Goal: Task Accomplishment & Management: Manage account settings

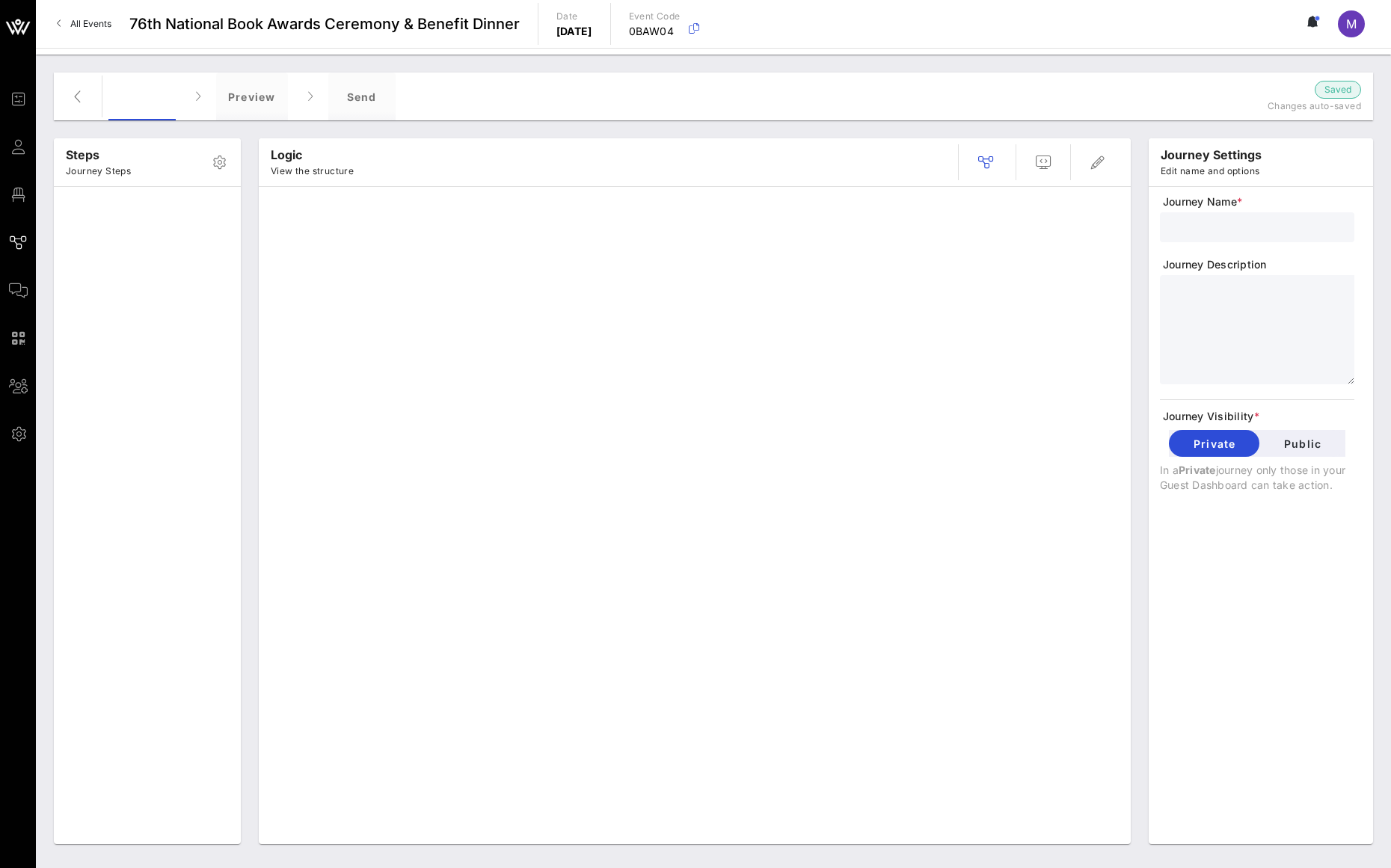
type input "Standard Invite + RSVP + Form"
type textarea "**********"
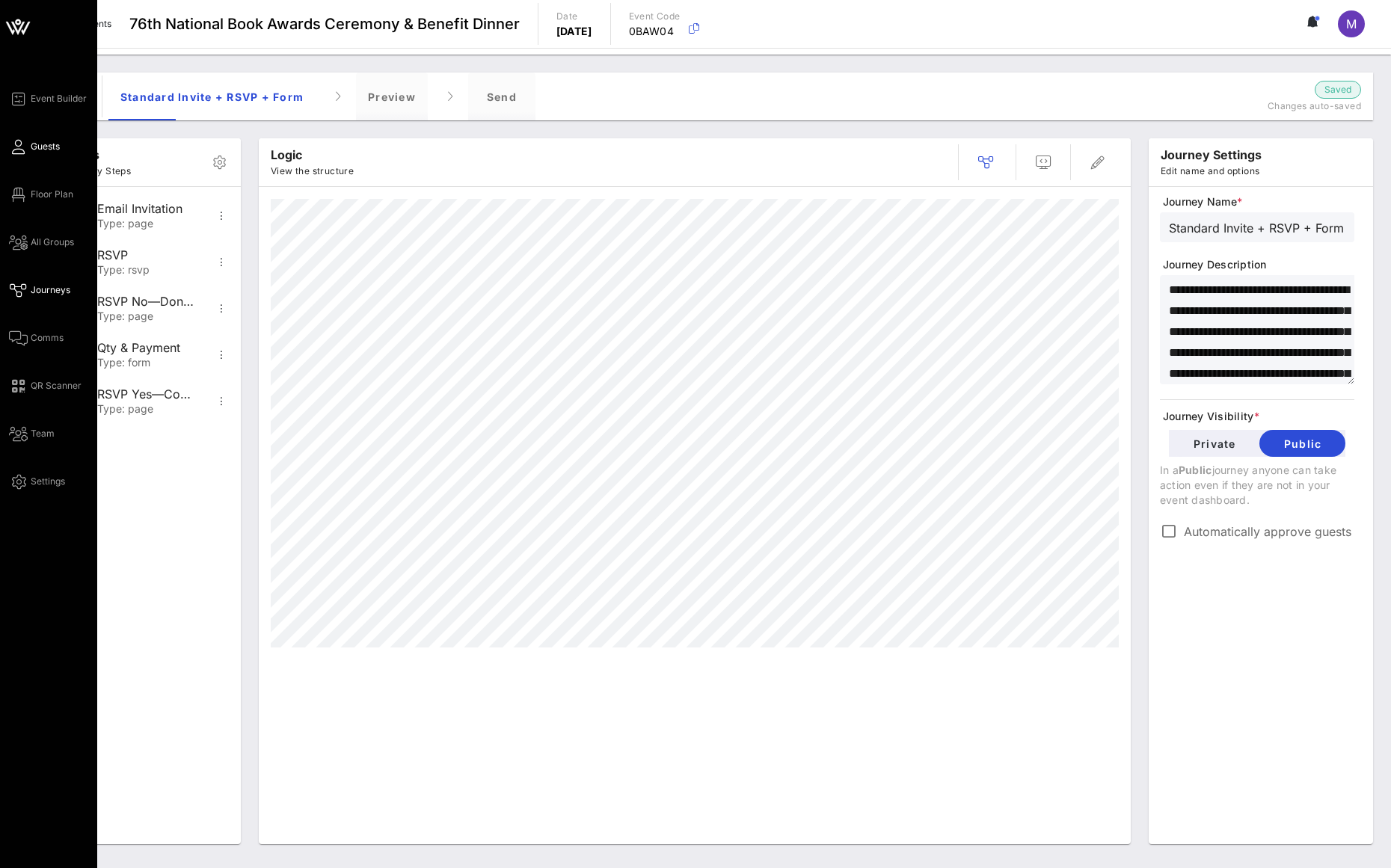
click at [35, 148] on span "Guests" at bounding box center [45, 147] width 29 height 14
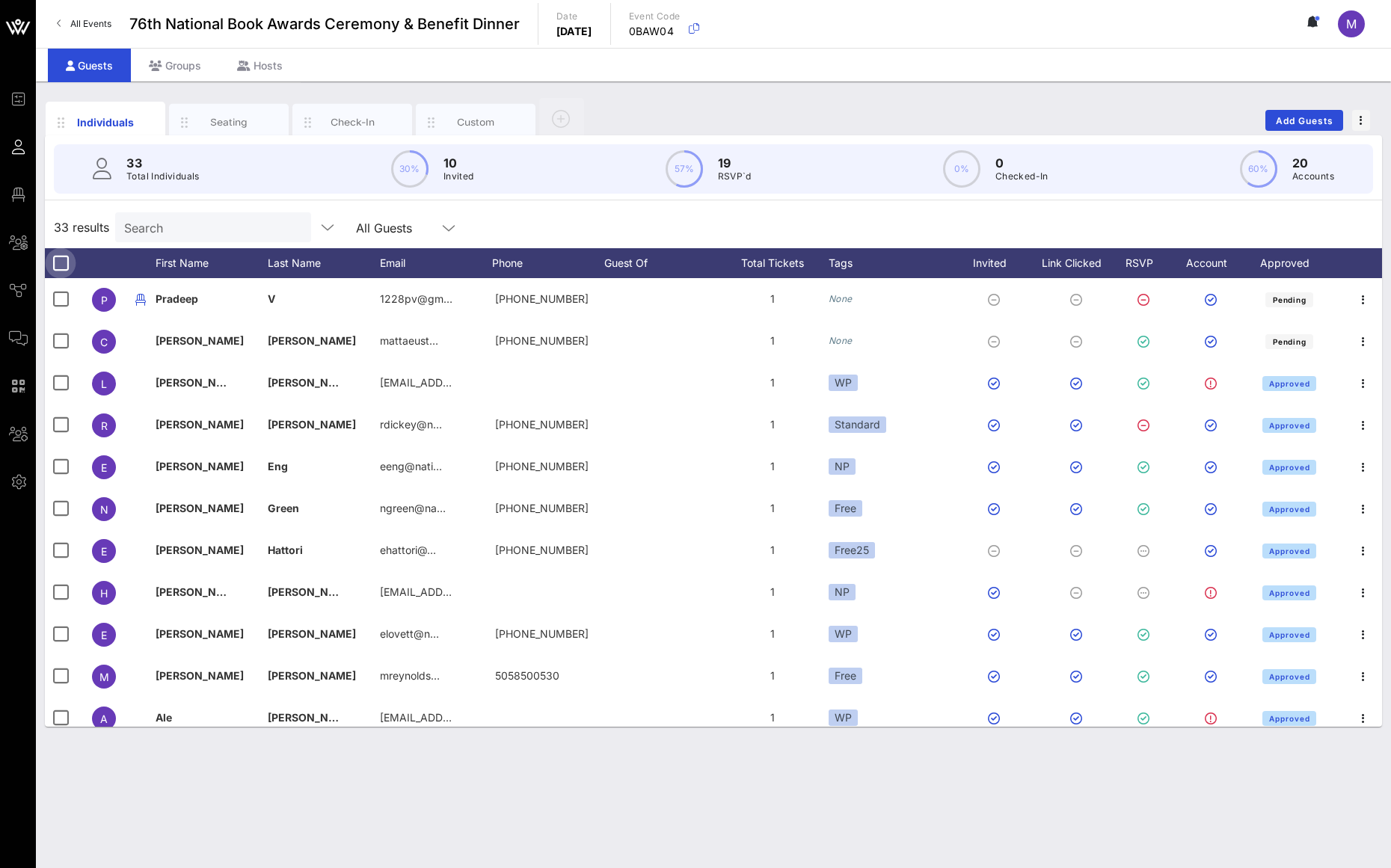
click at [65, 256] on div at bounding box center [60, 263] width 25 height 25
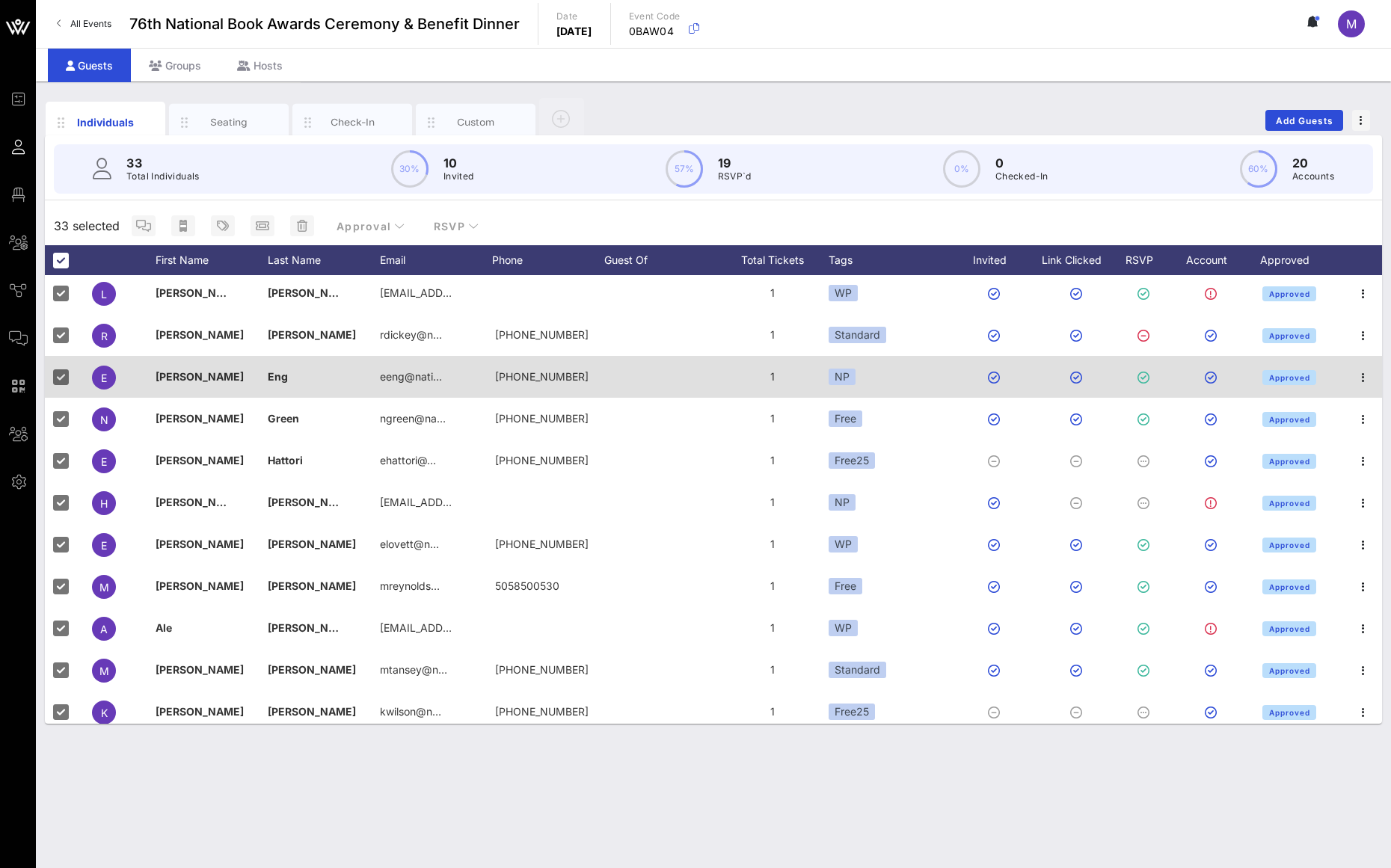
scroll to position [6, 0]
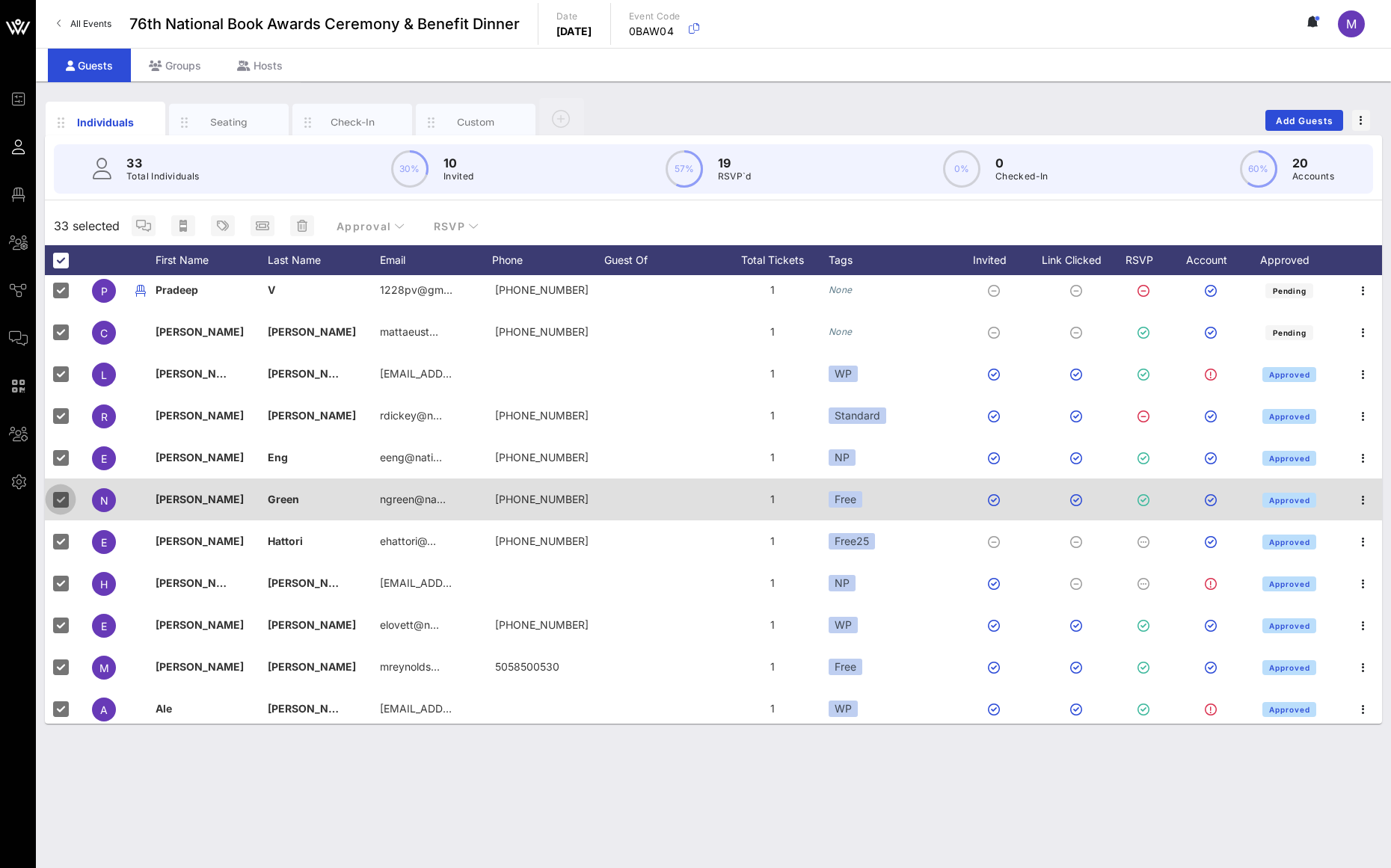
click at [57, 495] on div at bounding box center [60, 499] width 25 height 25
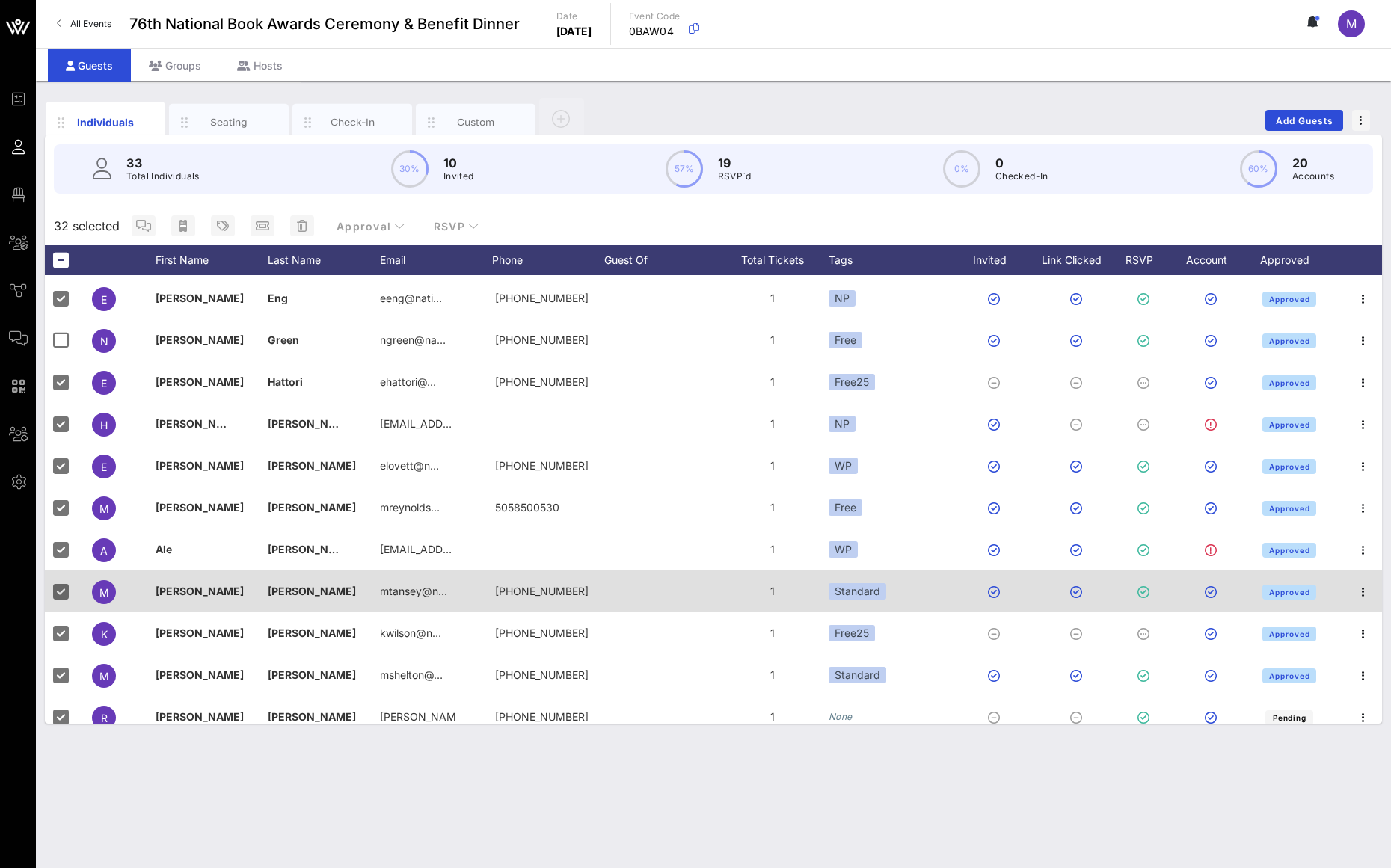
scroll to position [169, 0]
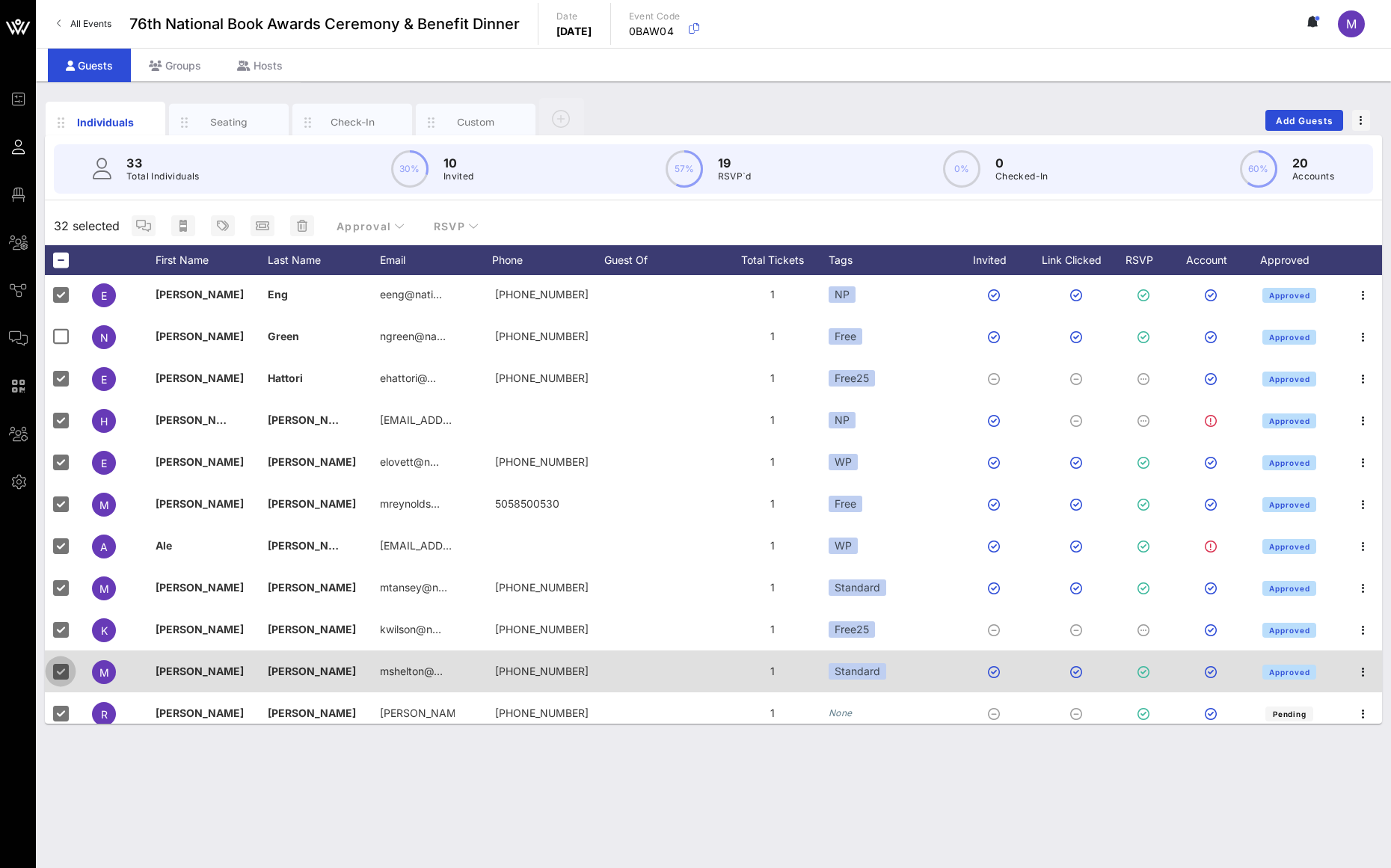
click at [57, 668] on div at bounding box center [60, 671] width 25 height 25
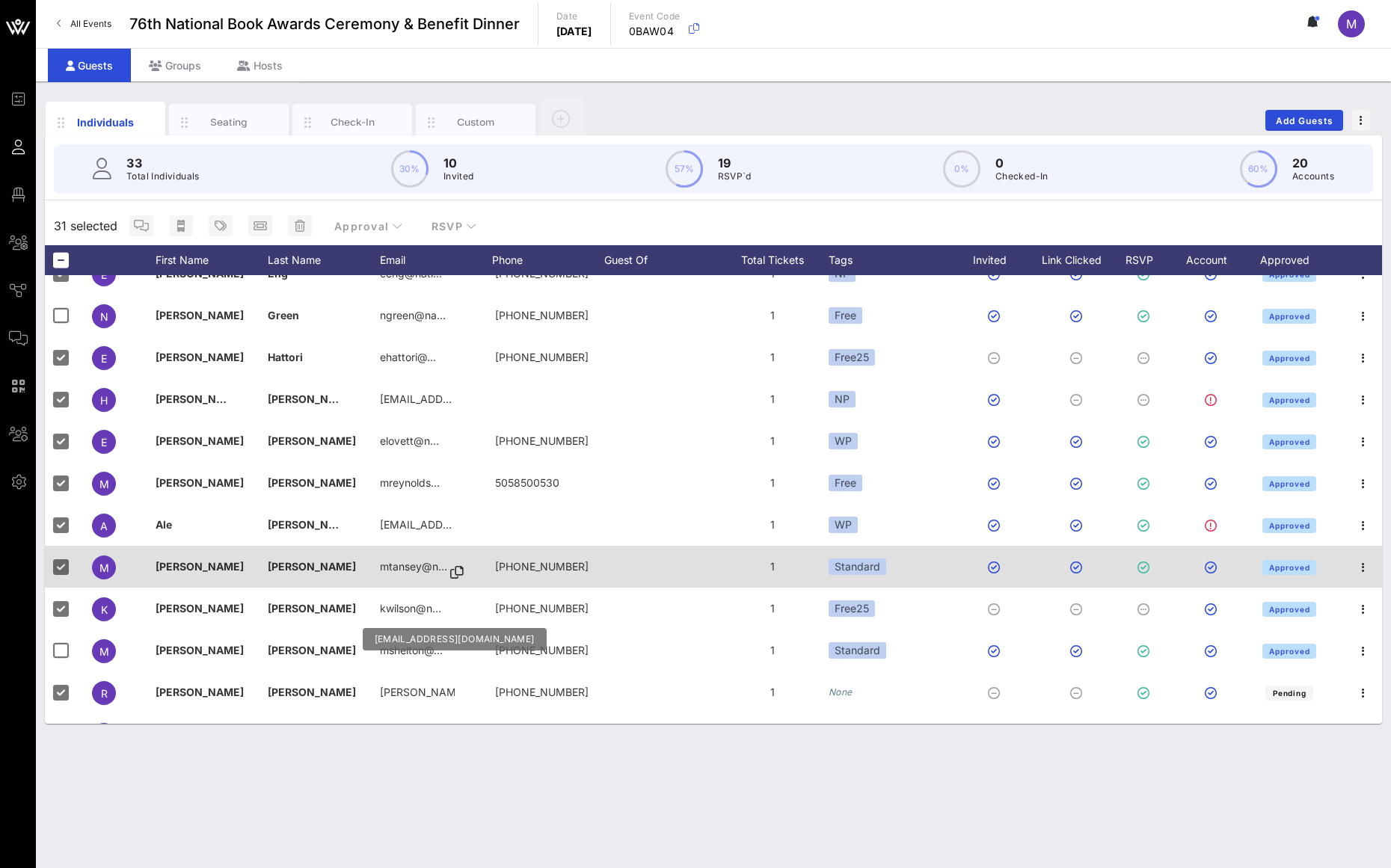
scroll to position [228, 0]
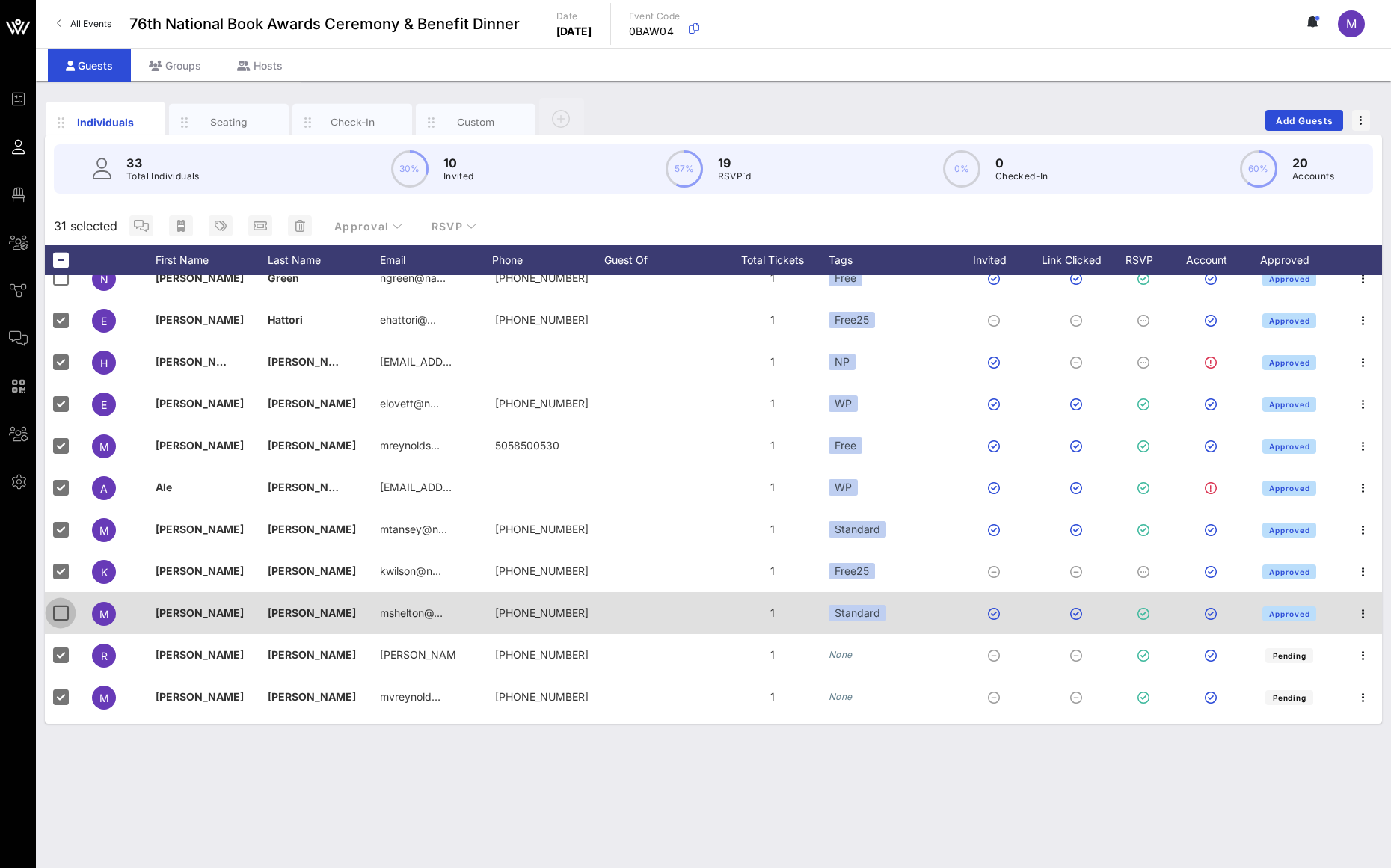
click at [67, 613] on div at bounding box center [60, 613] width 25 height 25
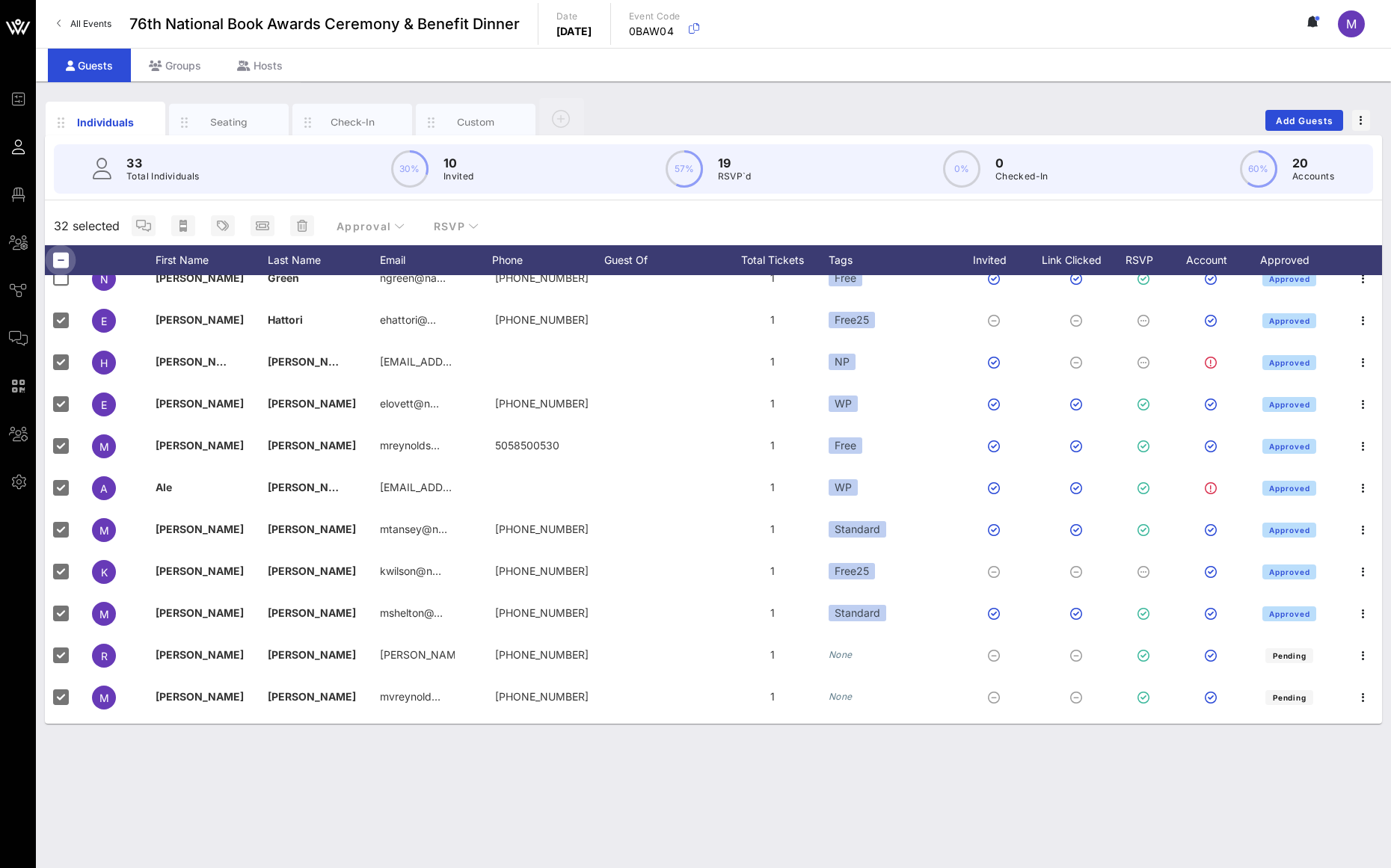
click at [60, 264] on div at bounding box center [60, 260] width 25 height 25
click at [63, 259] on div at bounding box center [60, 260] width 25 height 25
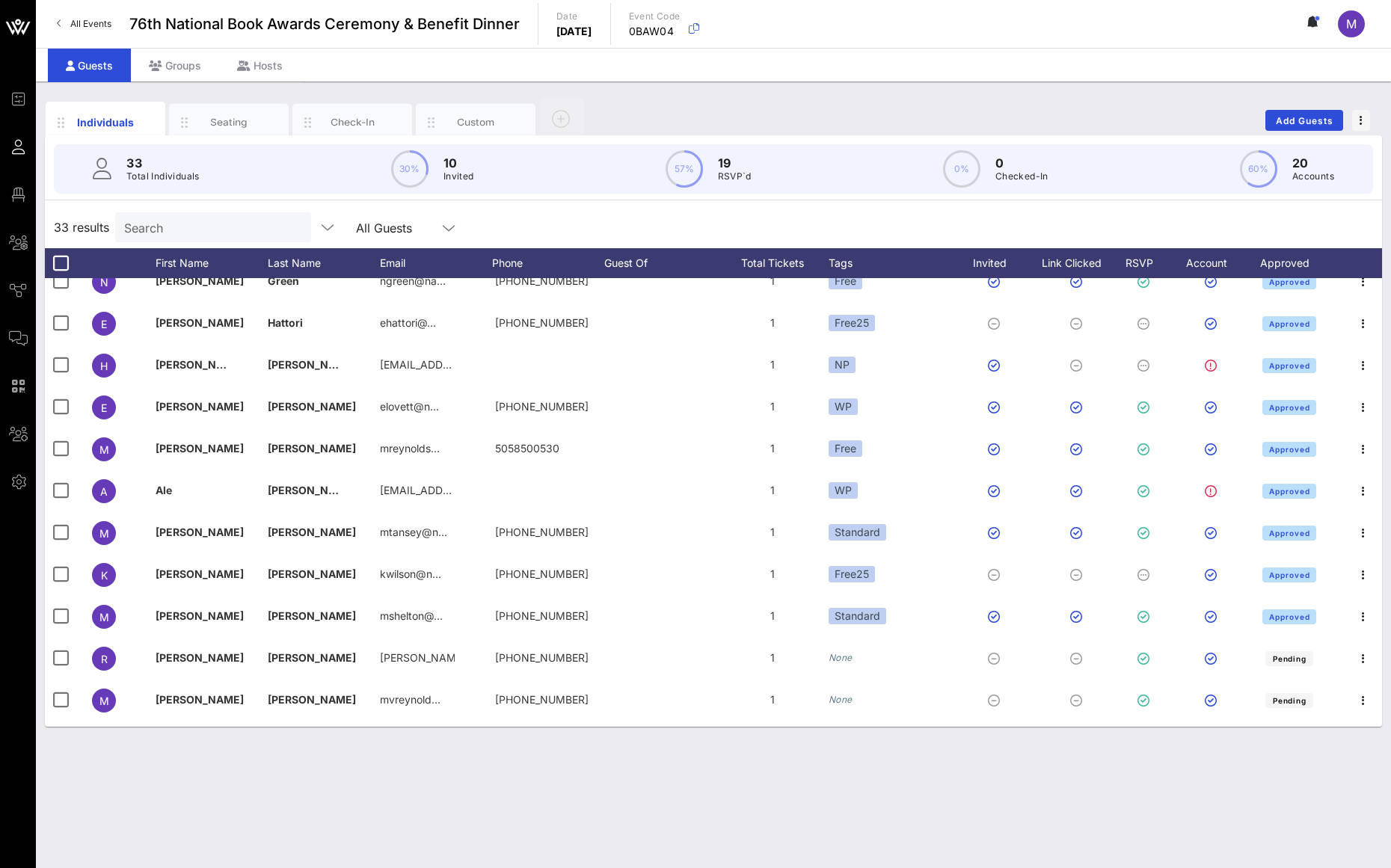
scroll to position [0, 0]
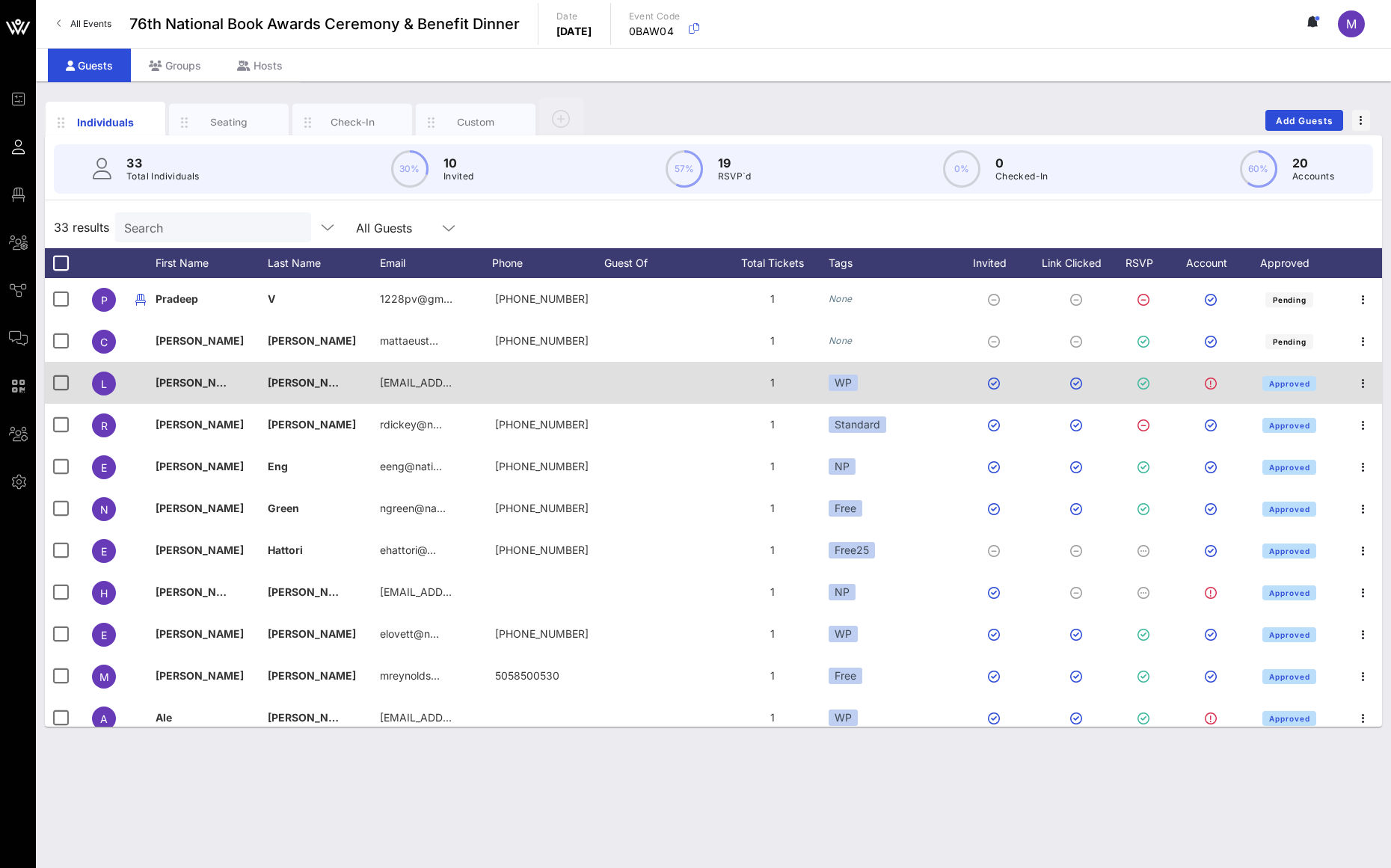
click at [858, 384] on div "WP" at bounding box center [892, 383] width 127 height 42
click at [844, 383] on div "WP" at bounding box center [844, 382] width 29 height 16
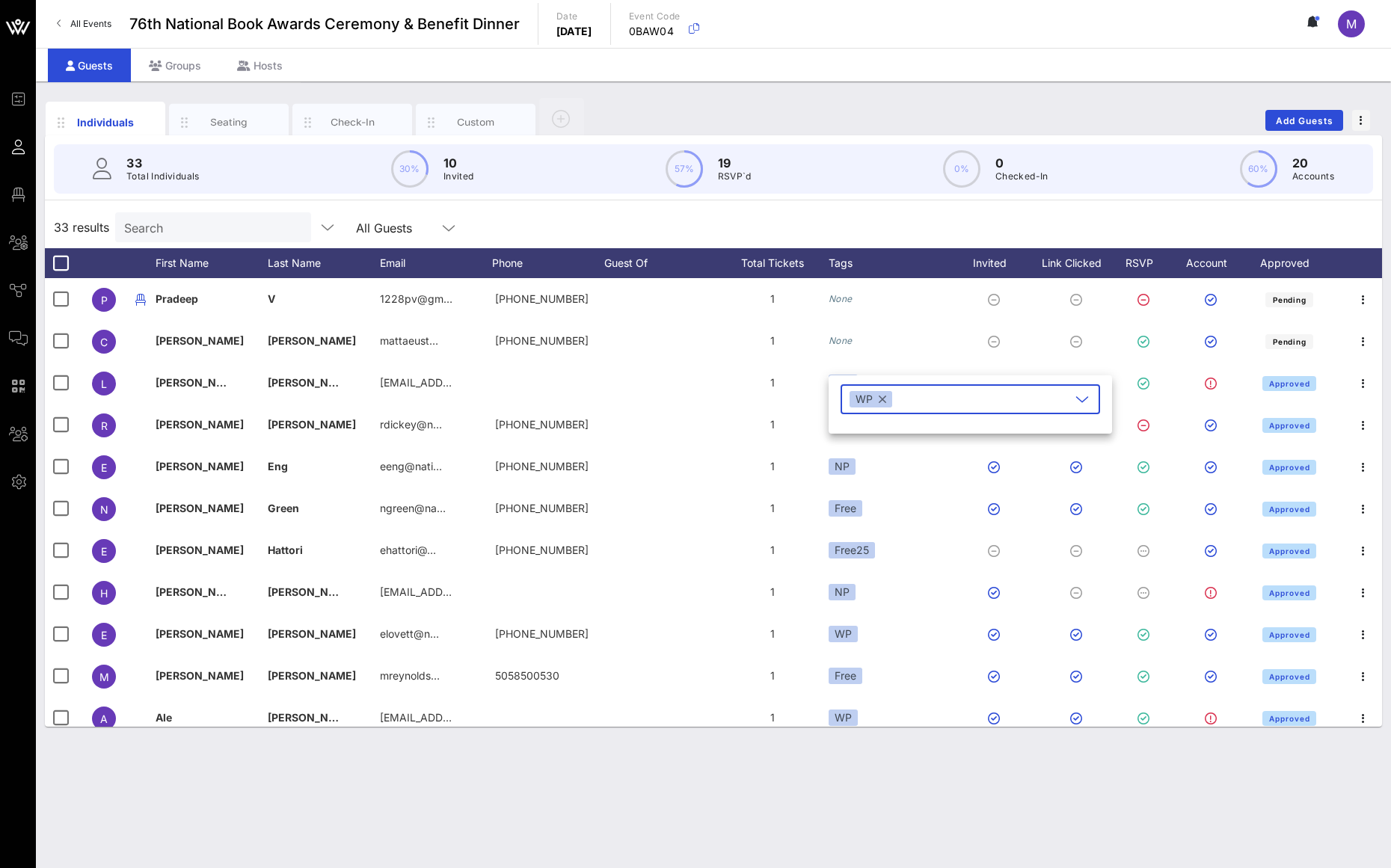
click at [884, 396] on button "button" at bounding box center [883, 399] width 8 height 16
type input "NBFStaff"
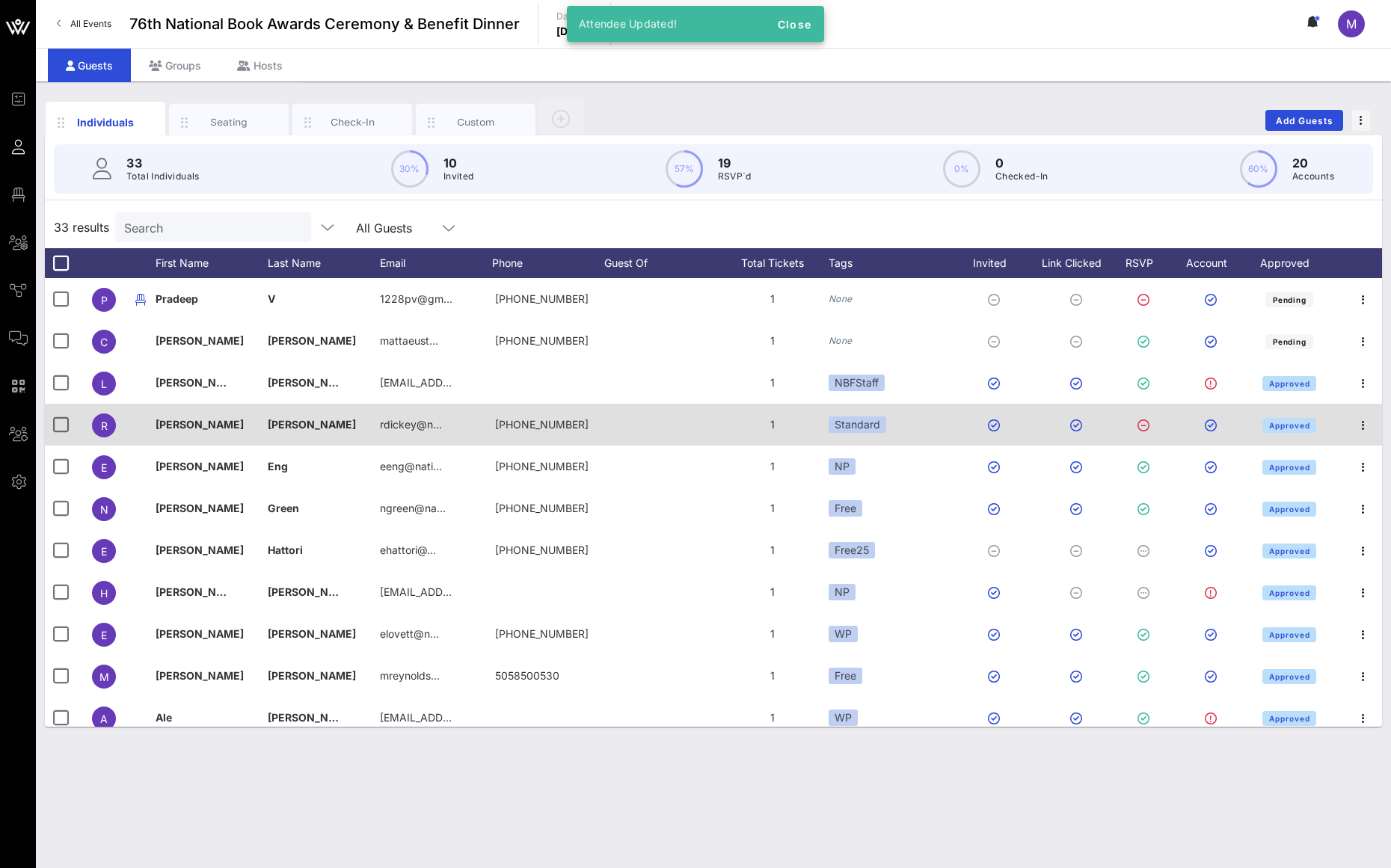
click at [892, 421] on div "Standard" at bounding box center [892, 424] width 127 height 42
click at [877, 423] on div "Standard" at bounding box center [857, 424] width 58 height 16
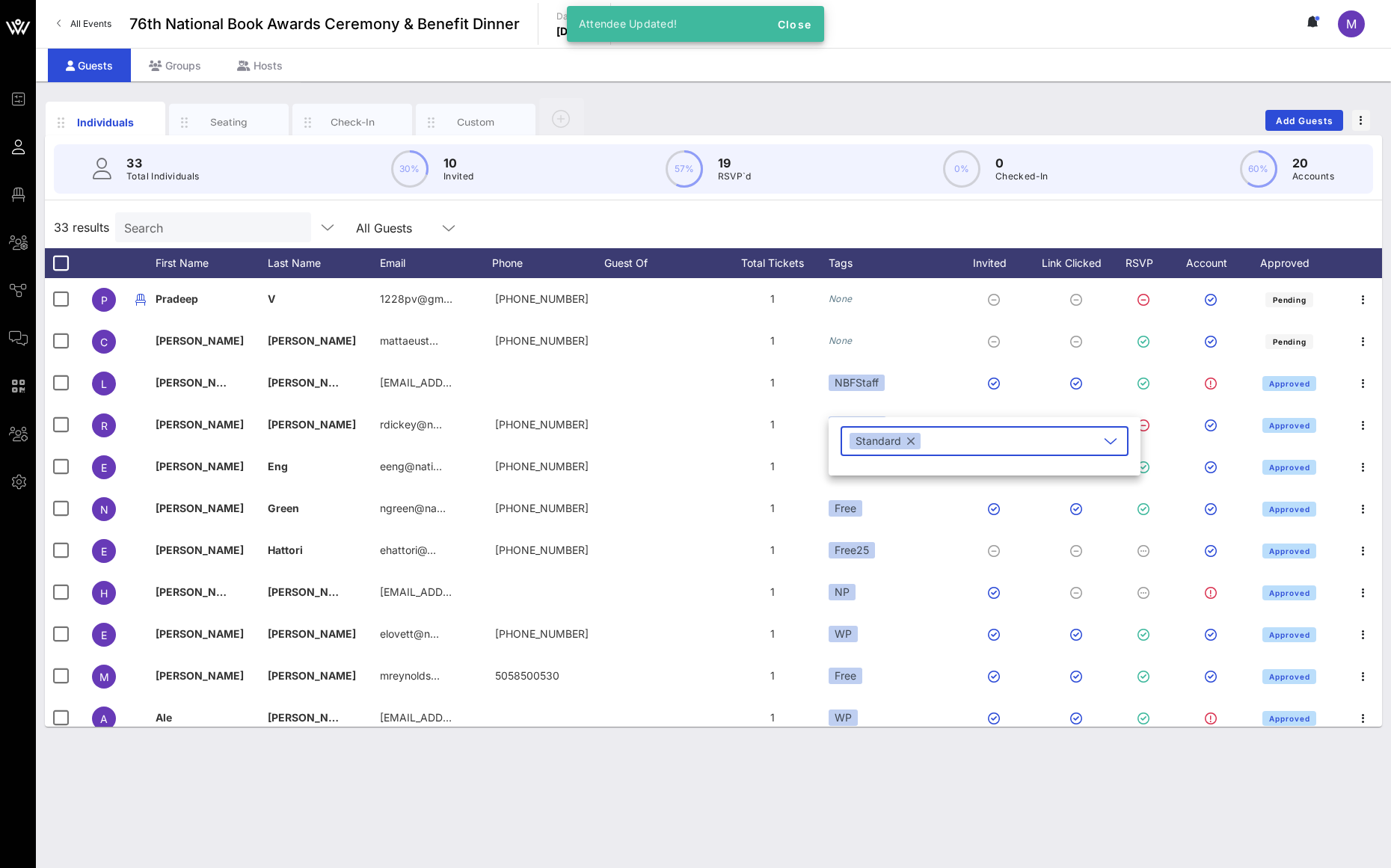
click at [914, 444] on div "Standard" at bounding box center [885, 441] width 71 height 16
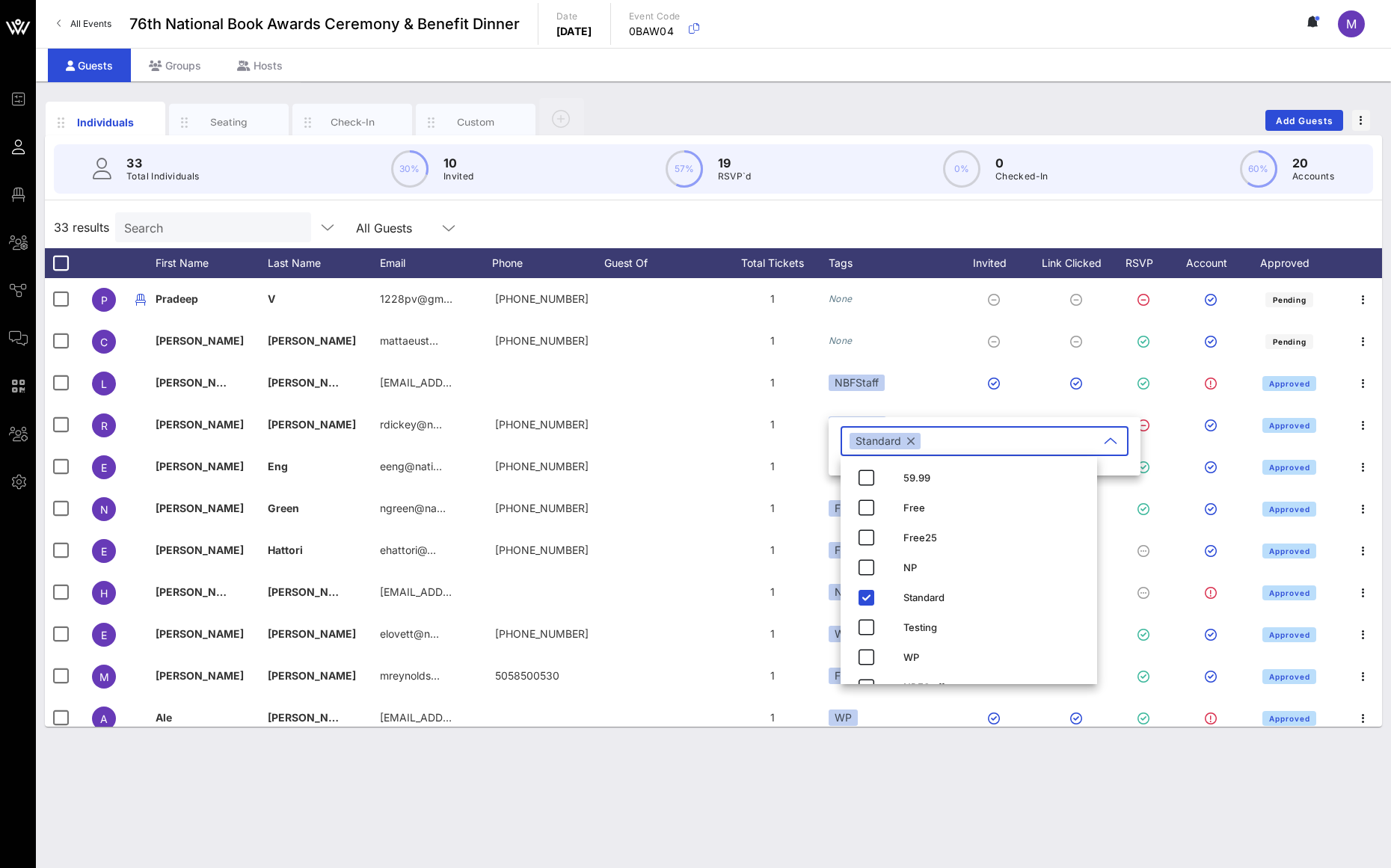
click at [913, 443] on button "button" at bounding box center [911, 441] width 8 height 16
click at [907, 443] on input "text" at bounding box center [937, 441] width 175 height 24
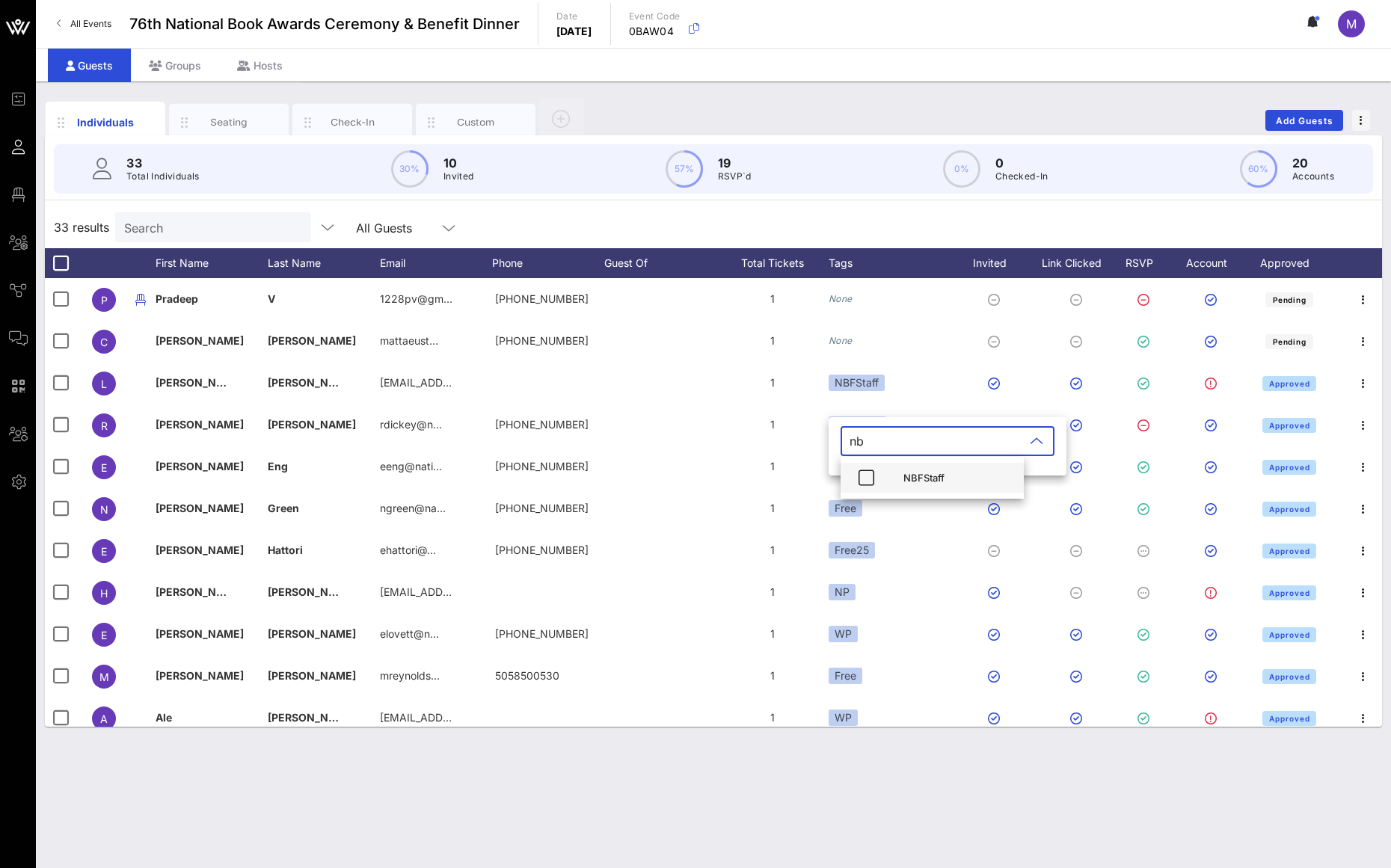
type input "nb"
click at [933, 467] on div "NBFStaff" at bounding box center [957, 477] width 108 height 24
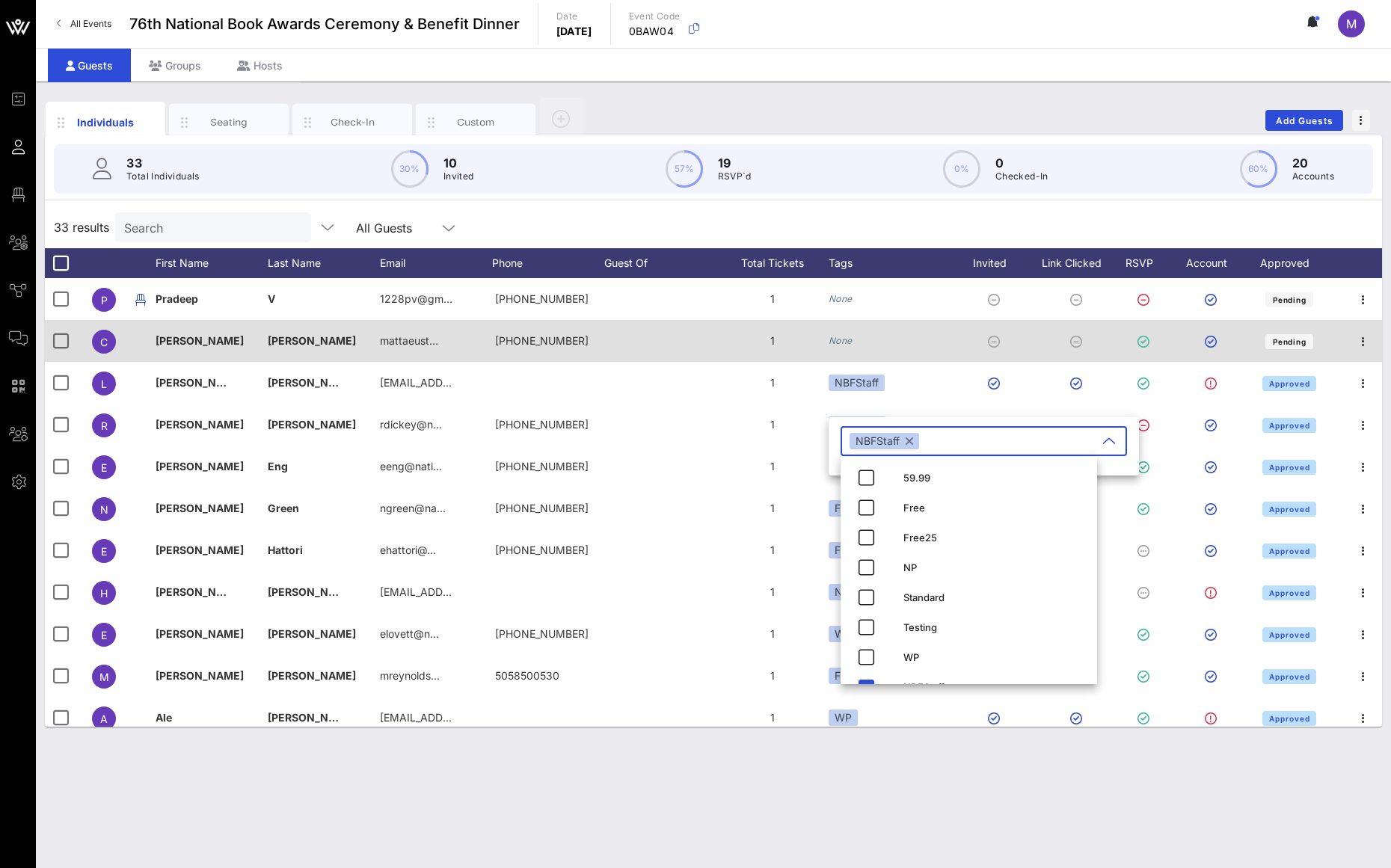
click at [929, 358] on div "None" at bounding box center [892, 341] width 127 height 42
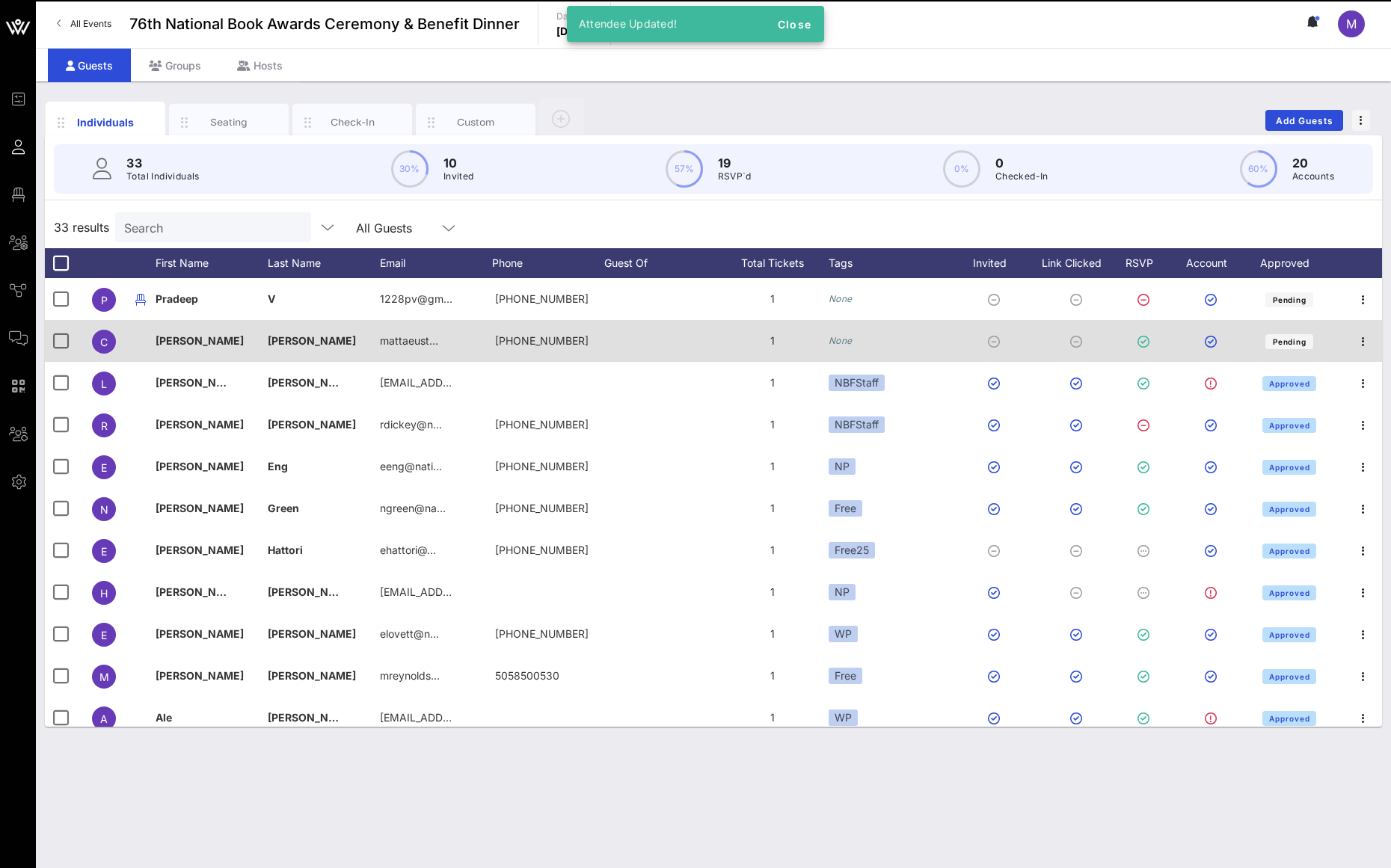
click at [848, 339] on icon "None" at bounding box center [840, 341] width 24 height 12
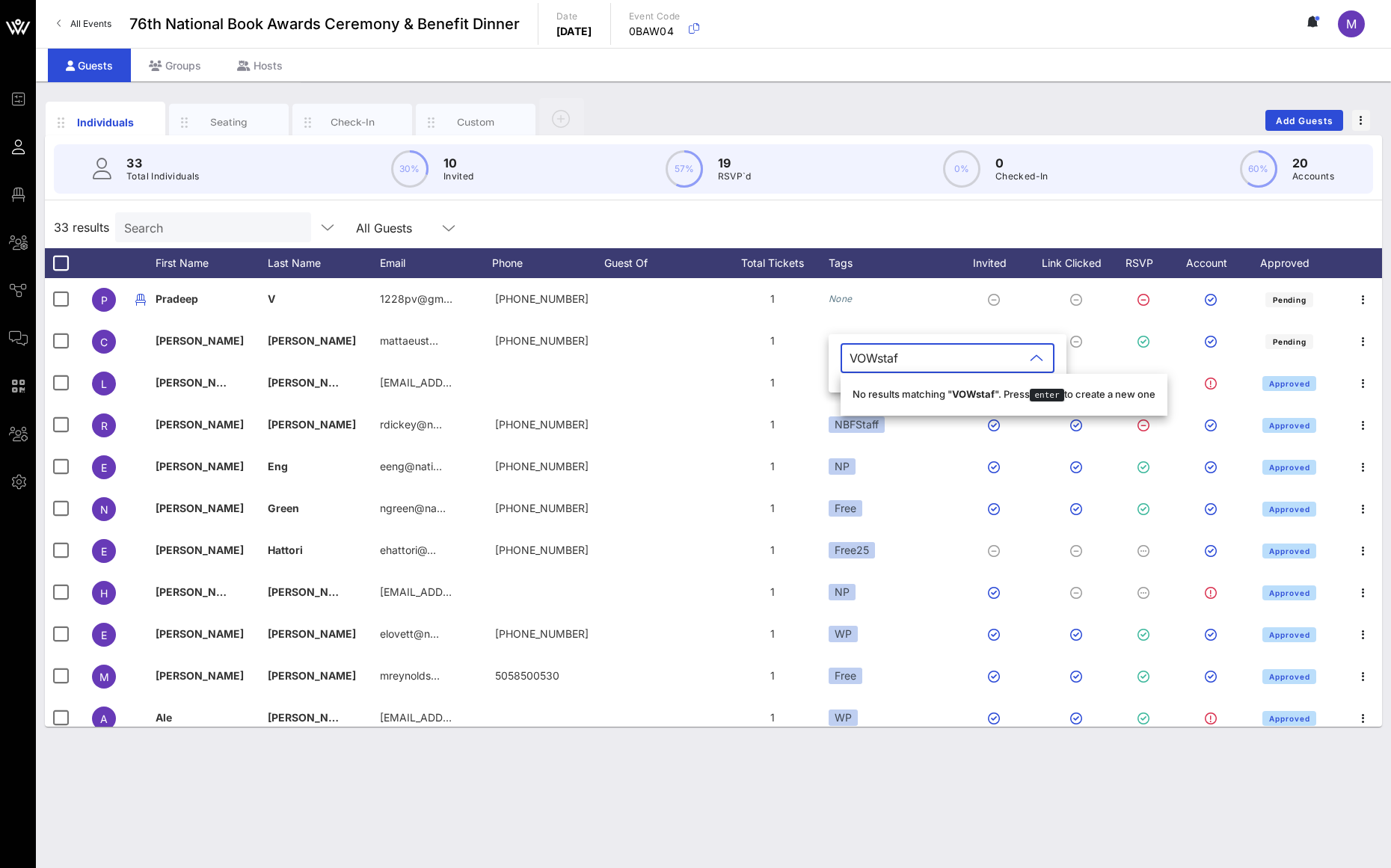
type input "VOWstaff"
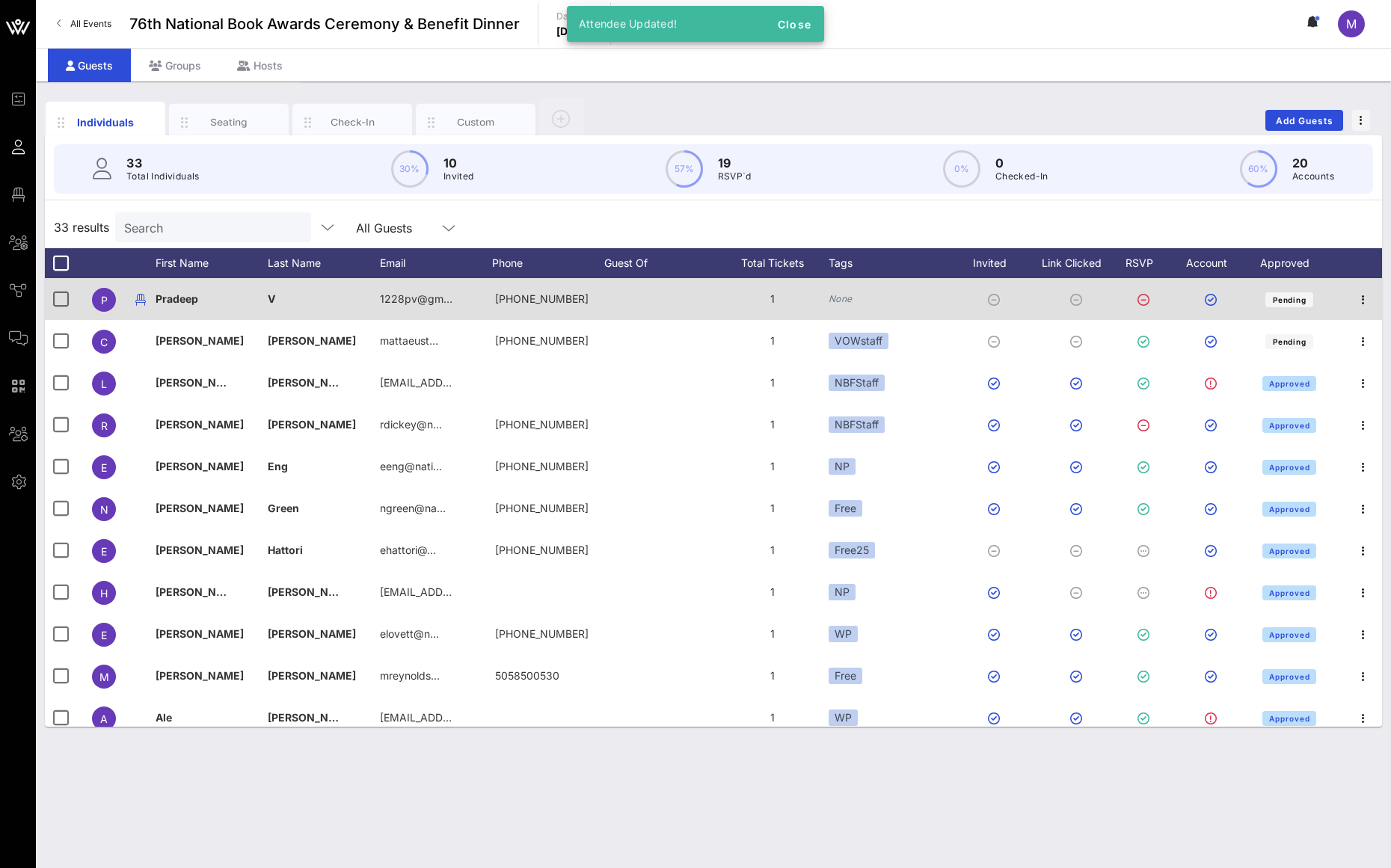
click at [845, 299] on icon "None" at bounding box center [840, 298] width 24 height 12
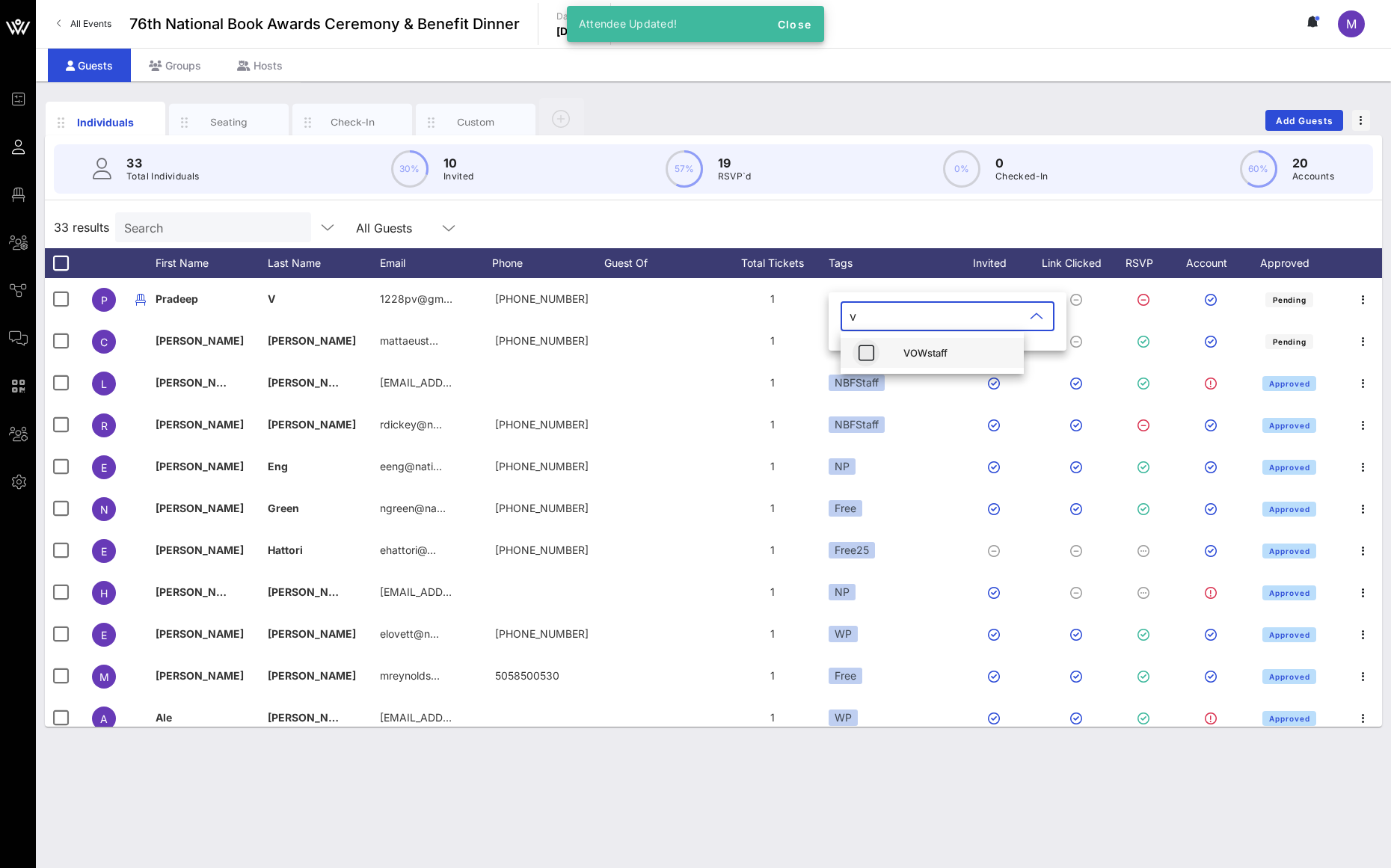
type input "v"
click at [868, 350] on icon "button" at bounding box center [866, 352] width 18 height 18
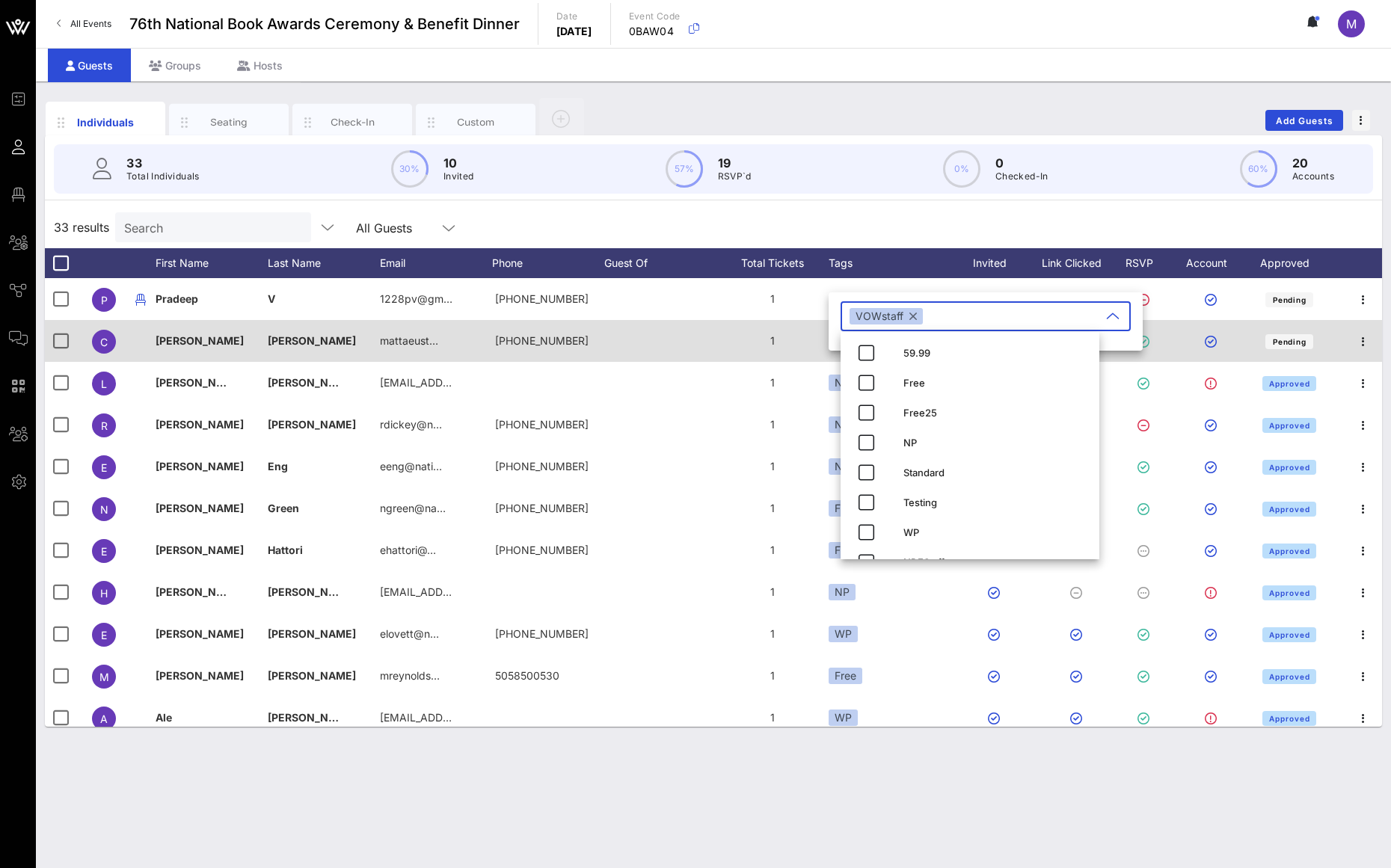
click at [794, 351] on div "1" at bounding box center [773, 341] width 112 height 42
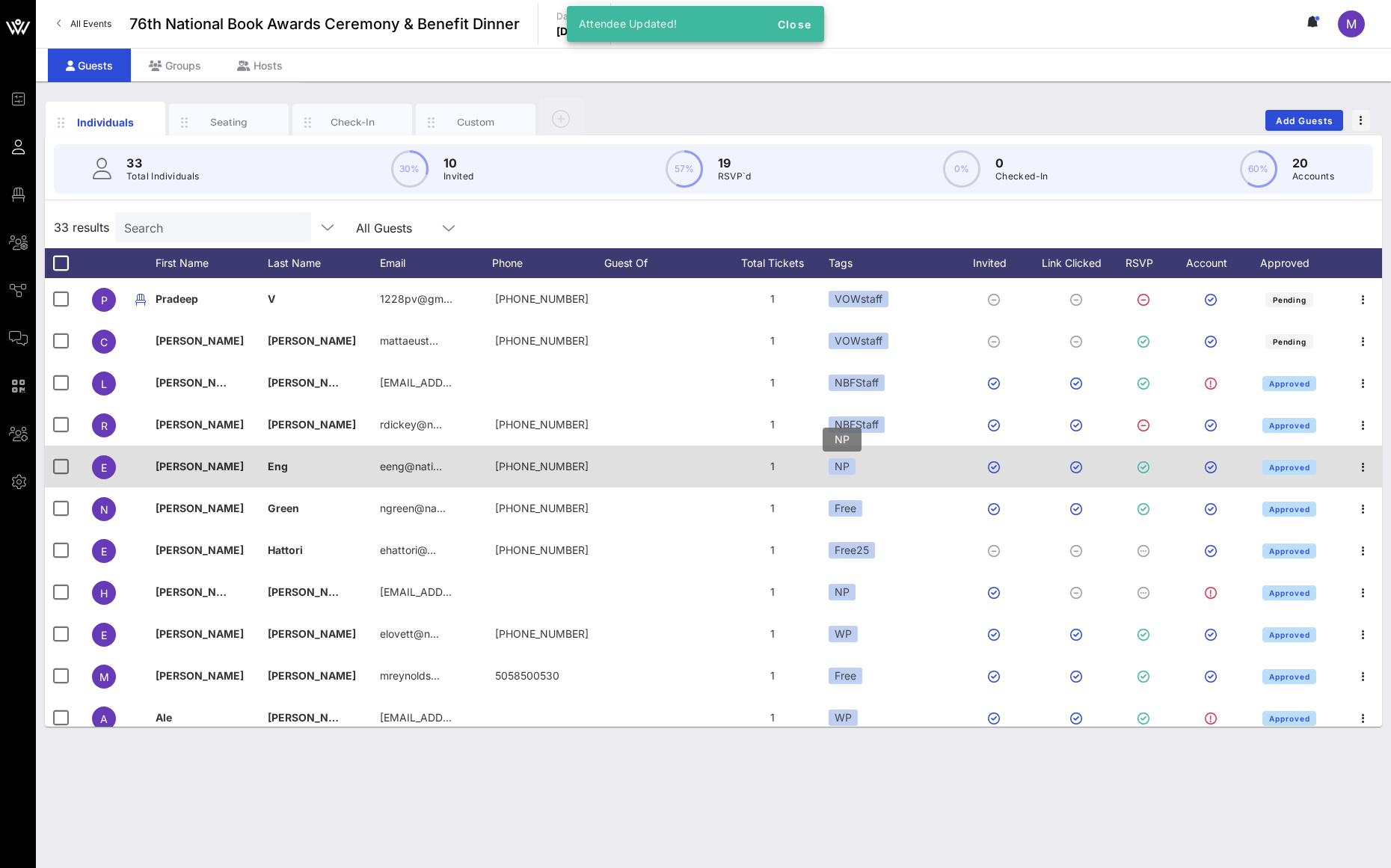
click at [847, 471] on div "NP" at bounding box center [842, 466] width 27 height 16
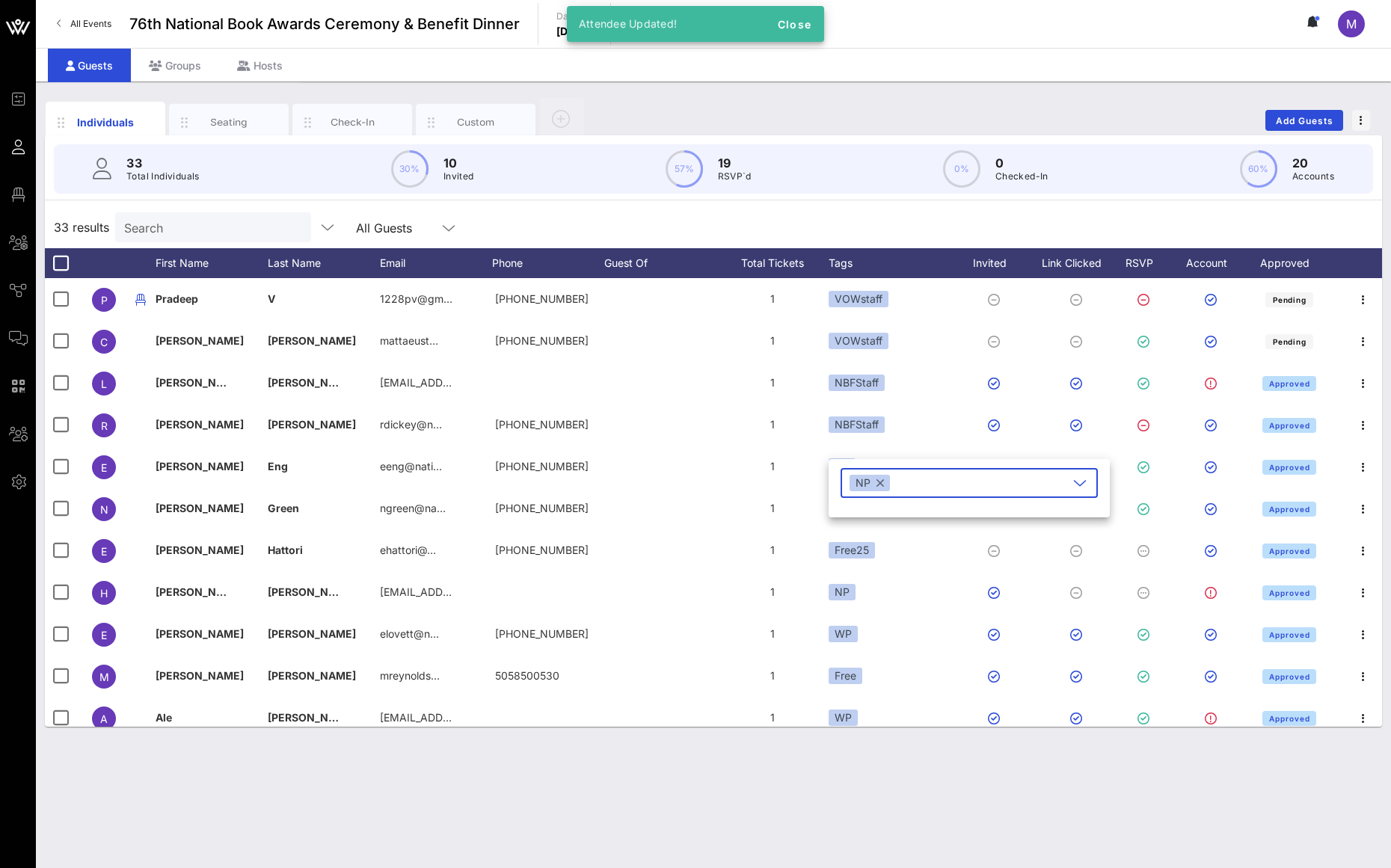
click at [878, 482] on button "button" at bounding box center [880, 483] width 8 height 16
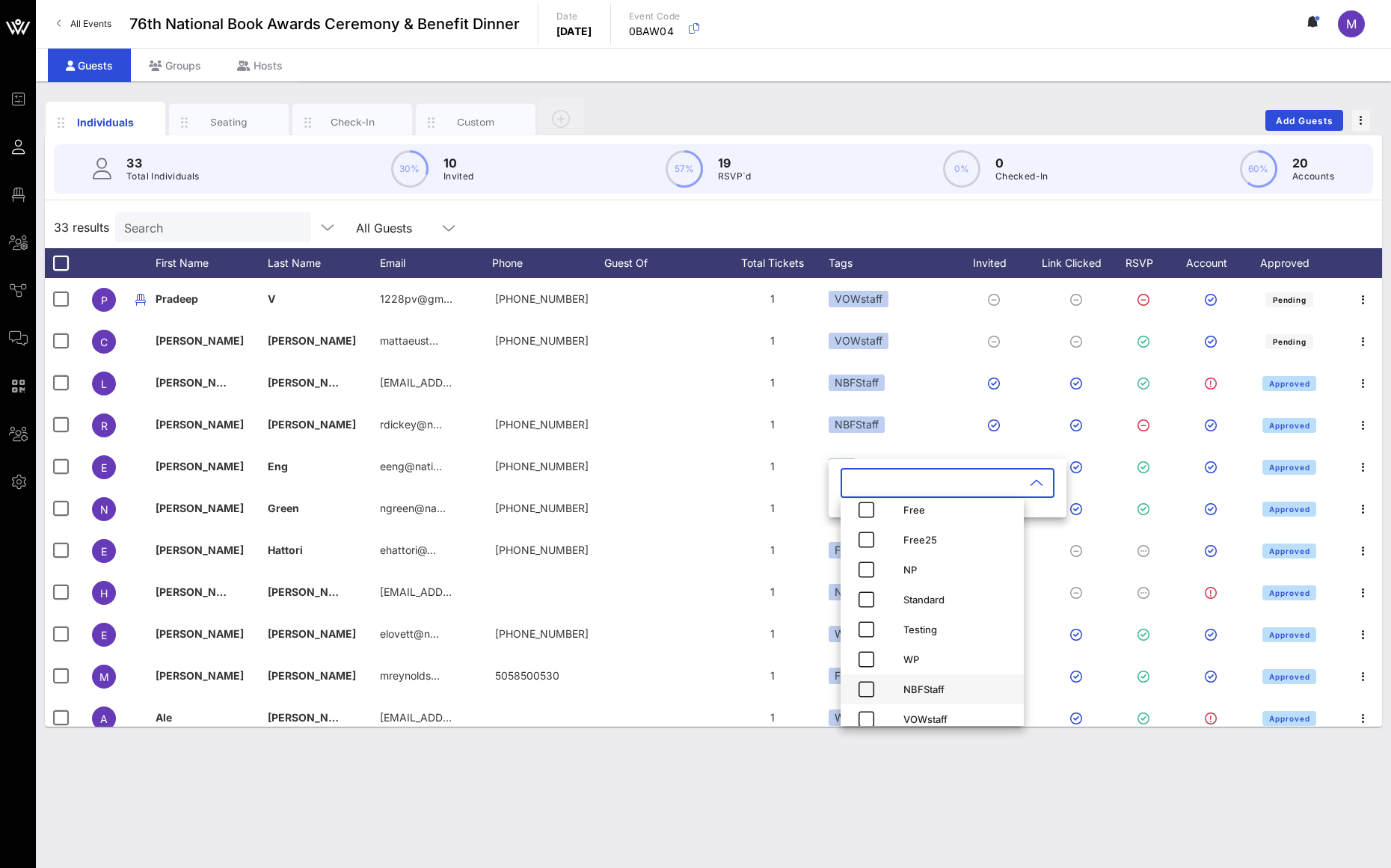
scroll to position [54, 0]
click at [933, 680] on div "NBFStaff" at bounding box center [957, 676] width 108 height 12
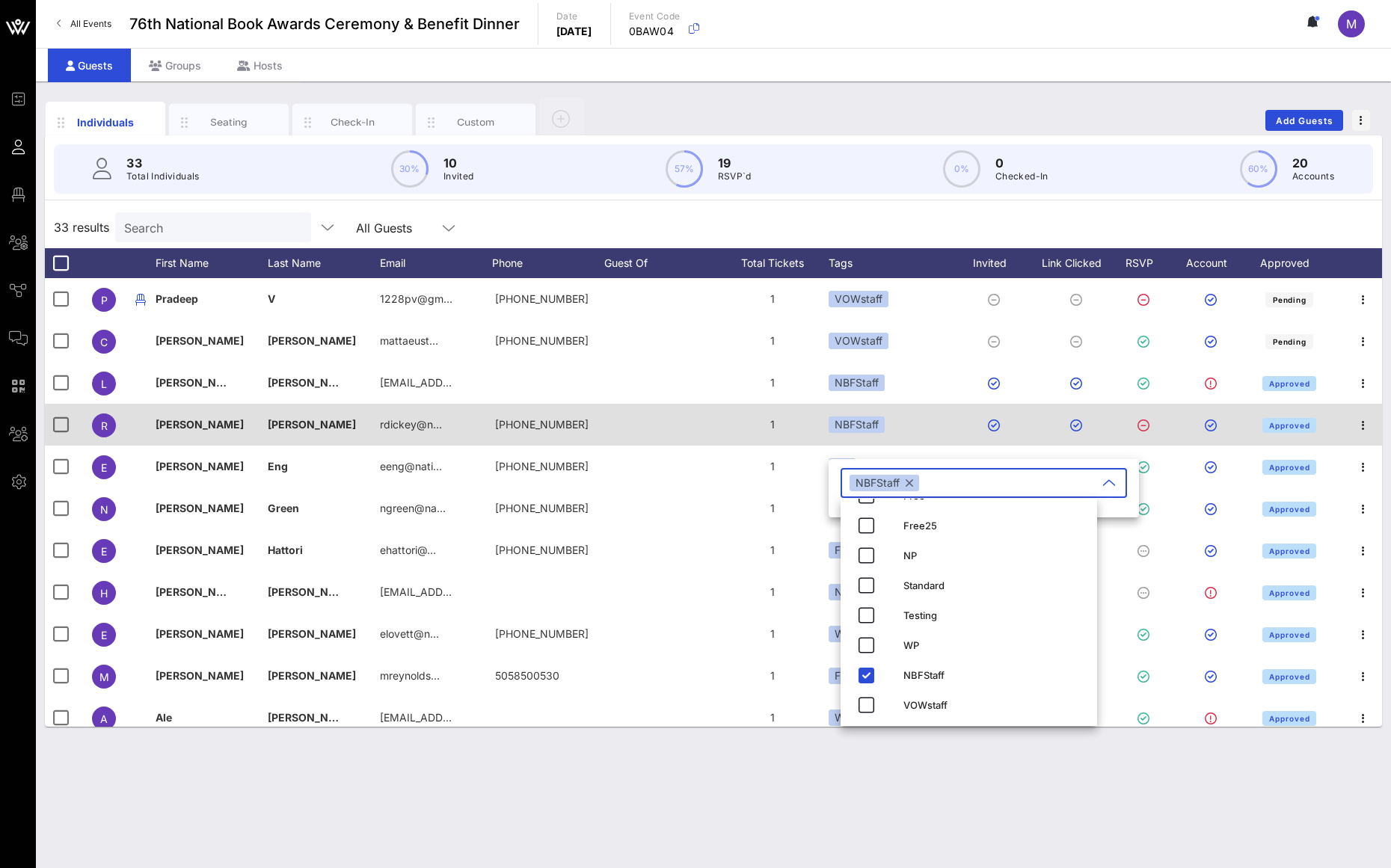
click at [814, 444] on div "1" at bounding box center [773, 424] width 112 height 42
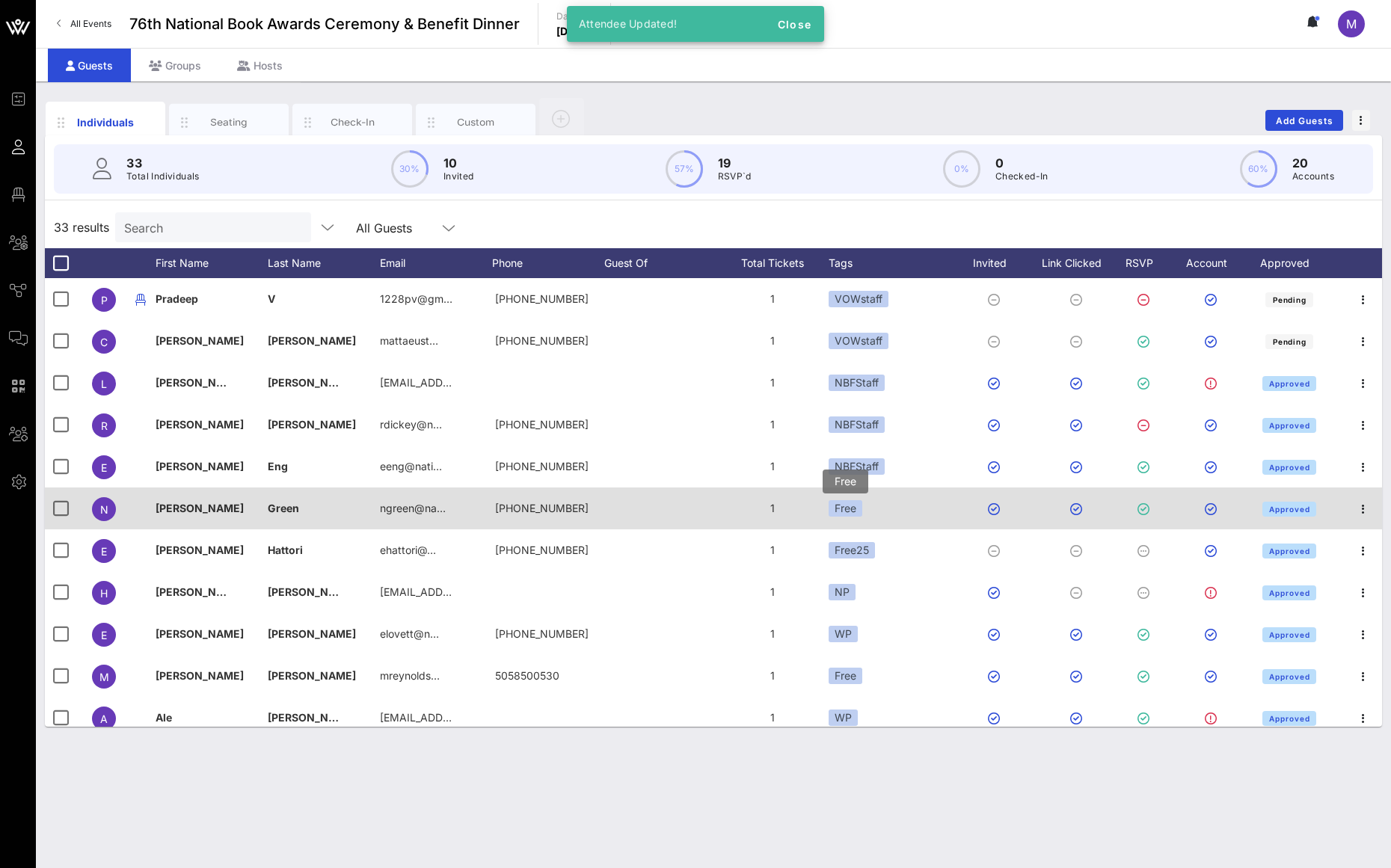
click at [854, 501] on div "Free" at bounding box center [846, 508] width 34 height 16
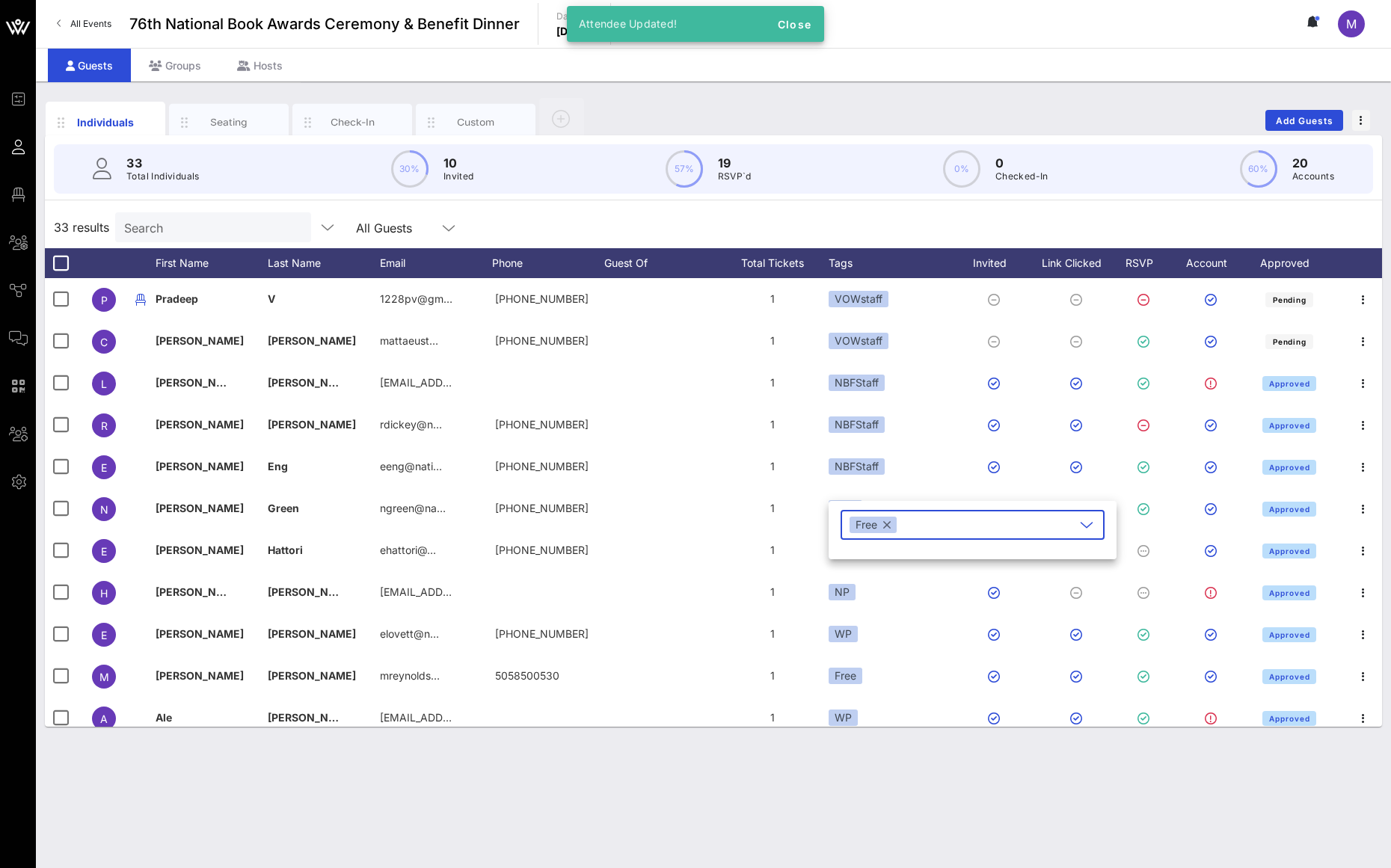
click at [888, 526] on button "button" at bounding box center [887, 524] width 8 height 16
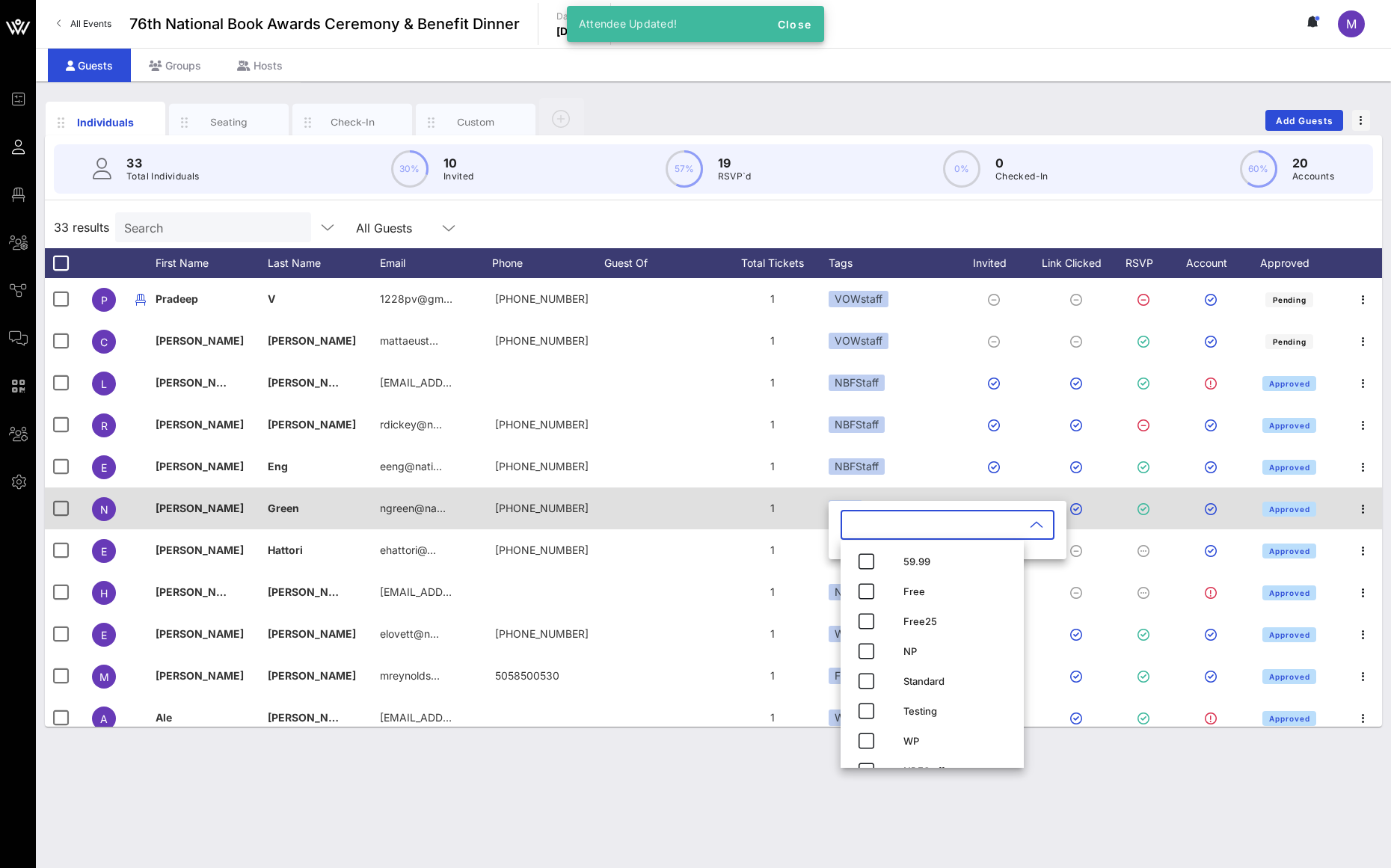
click at [581, 520] on div "[PHONE_NUMBER]" at bounding box center [548, 508] width 112 height 42
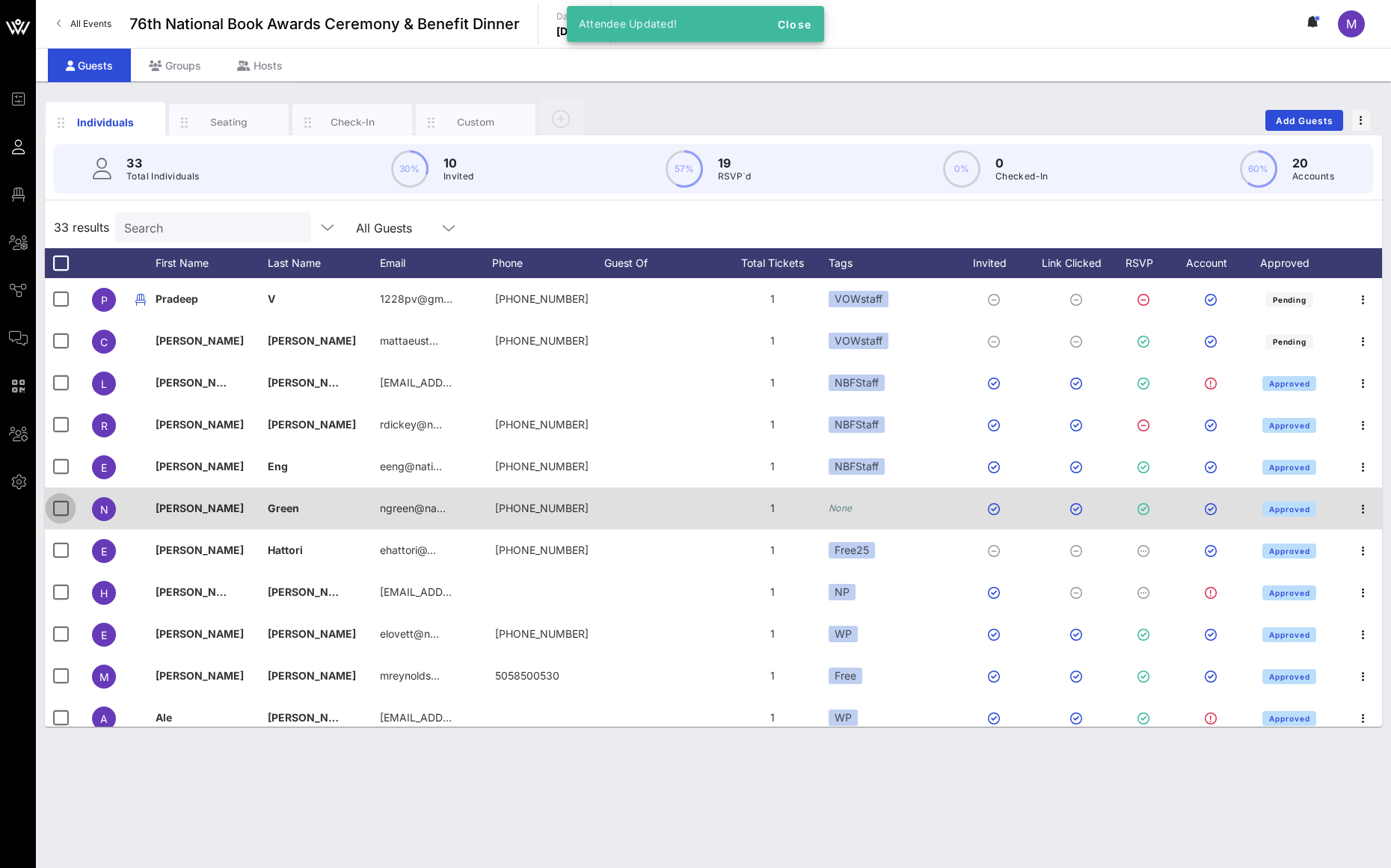
click at [68, 503] on div at bounding box center [60, 508] width 25 height 25
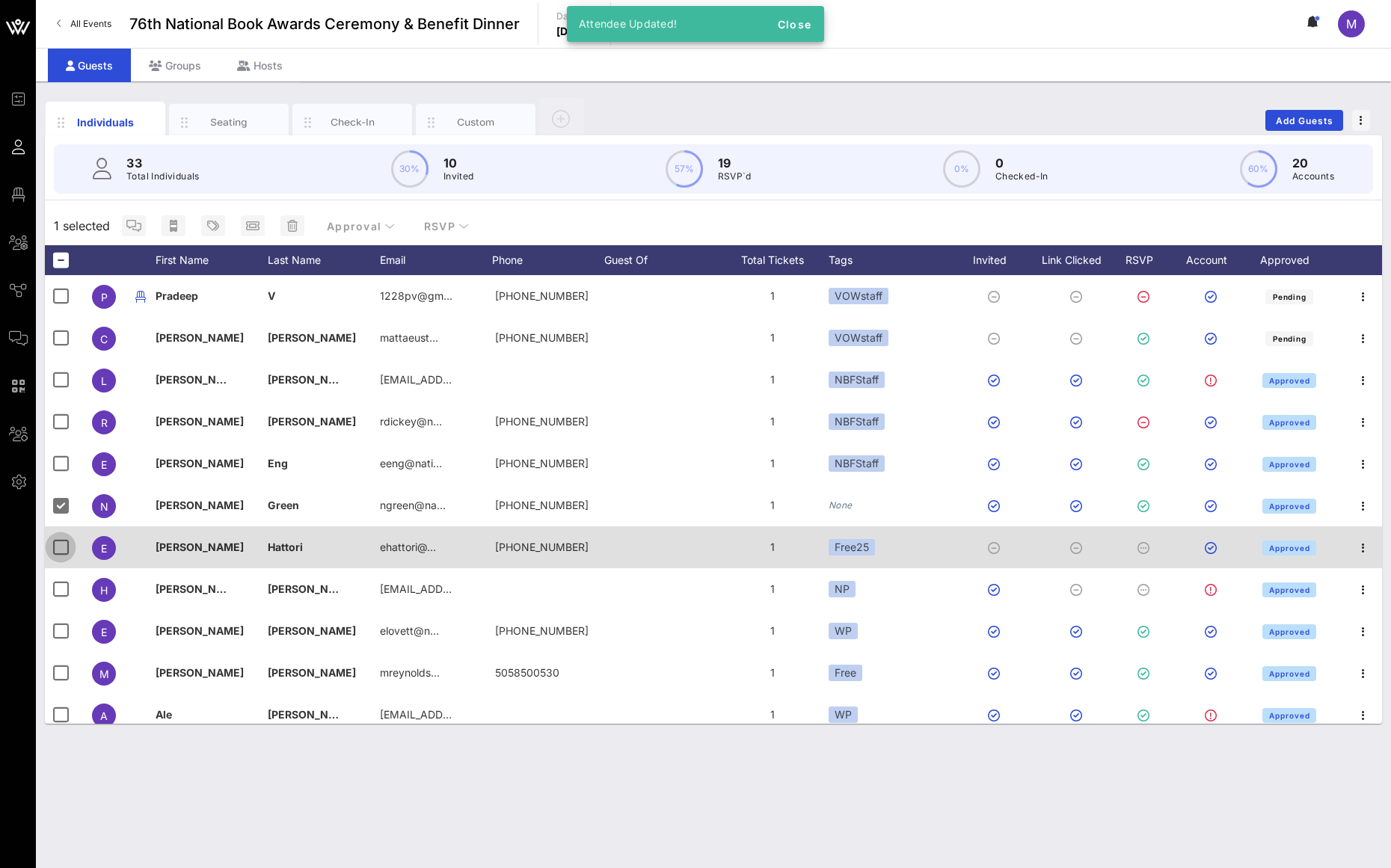
click at [59, 553] on div at bounding box center [60, 547] width 25 height 25
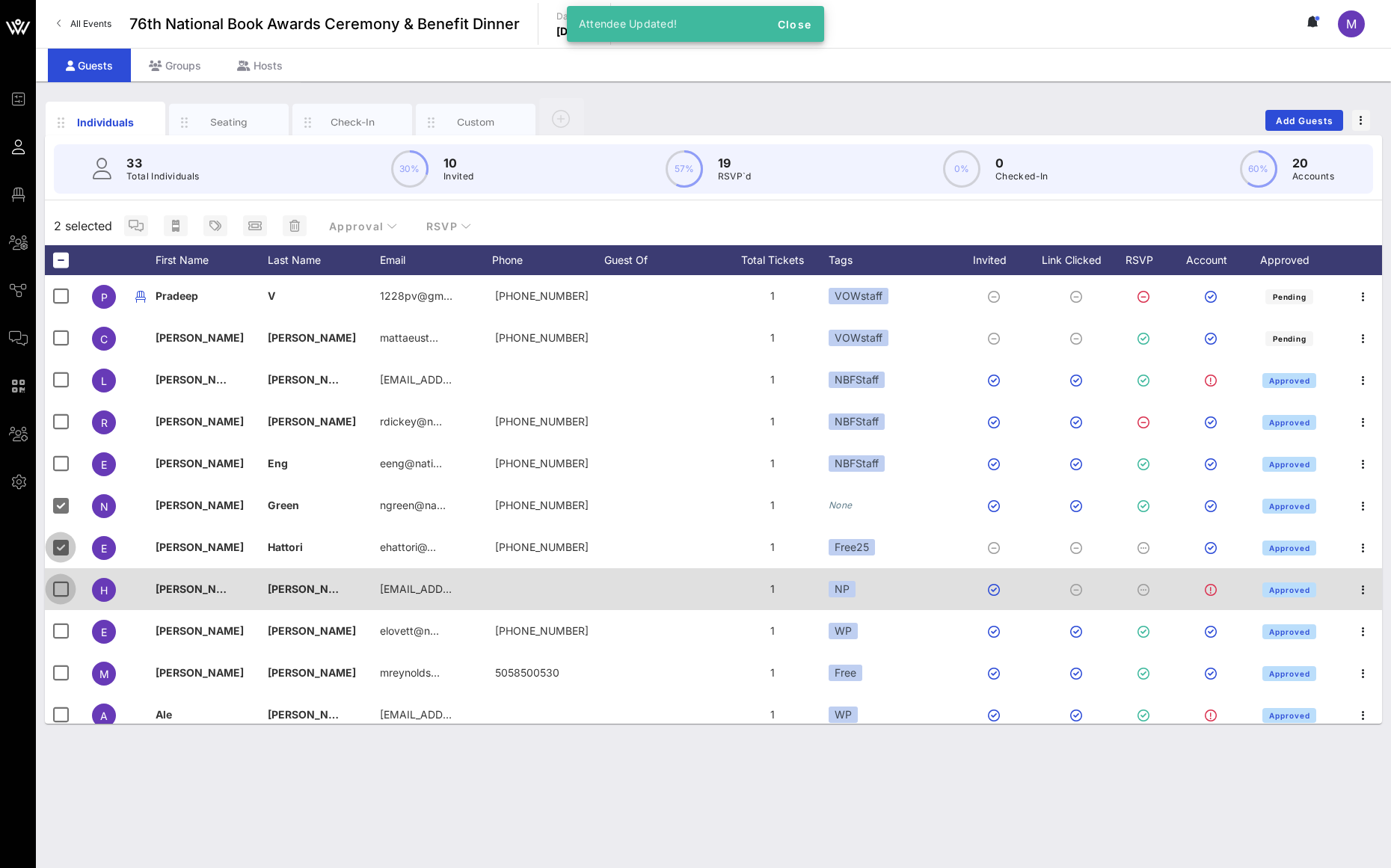
click at [57, 580] on div at bounding box center [60, 589] width 25 height 25
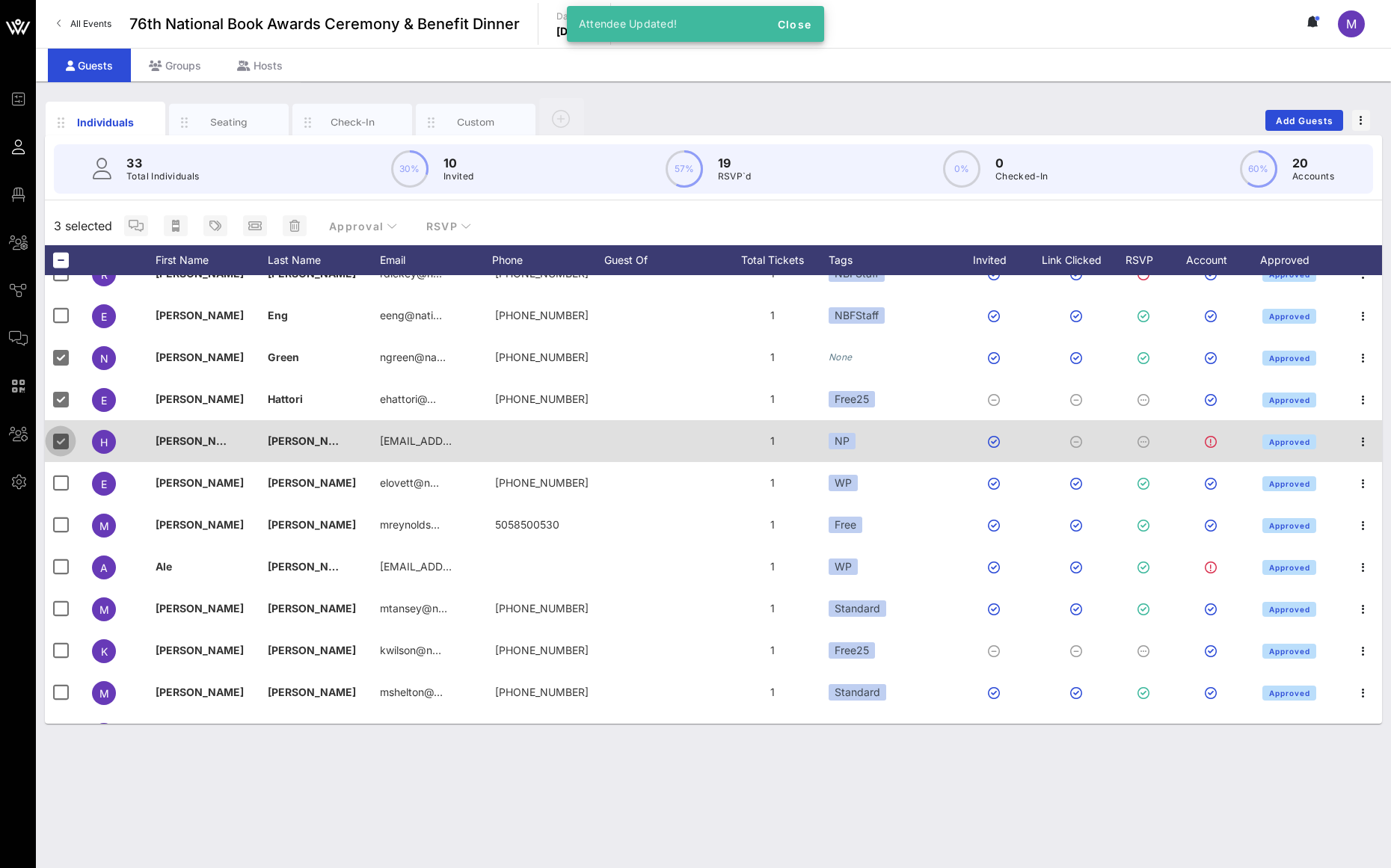
scroll to position [205, 0]
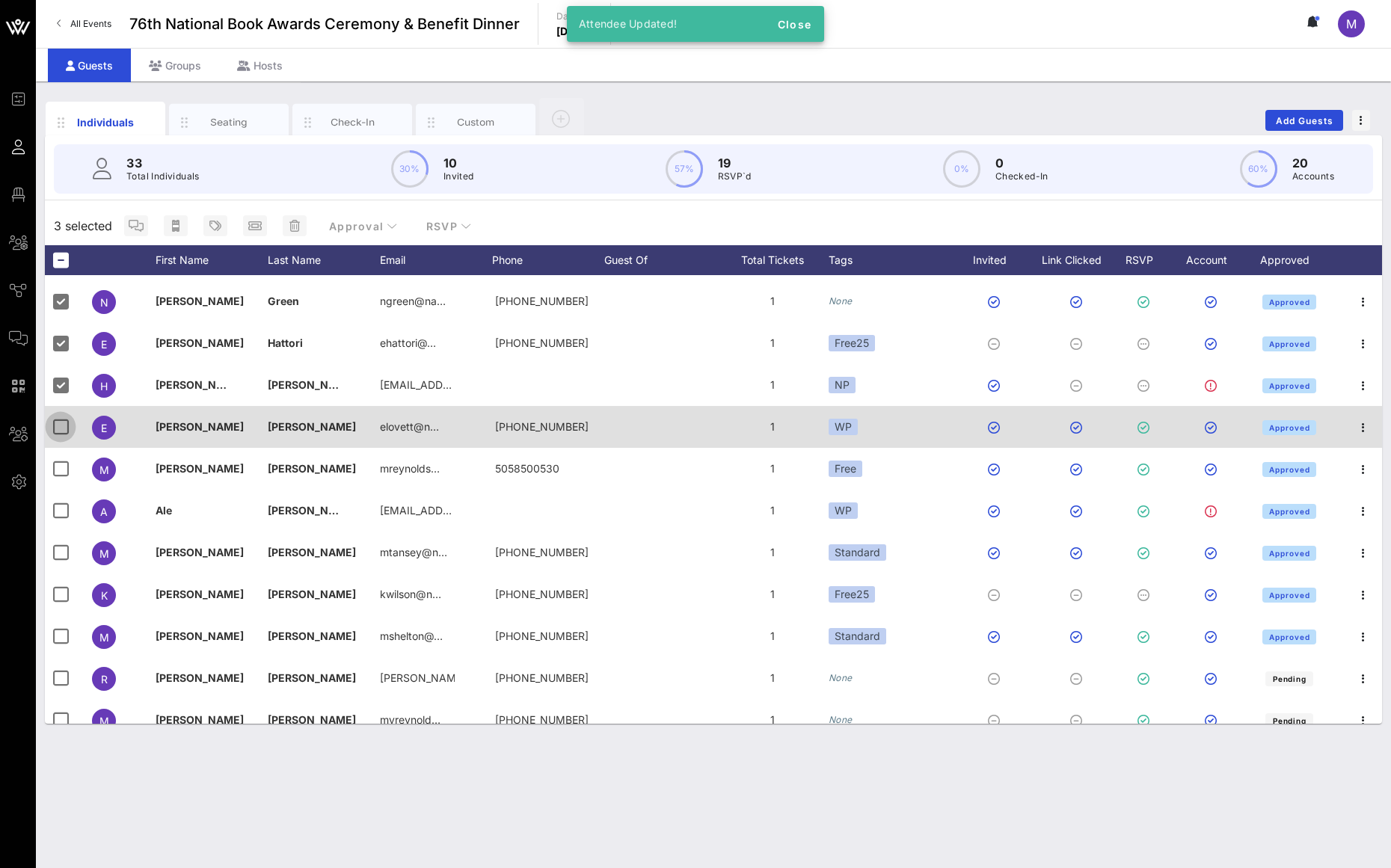
click at [52, 424] on div at bounding box center [60, 427] width 25 height 25
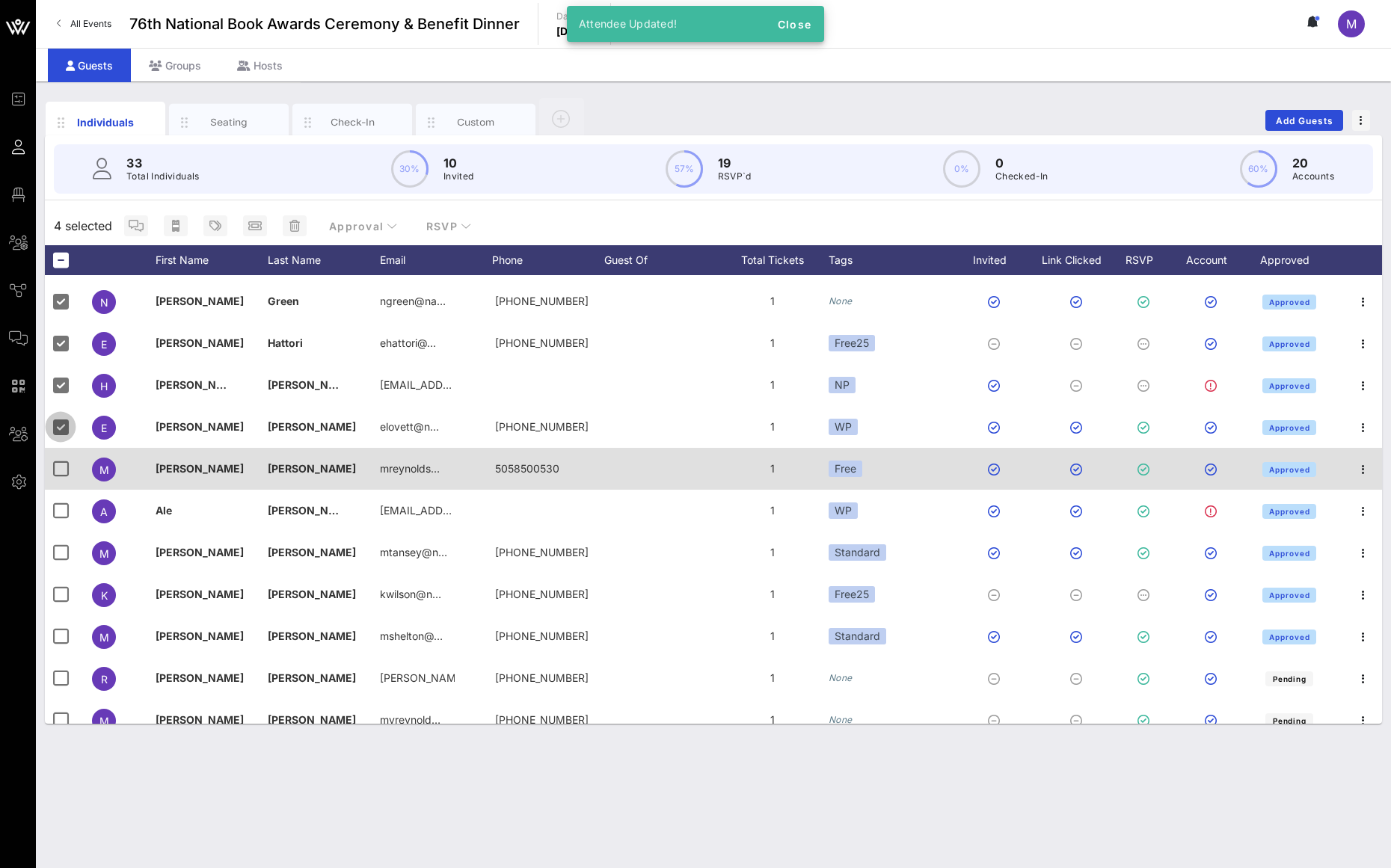
click at [58, 452] on div at bounding box center [63, 469] width 38 height 42
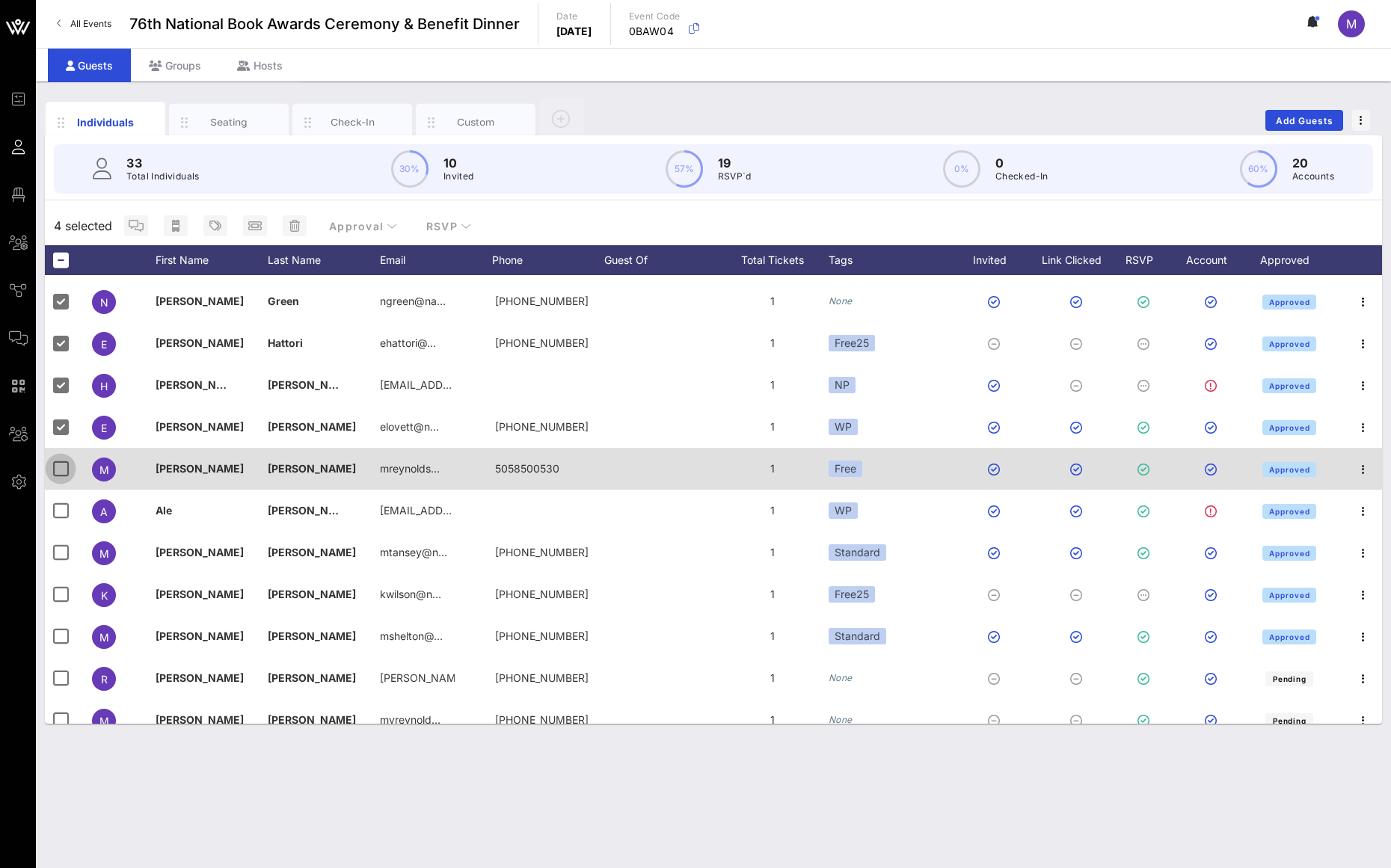
click at [61, 477] on div at bounding box center [60, 468] width 25 height 25
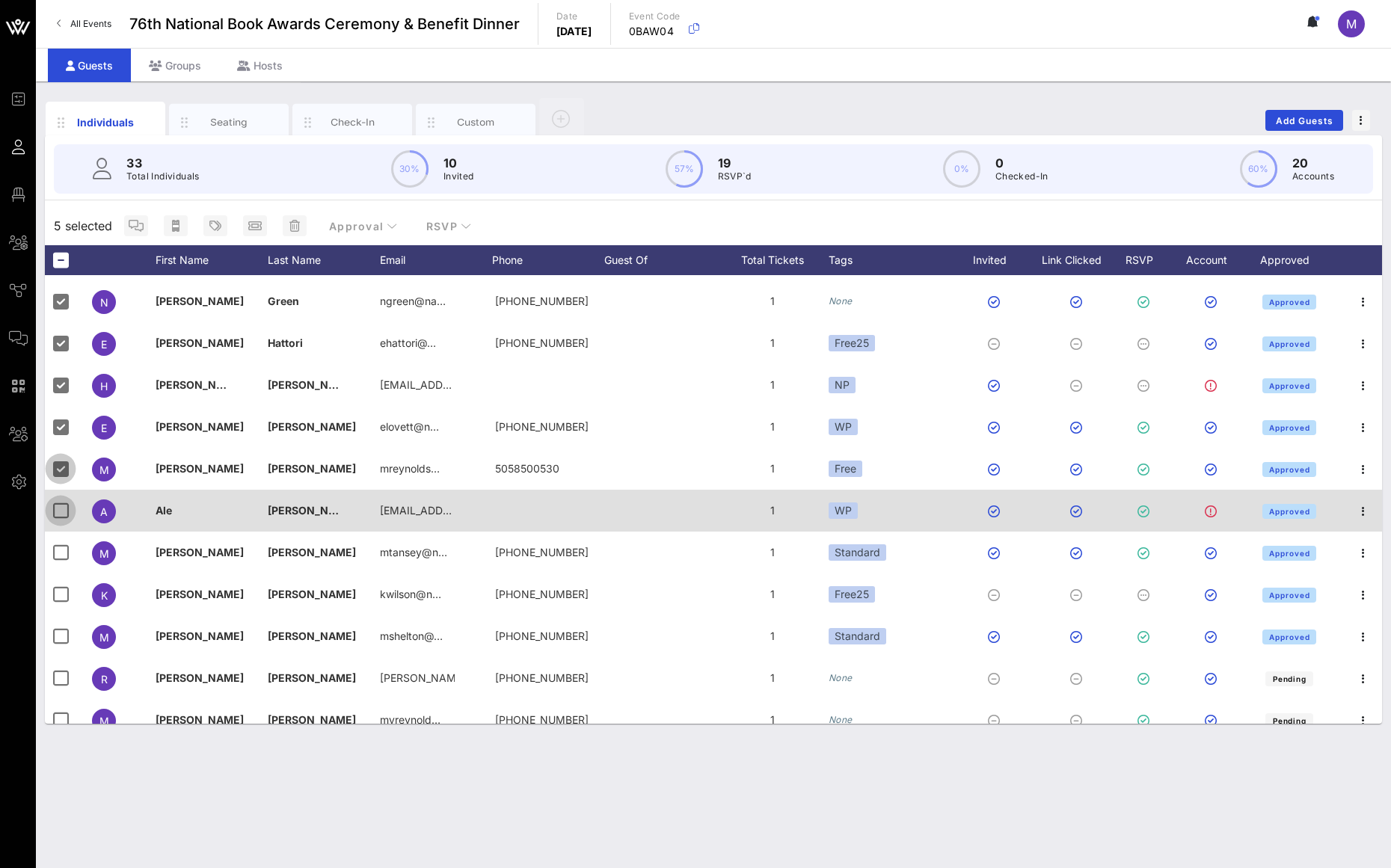
click at [63, 506] on div at bounding box center [60, 510] width 25 height 25
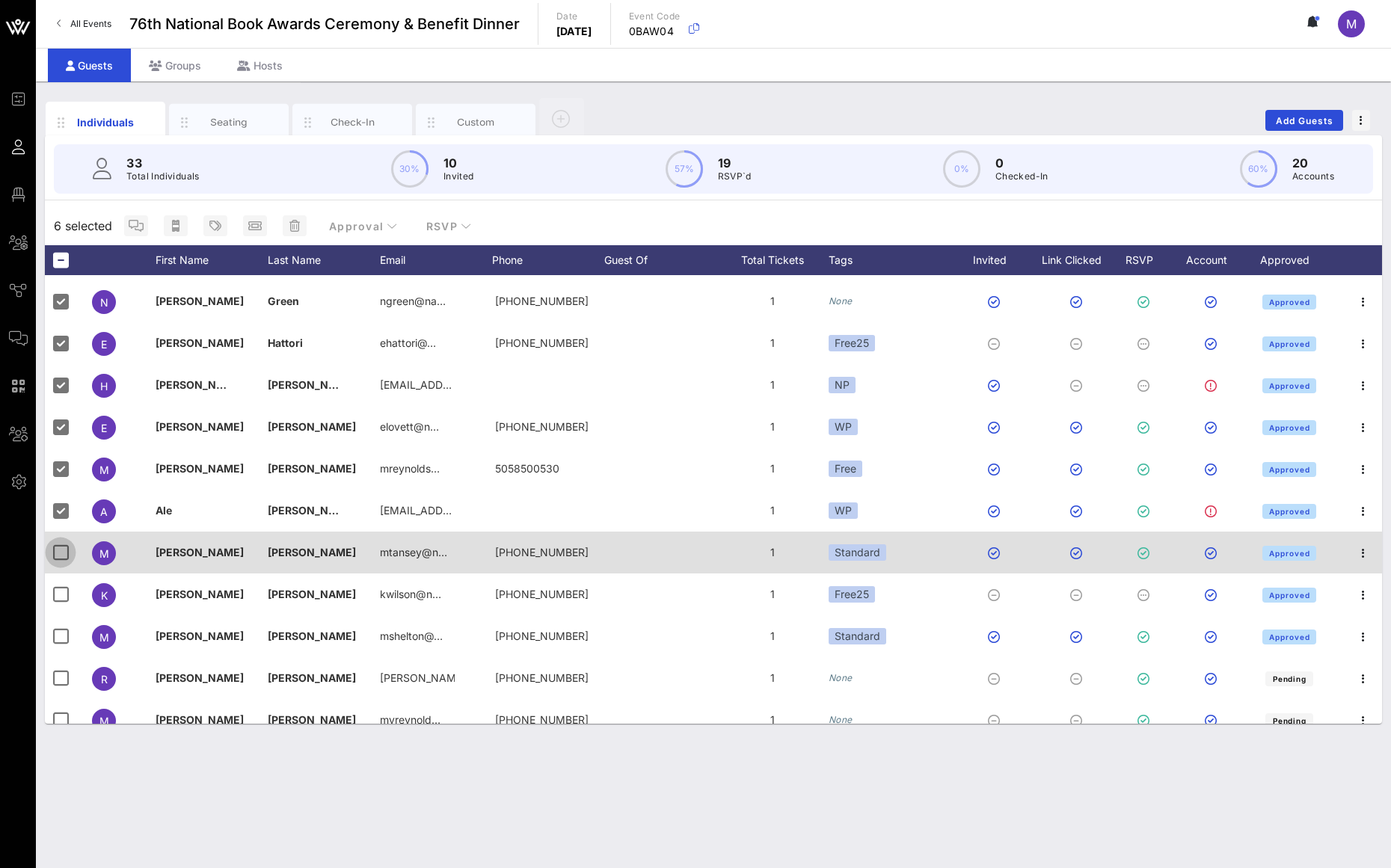
click at [60, 544] on div at bounding box center [60, 552] width 25 height 25
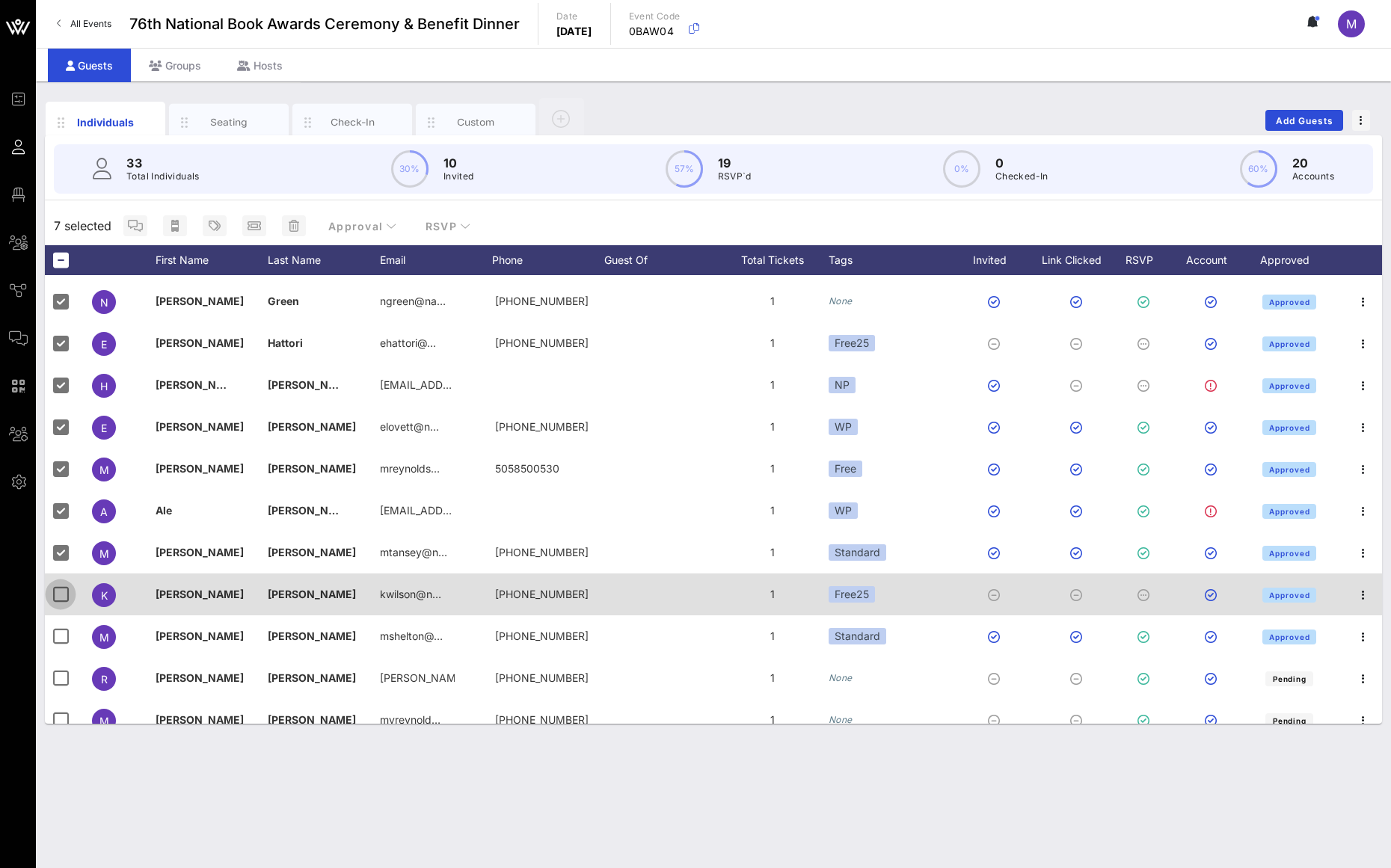
click at [51, 595] on div at bounding box center [60, 594] width 25 height 25
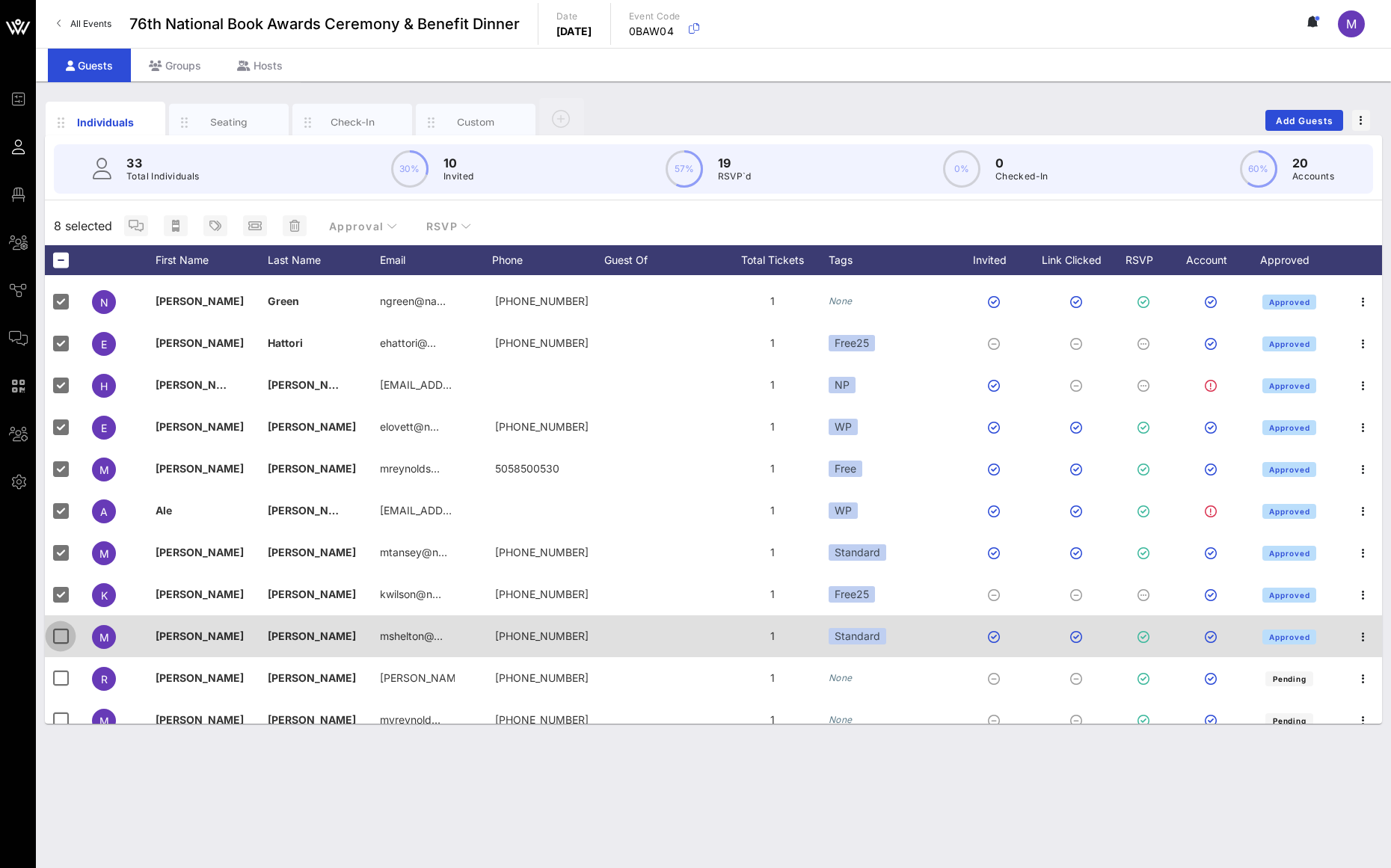
drag, startPoint x: 54, startPoint y: 629, endPoint x: 54, endPoint y: 666, distance: 37.0
click at [54, 629] on div at bounding box center [60, 636] width 25 height 25
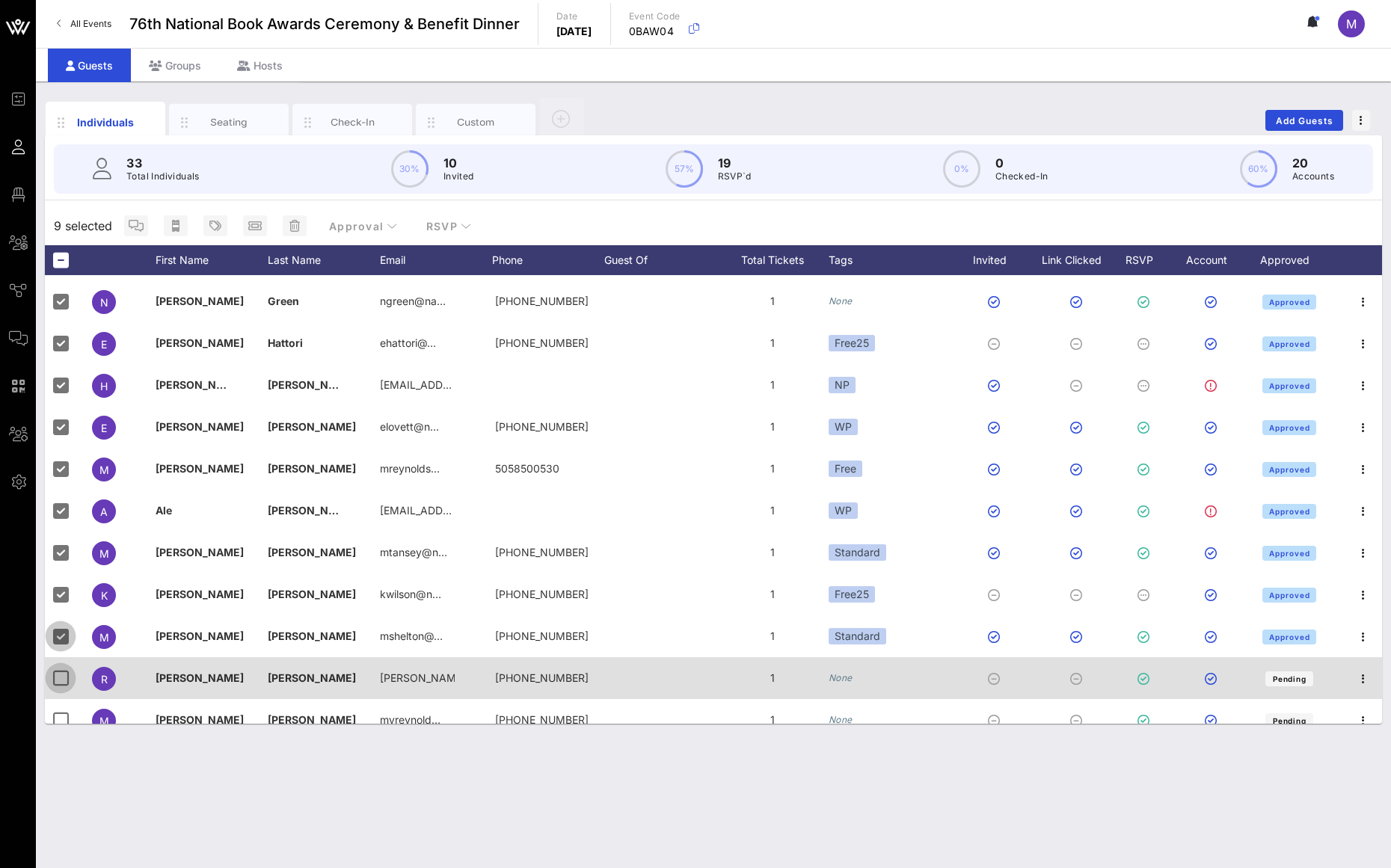
click at [53, 673] on div at bounding box center [60, 678] width 25 height 25
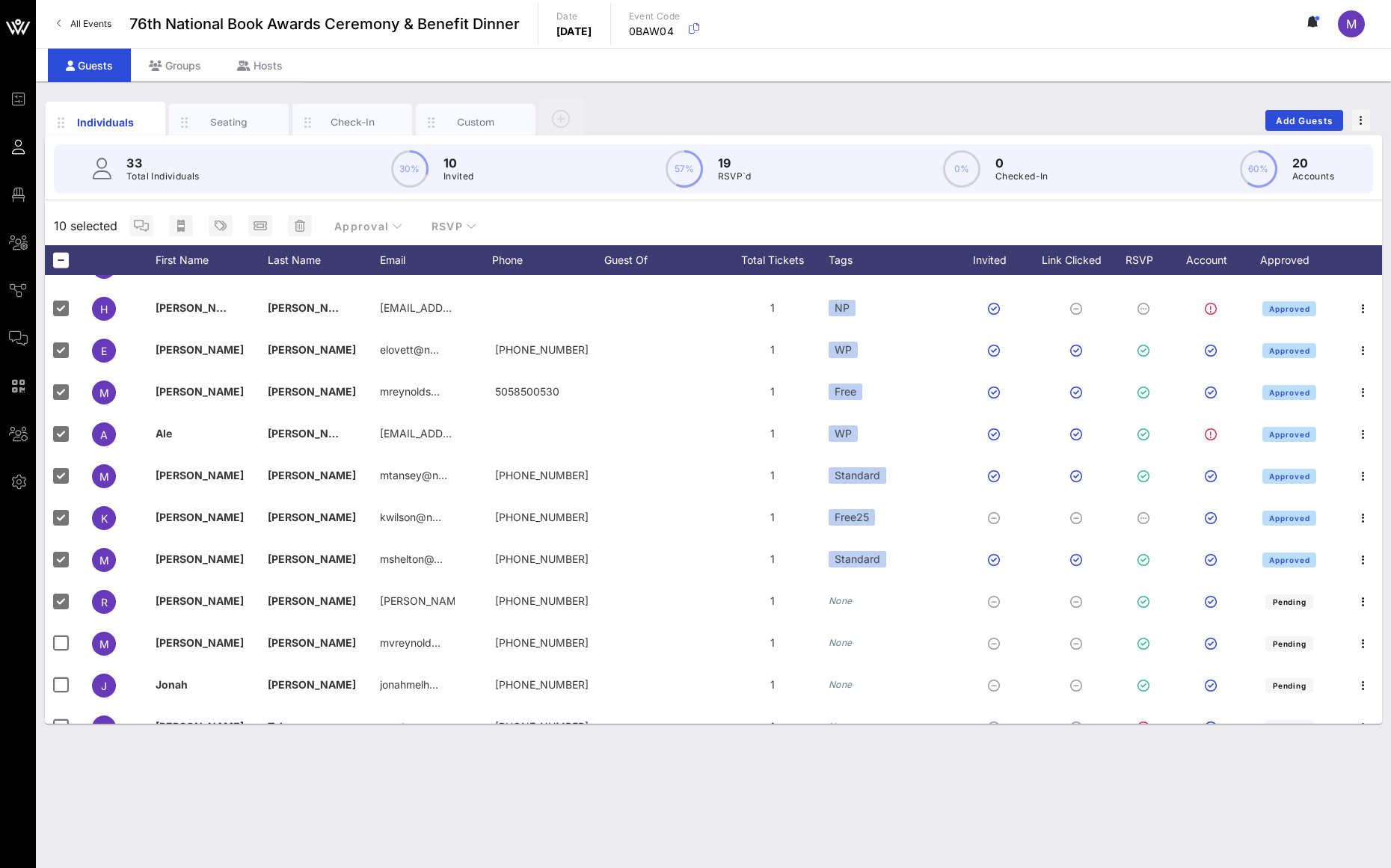
scroll to position [321, 0]
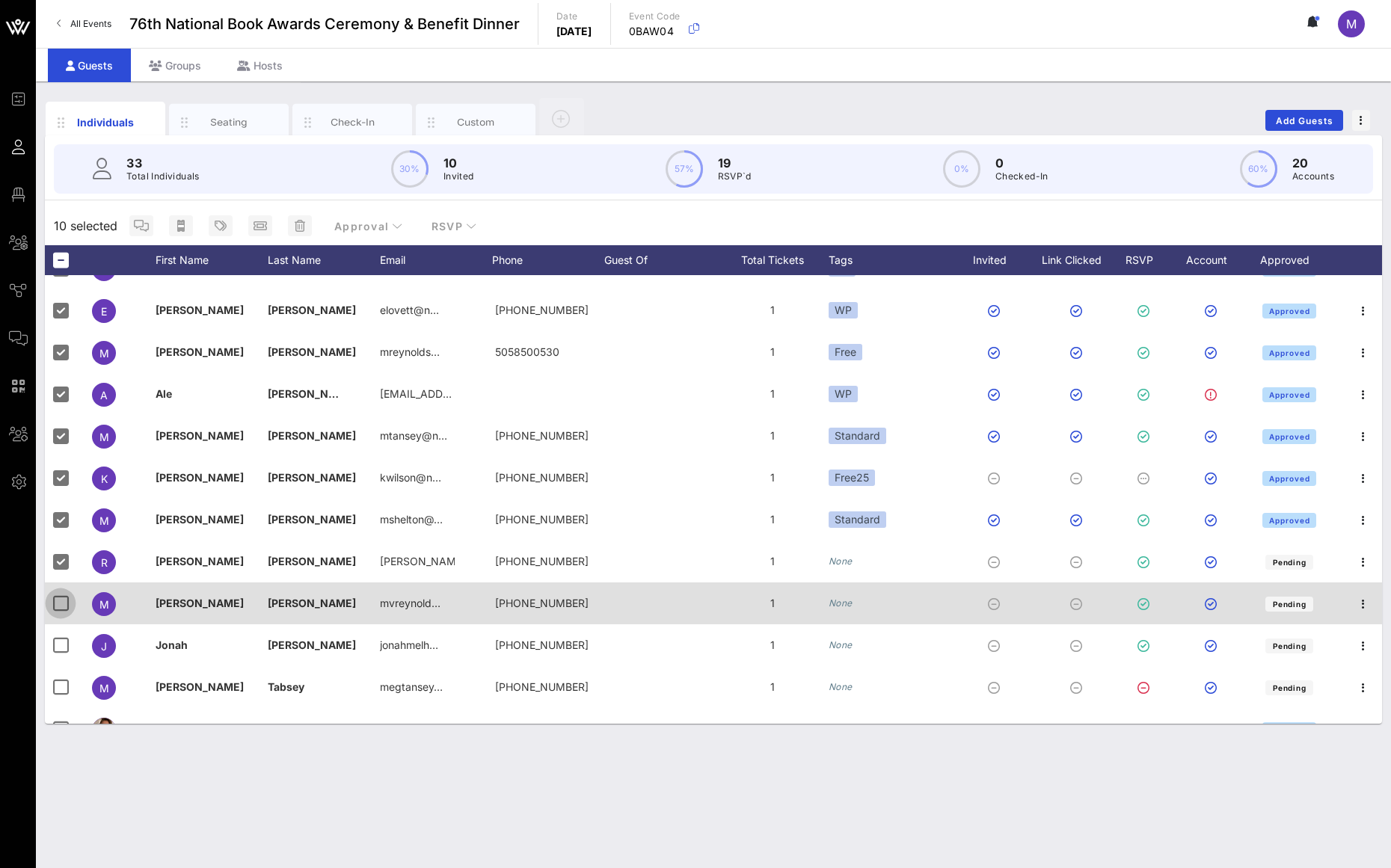
click at [53, 597] on div at bounding box center [60, 603] width 25 height 25
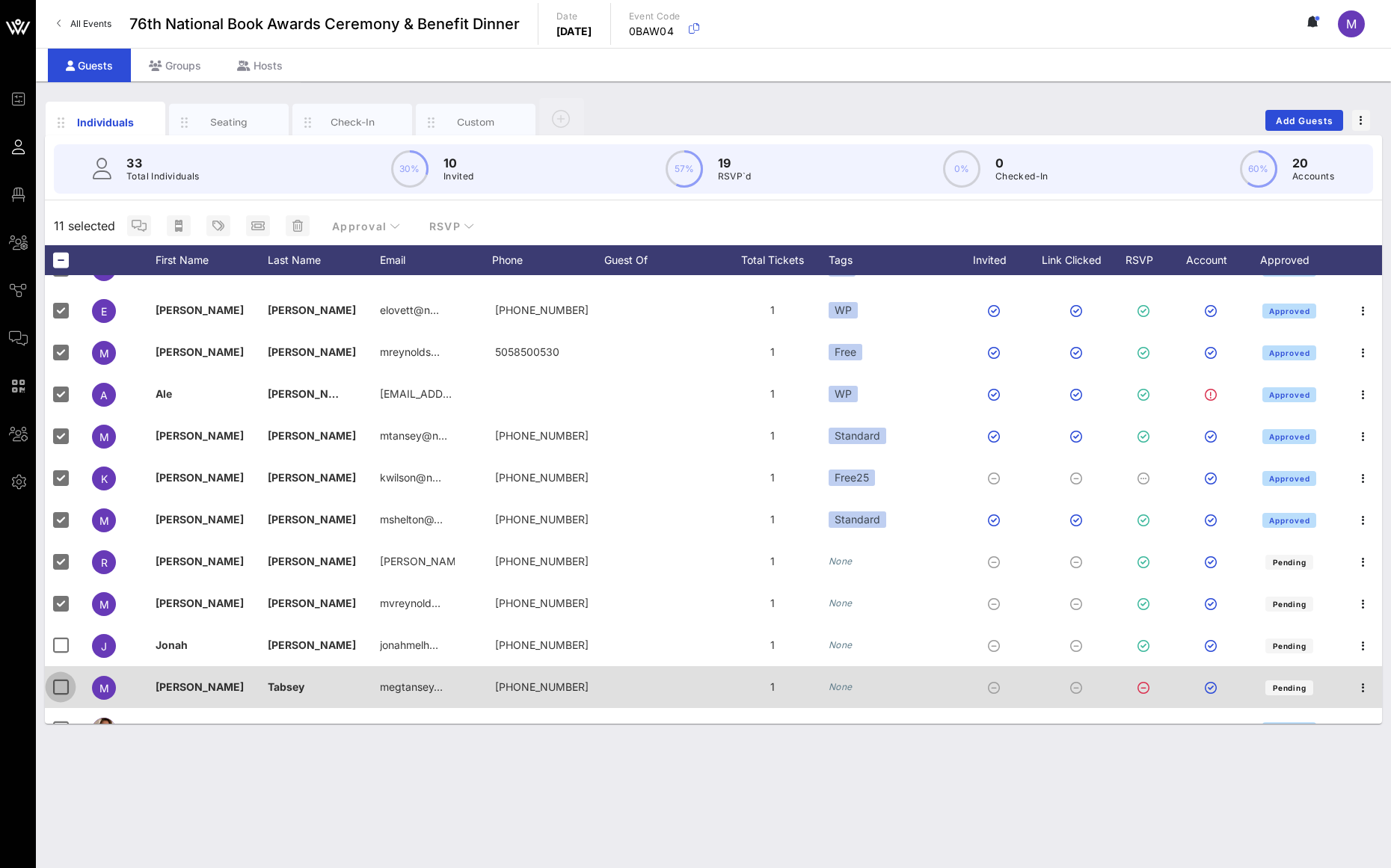
click at [54, 687] on div at bounding box center [60, 687] width 25 height 25
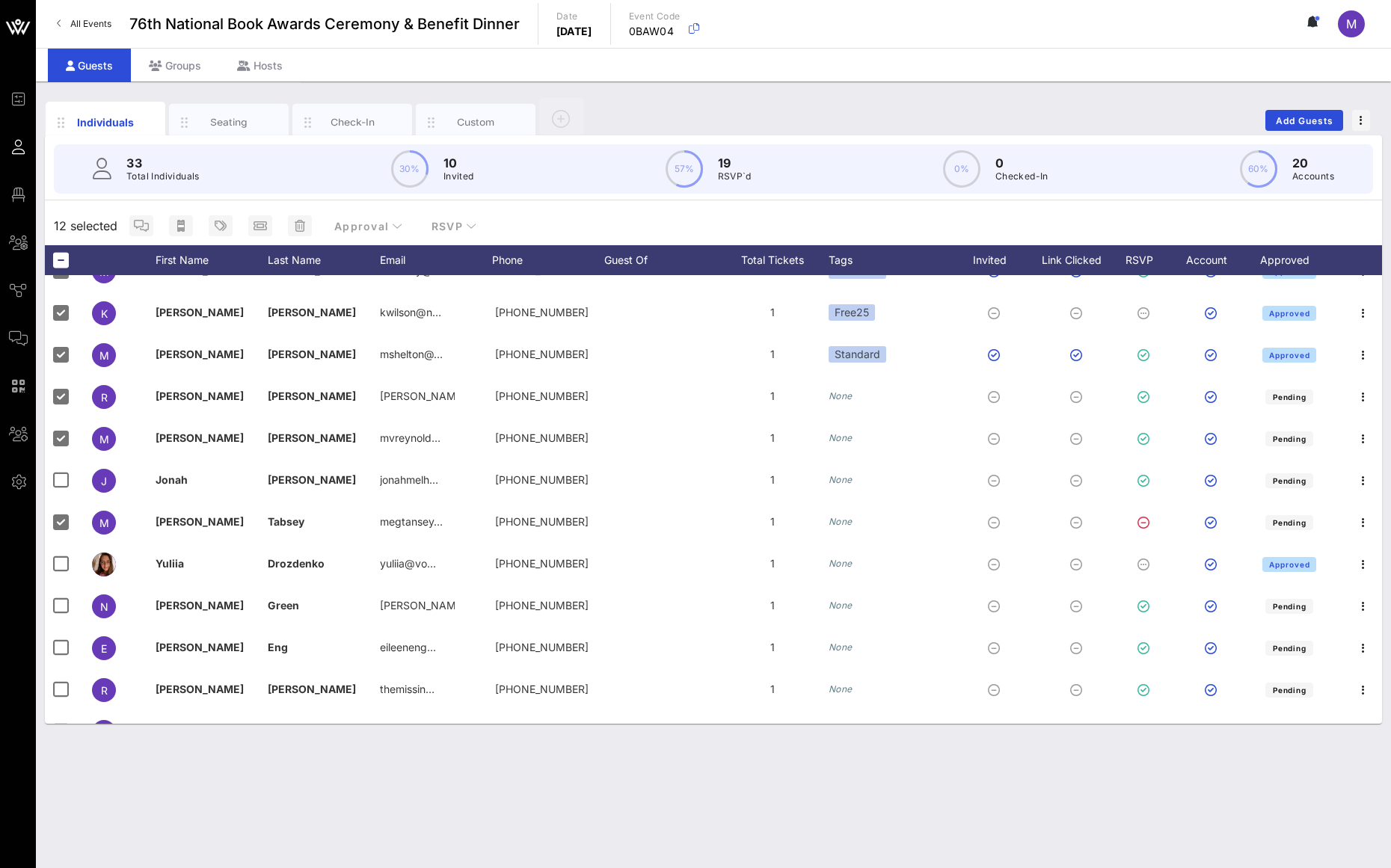
scroll to position [537, 0]
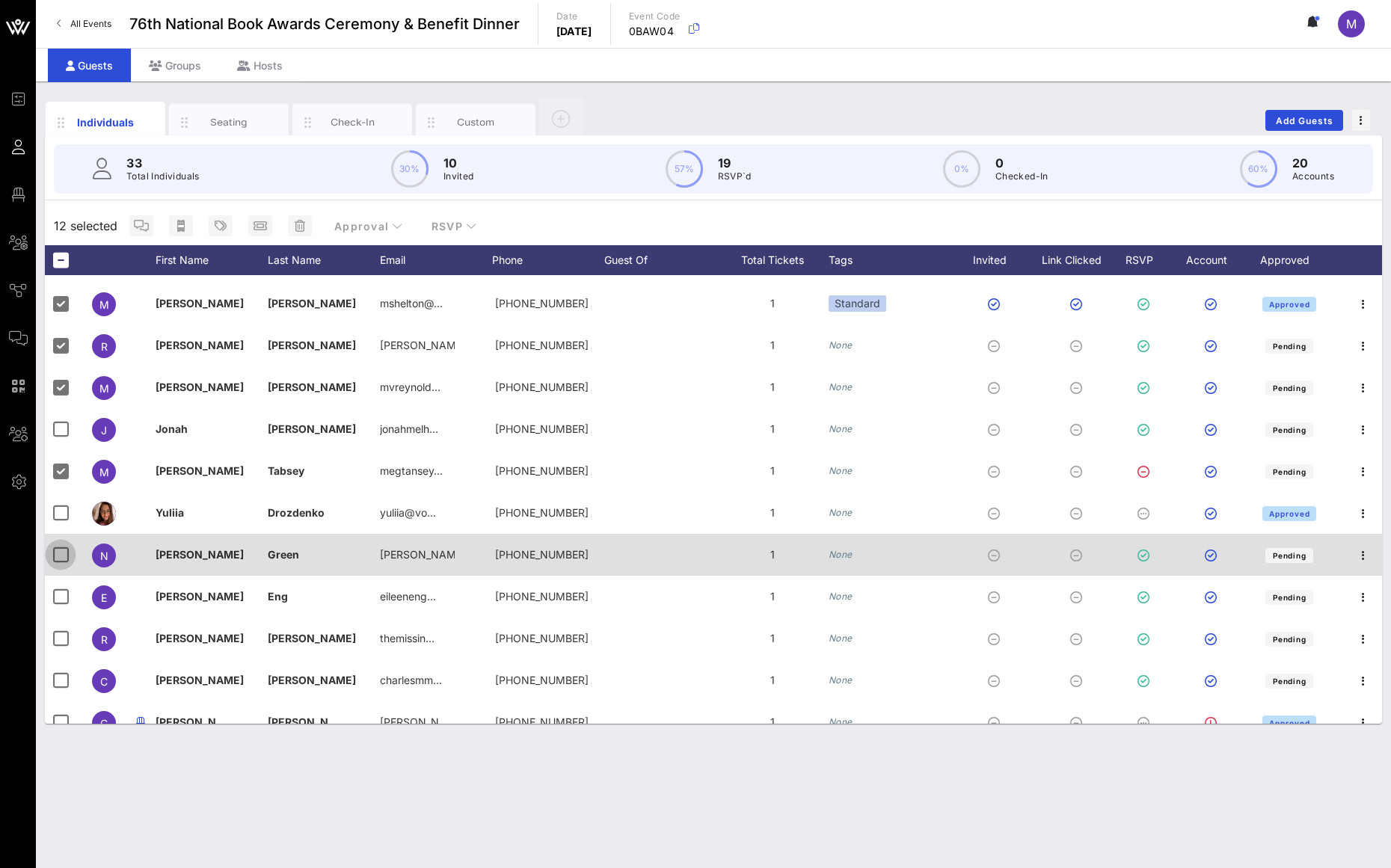
click at [52, 547] on div at bounding box center [60, 554] width 25 height 25
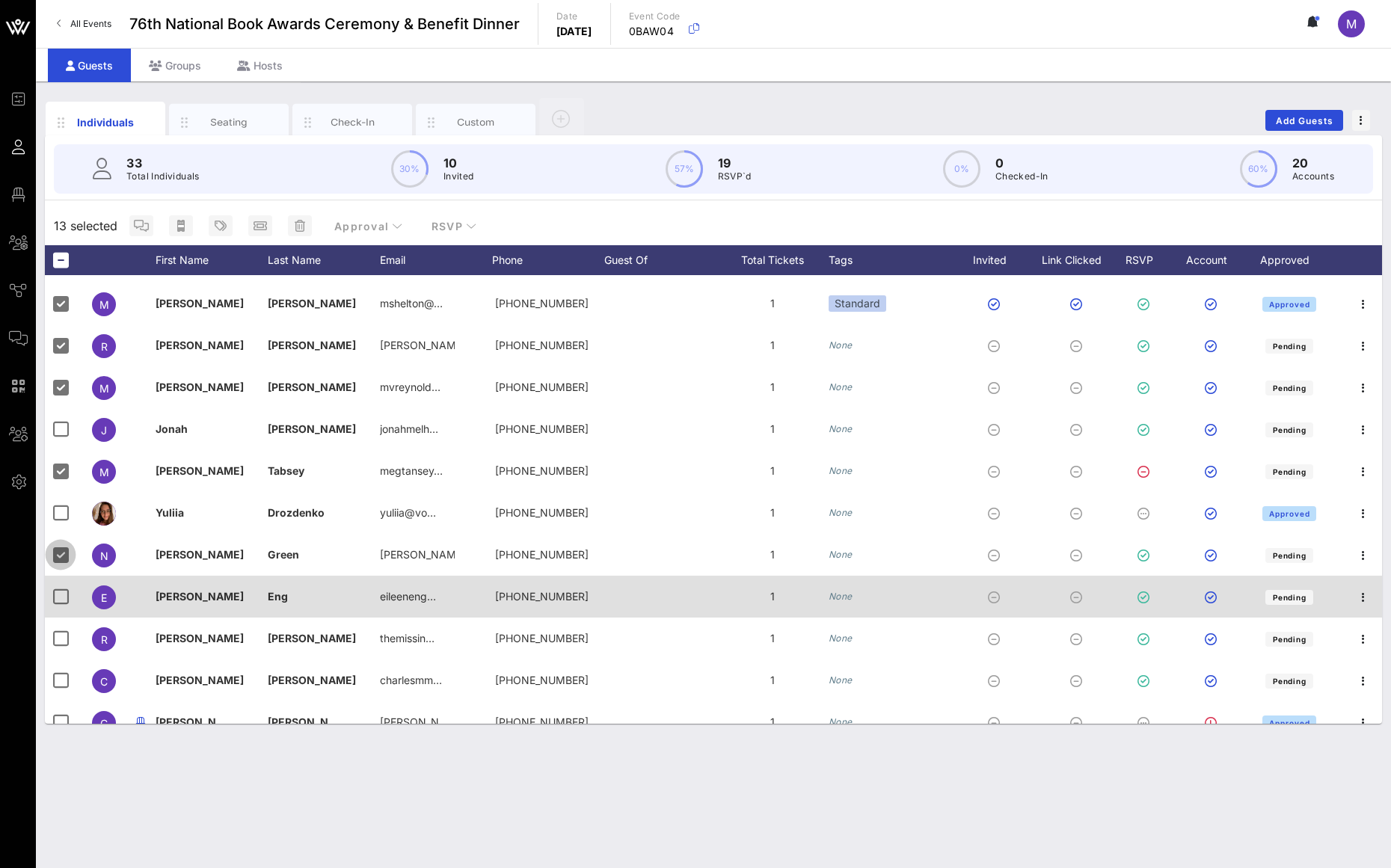
click at [55, 577] on div at bounding box center [63, 597] width 38 height 42
click at [58, 597] on div at bounding box center [60, 597] width 25 height 25
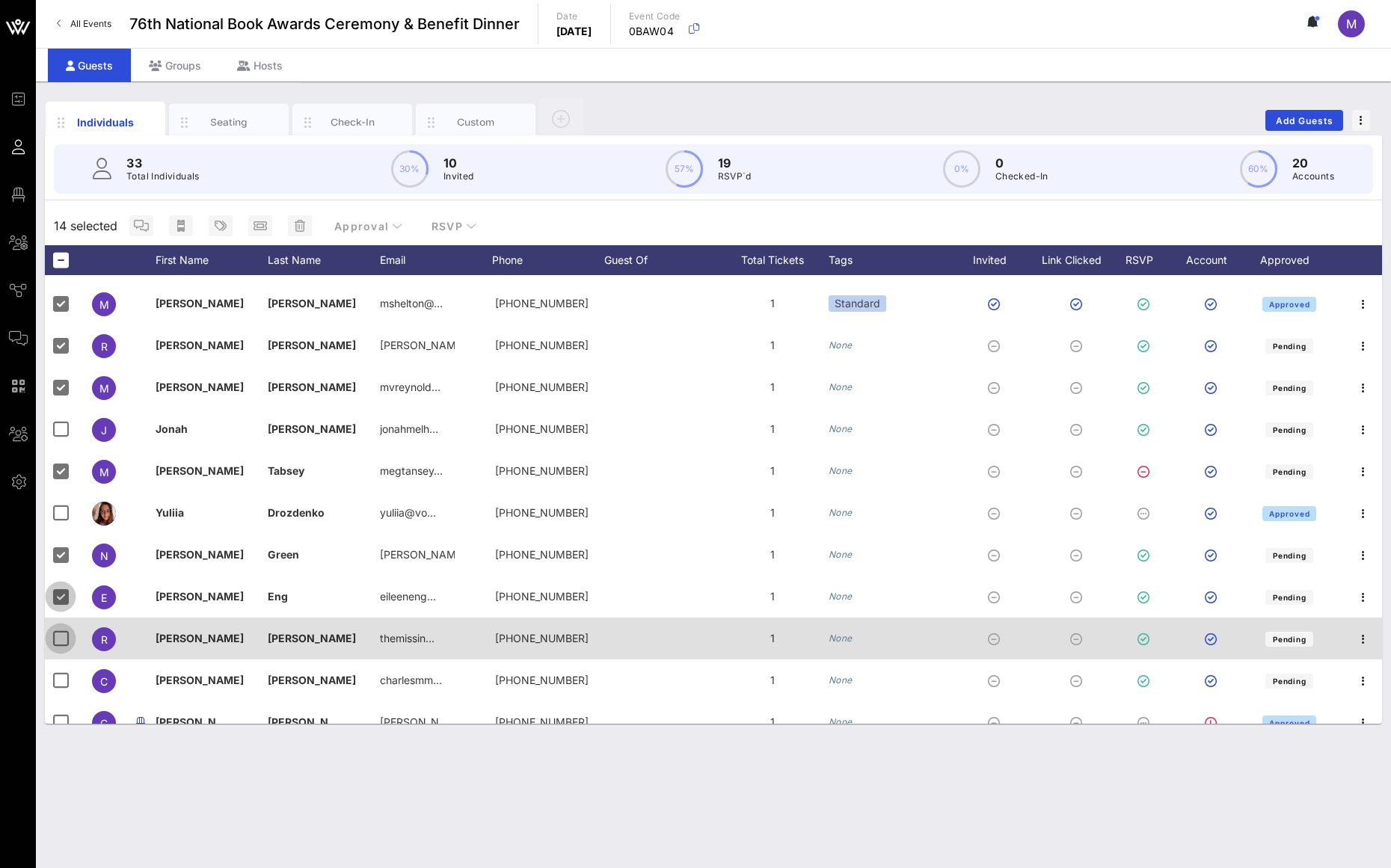
click at [59, 639] on div at bounding box center [60, 638] width 25 height 25
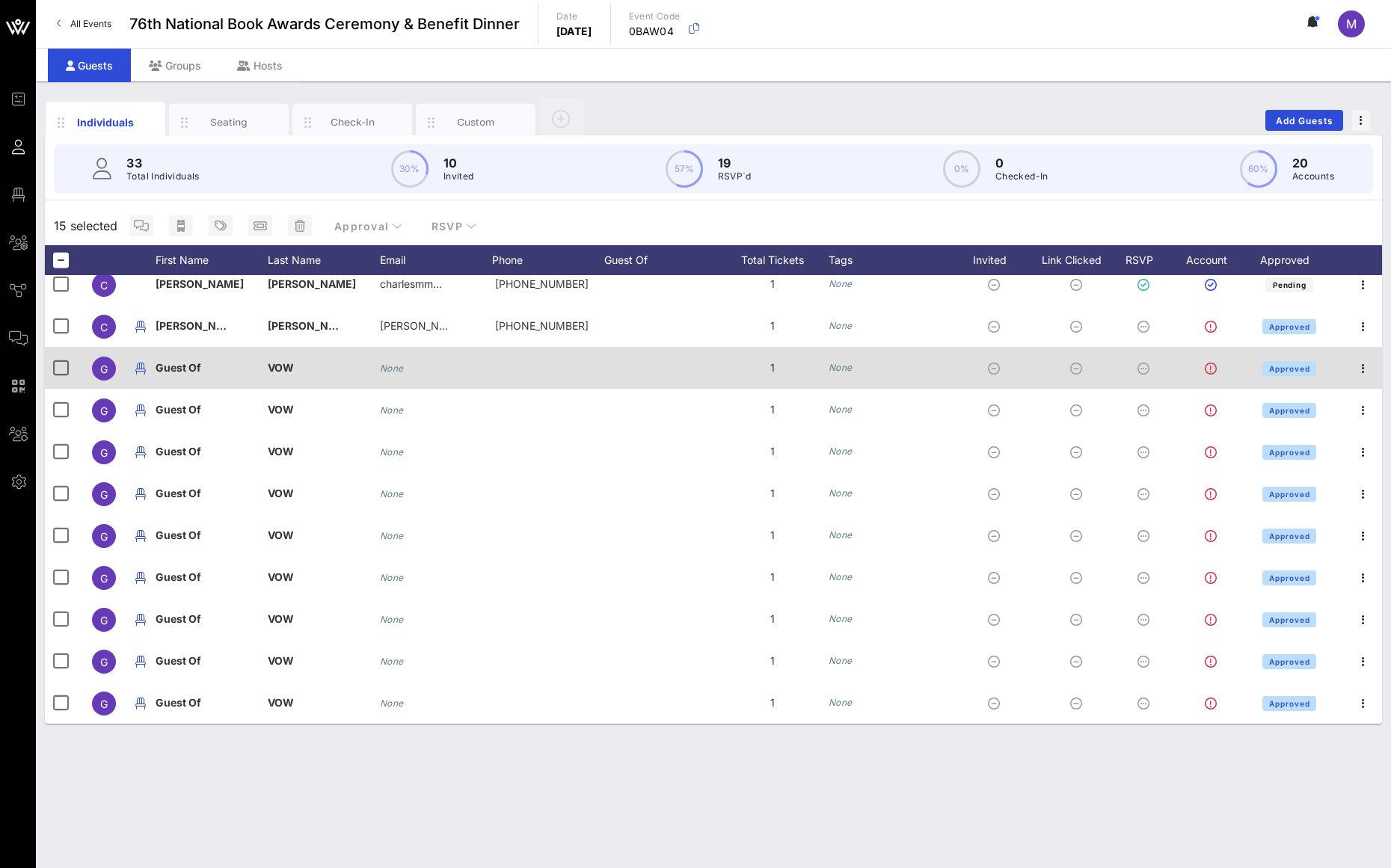
scroll to position [0, 0]
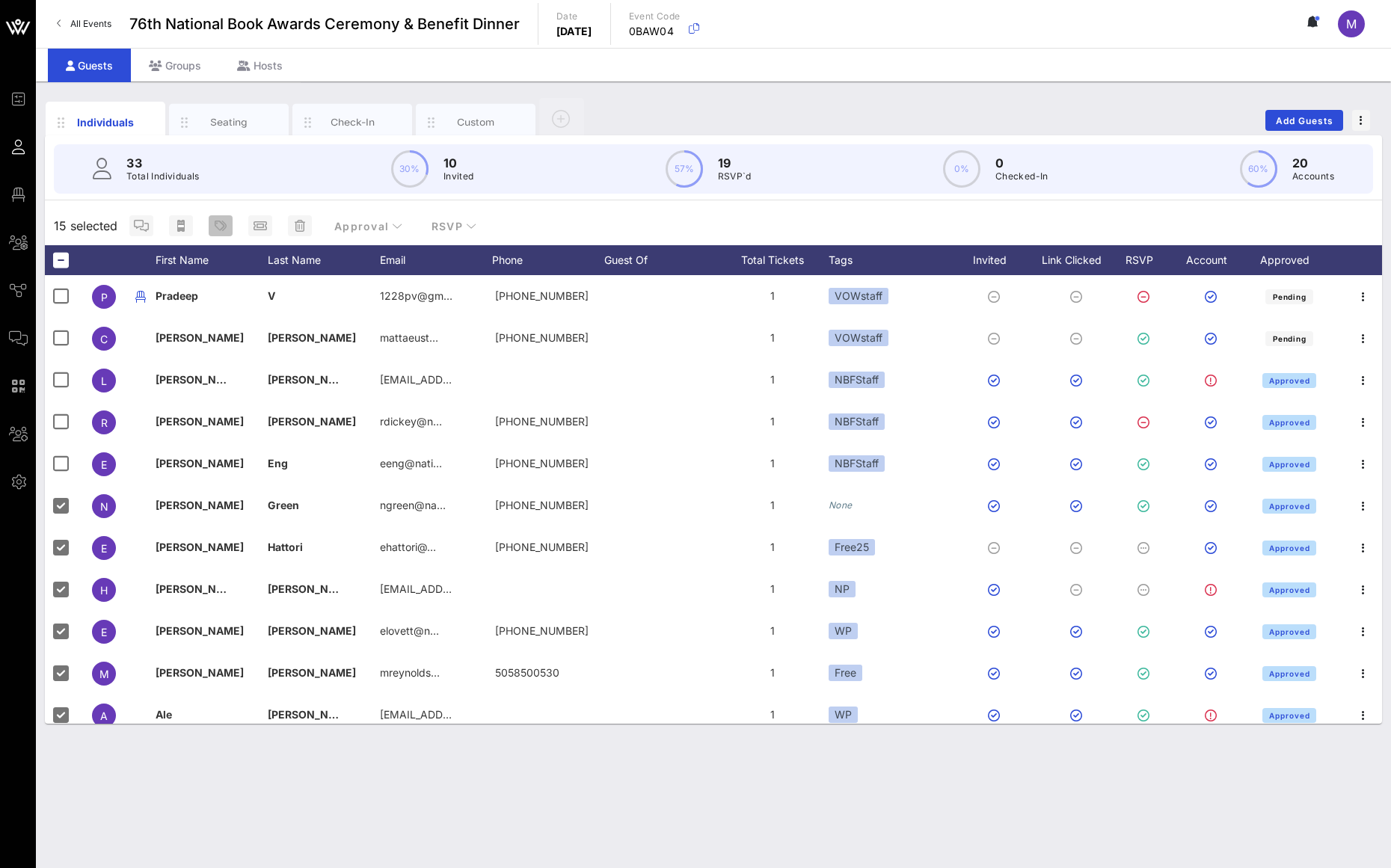
click at [224, 221] on icon "button" at bounding box center [221, 226] width 12 height 12
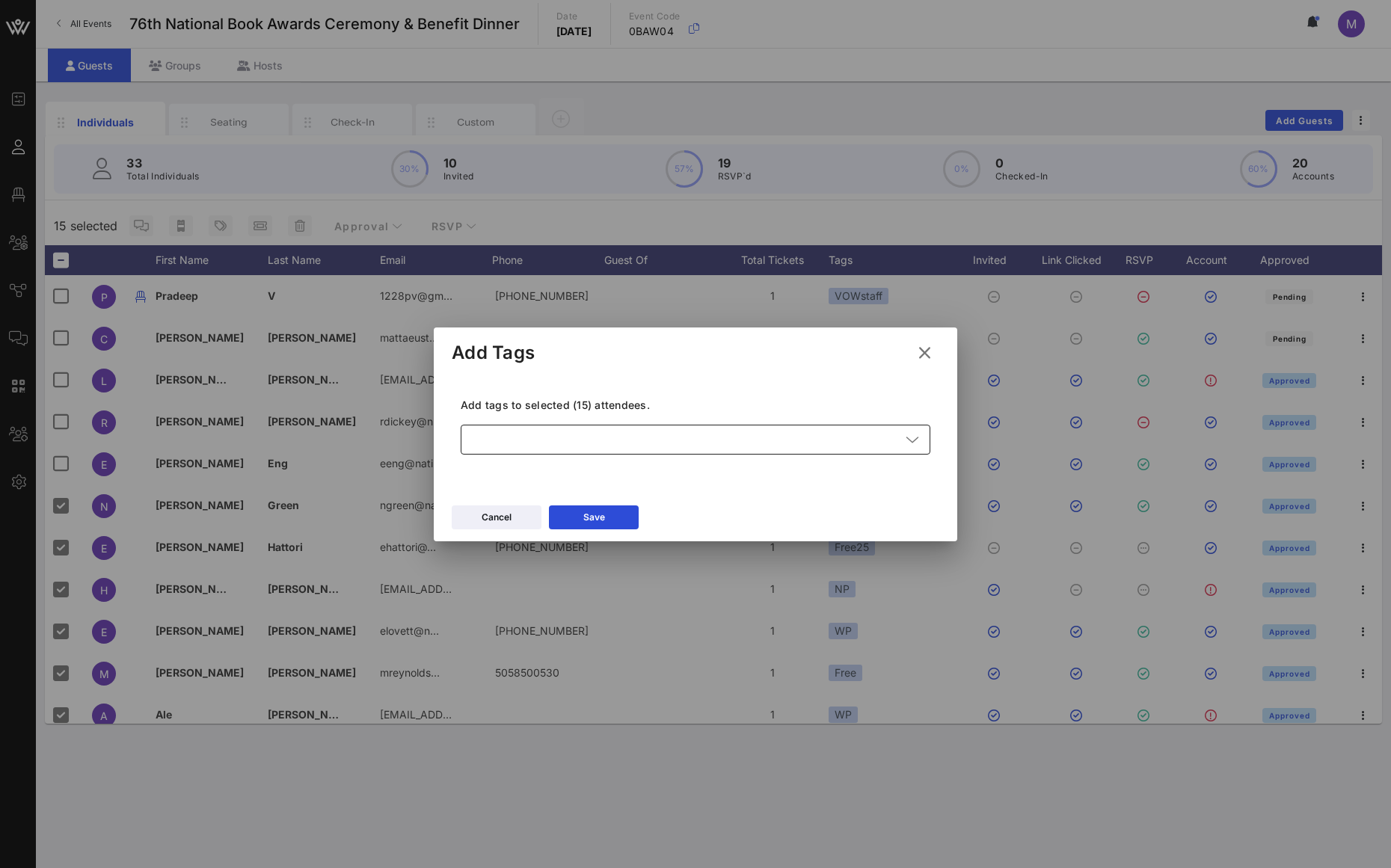
click at [605, 443] on div at bounding box center [685, 439] width 431 height 30
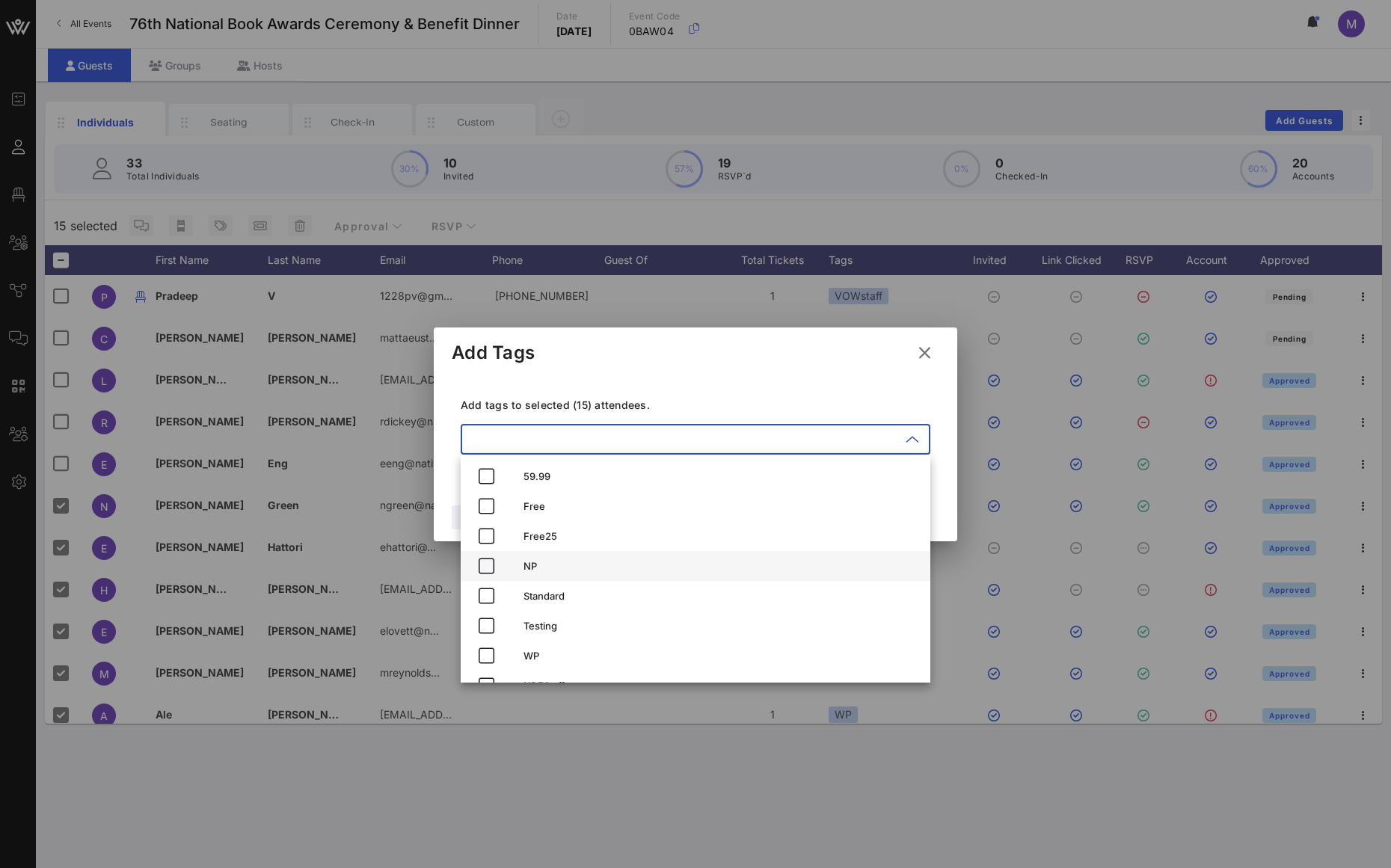
scroll to position [54, 0]
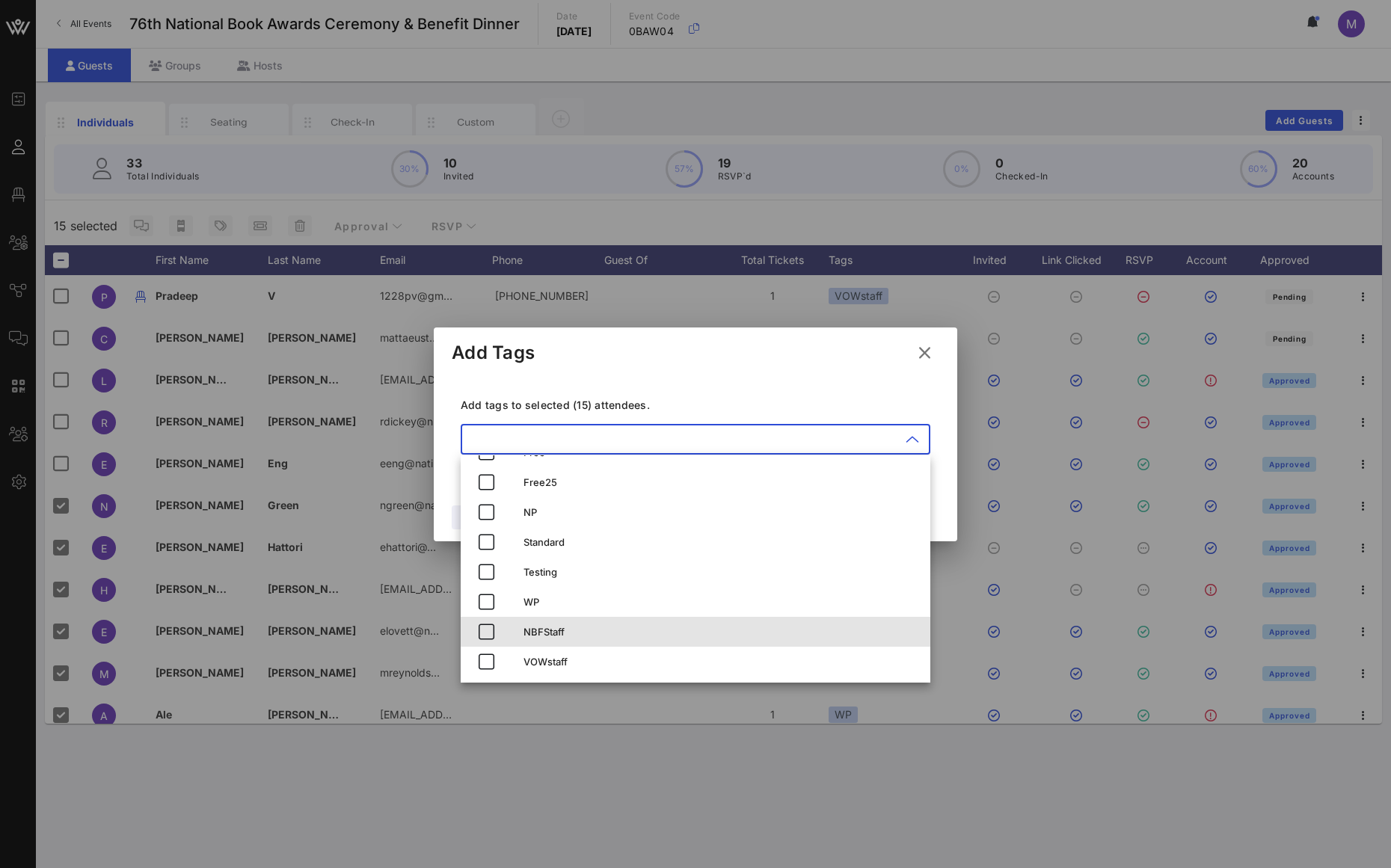
click at [584, 626] on div "NBFStaff" at bounding box center [721, 632] width 395 height 12
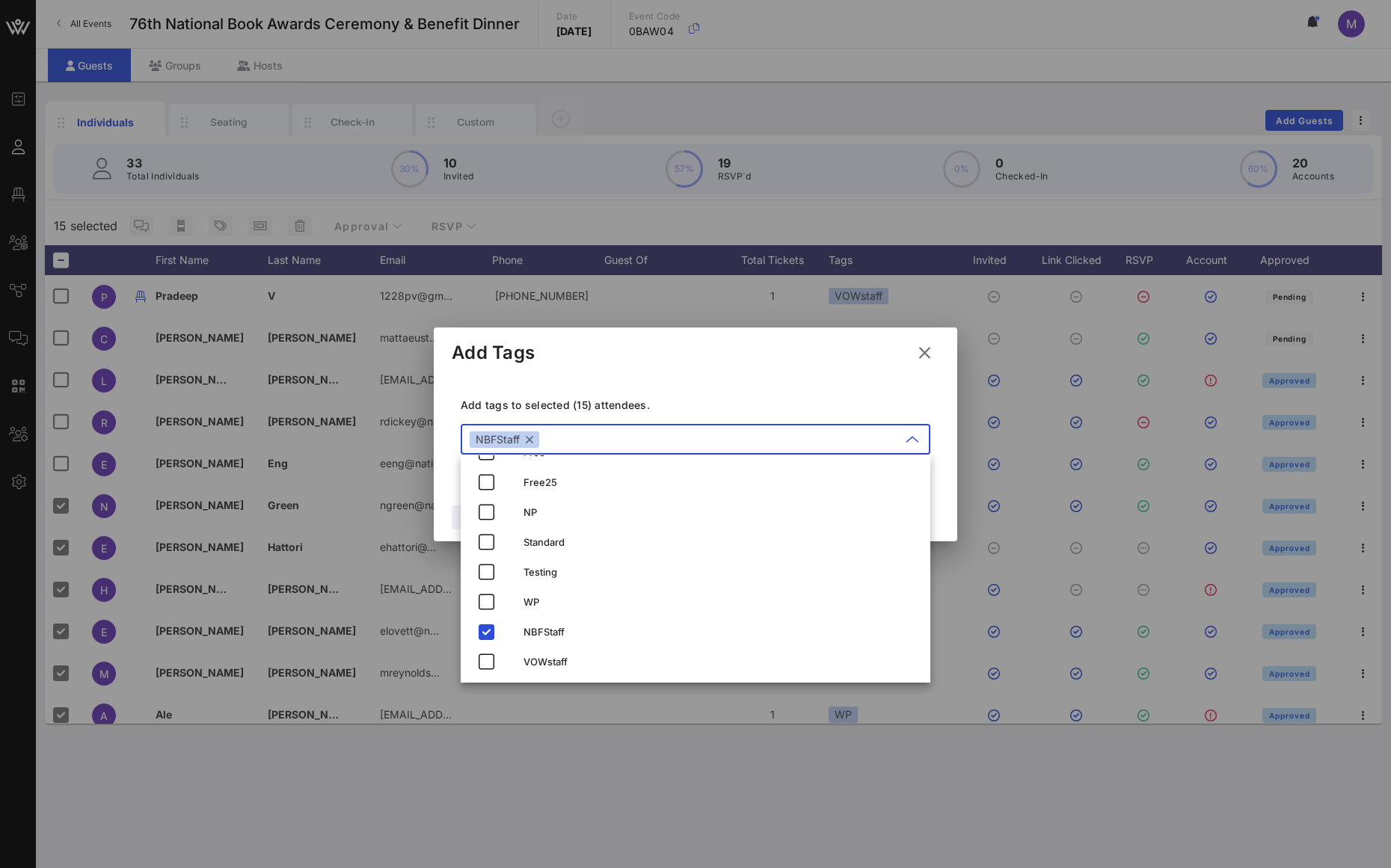
click at [804, 371] on div "Add Tags" at bounding box center [695, 351] width 524 height 46
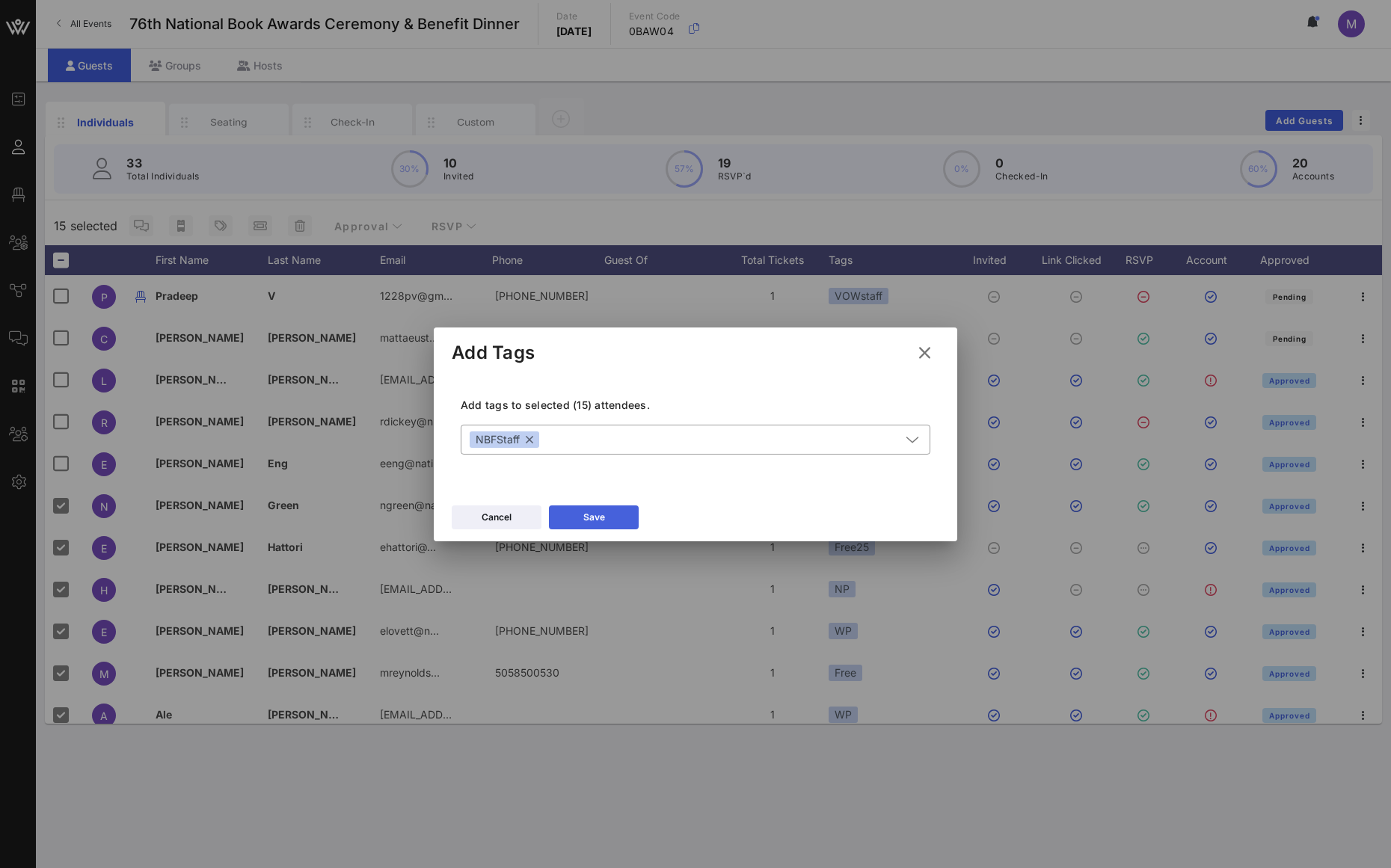
click at [614, 522] on button "Save" at bounding box center [594, 517] width 90 height 24
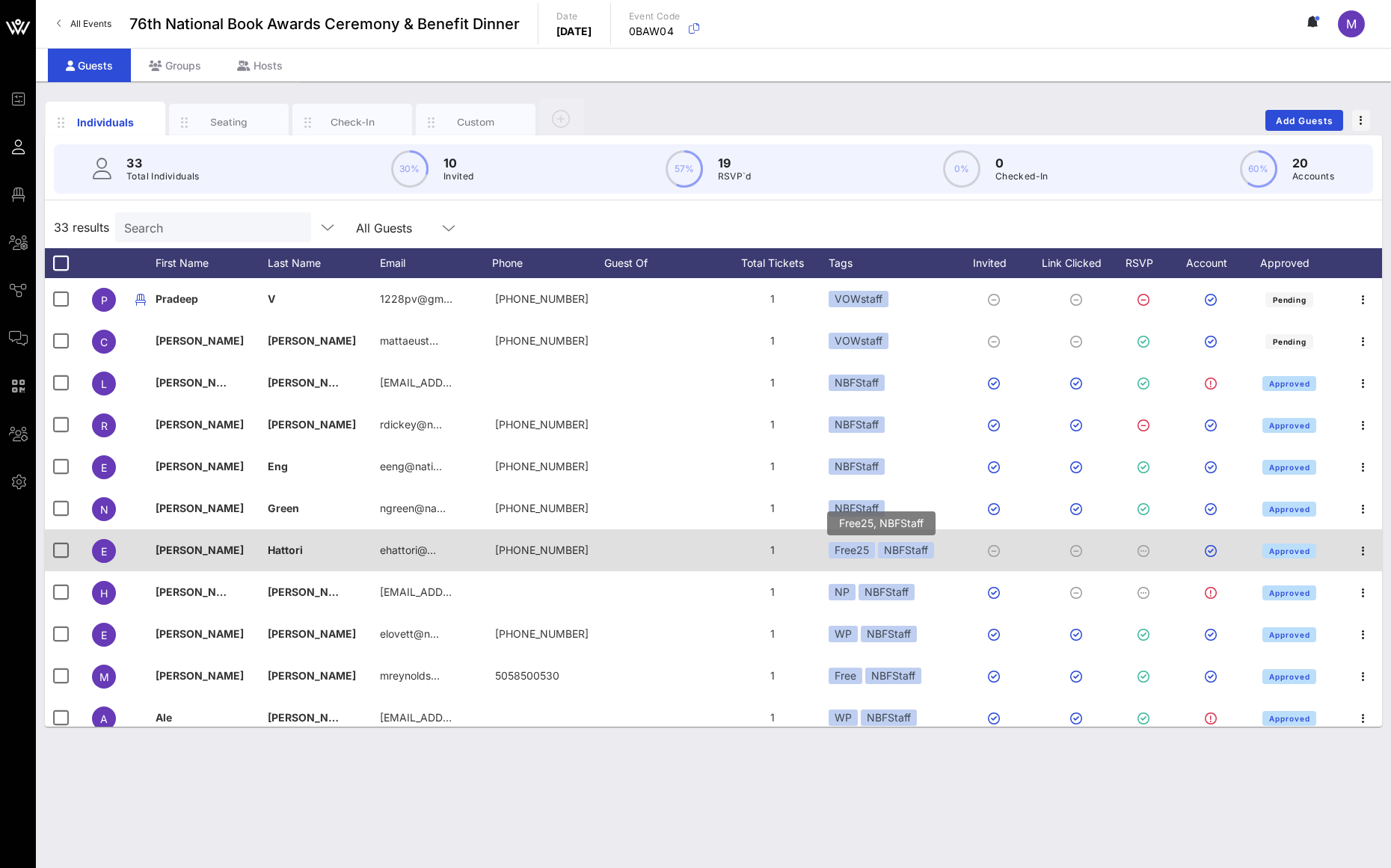
click at [833, 544] on div "Free25" at bounding box center [852, 550] width 46 height 16
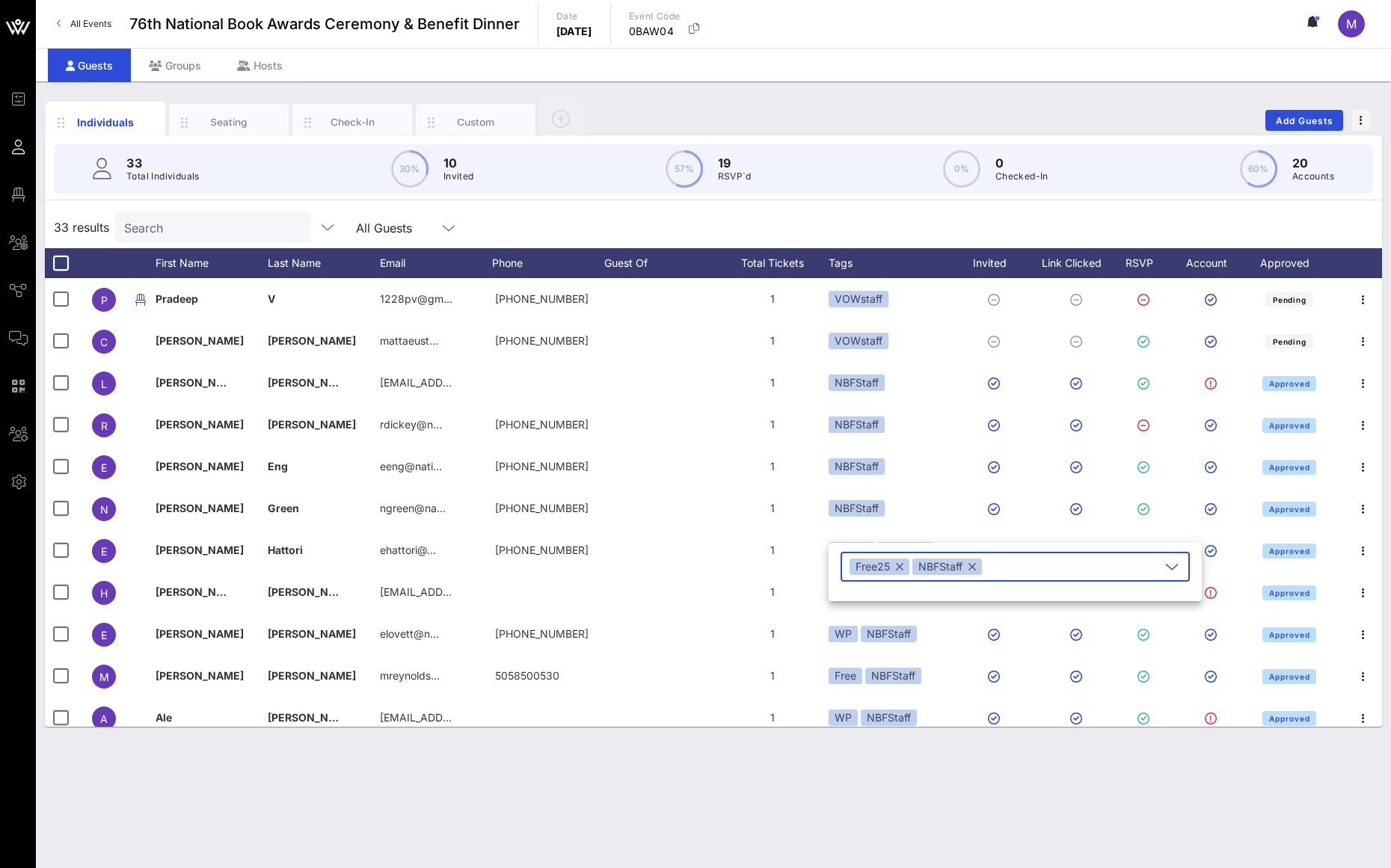
click at [901, 570] on button "button" at bounding box center [900, 567] width 8 height 16
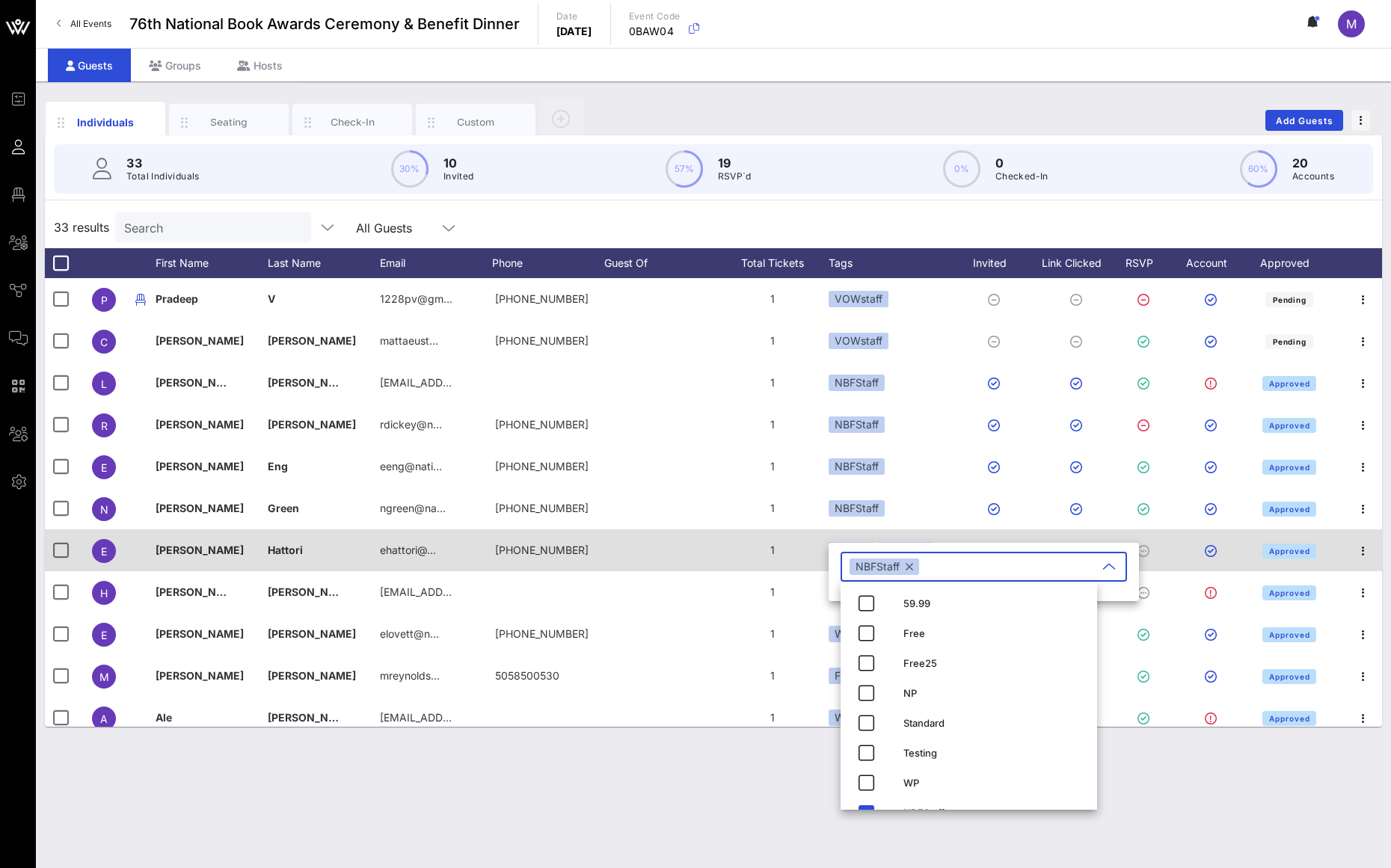
click at [813, 568] on div "1" at bounding box center [773, 550] width 112 height 42
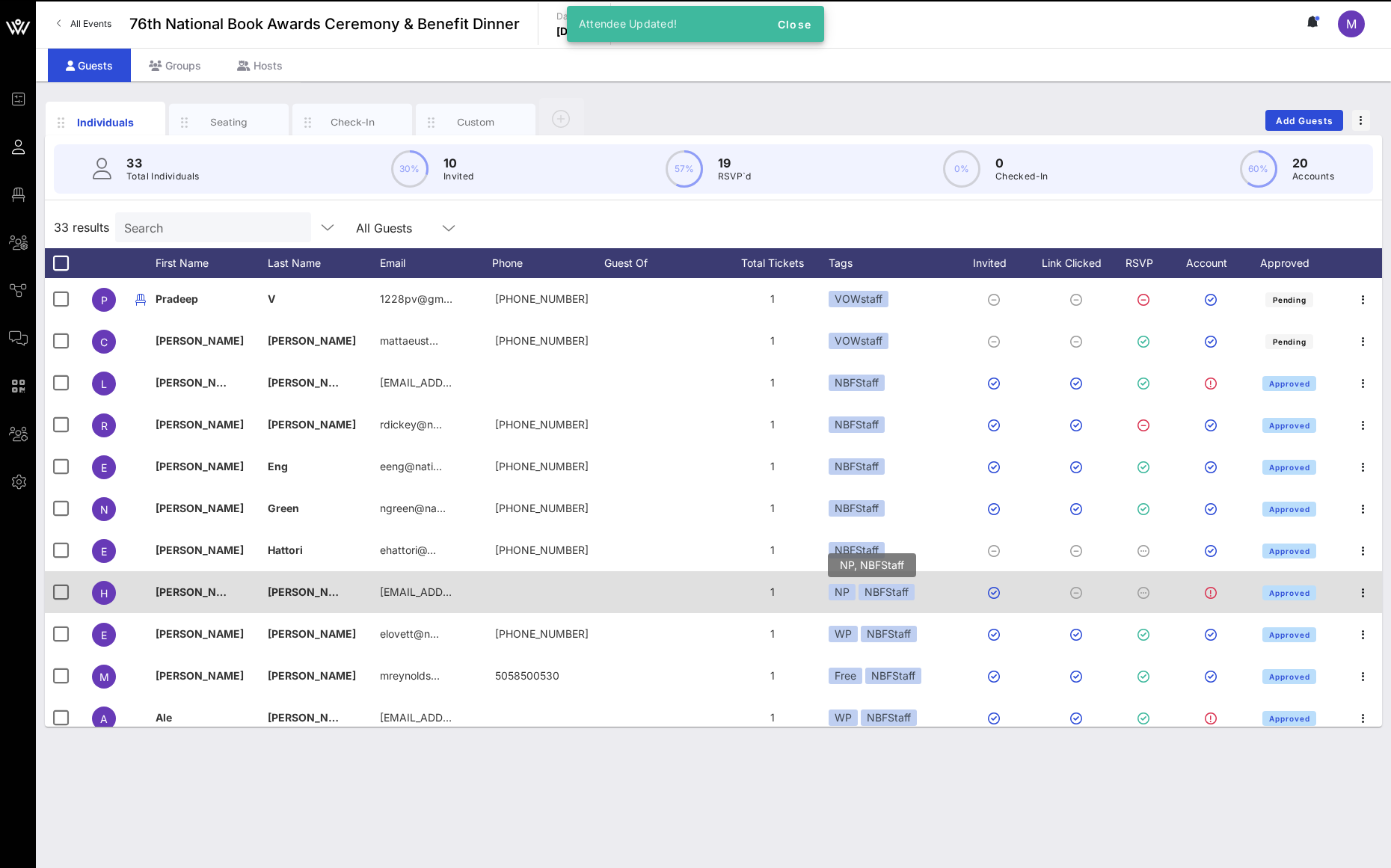
click at [840, 595] on div "NP" at bounding box center [842, 592] width 27 height 16
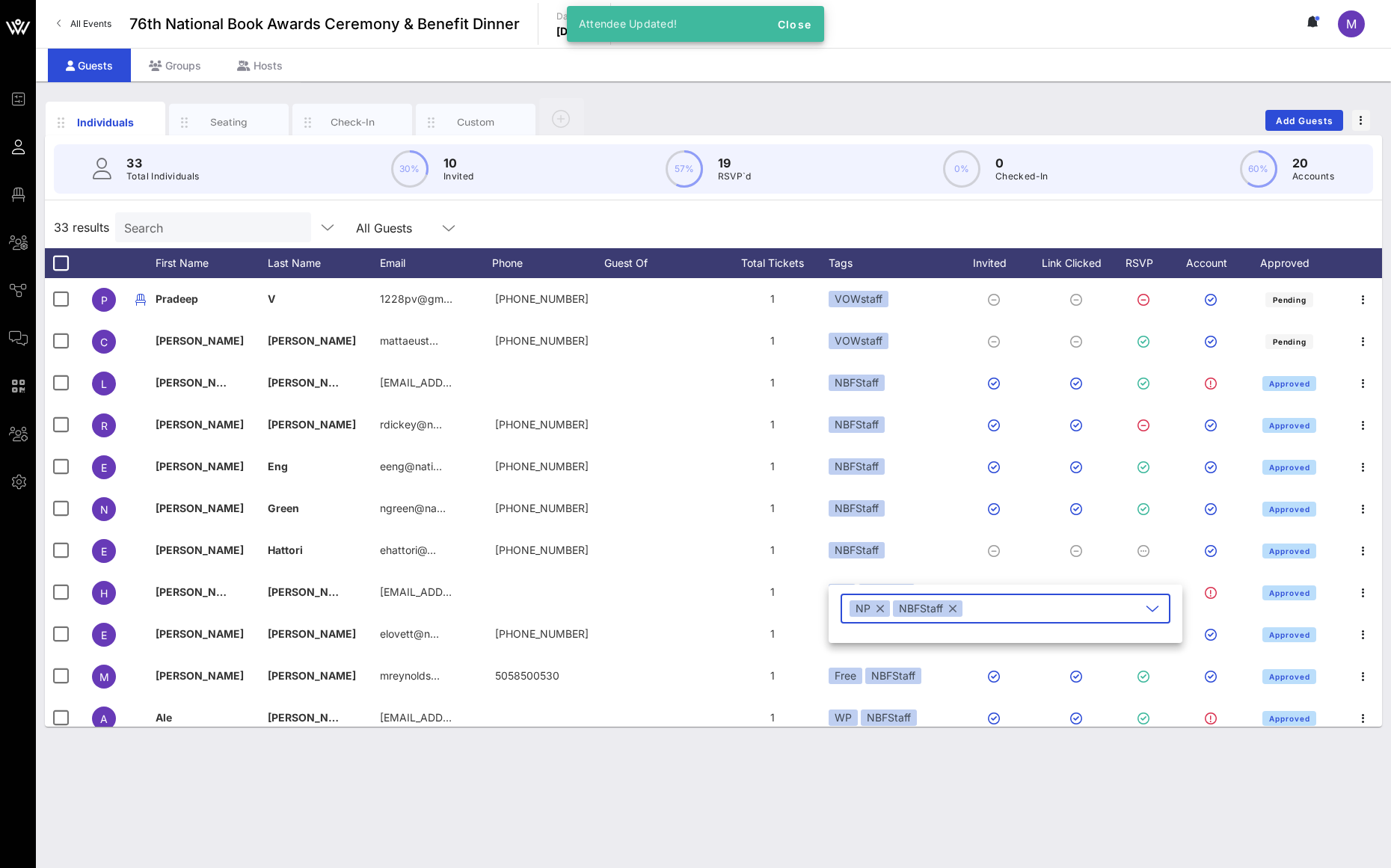
click at [881, 610] on button "button" at bounding box center [880, 608] width 8 height 16
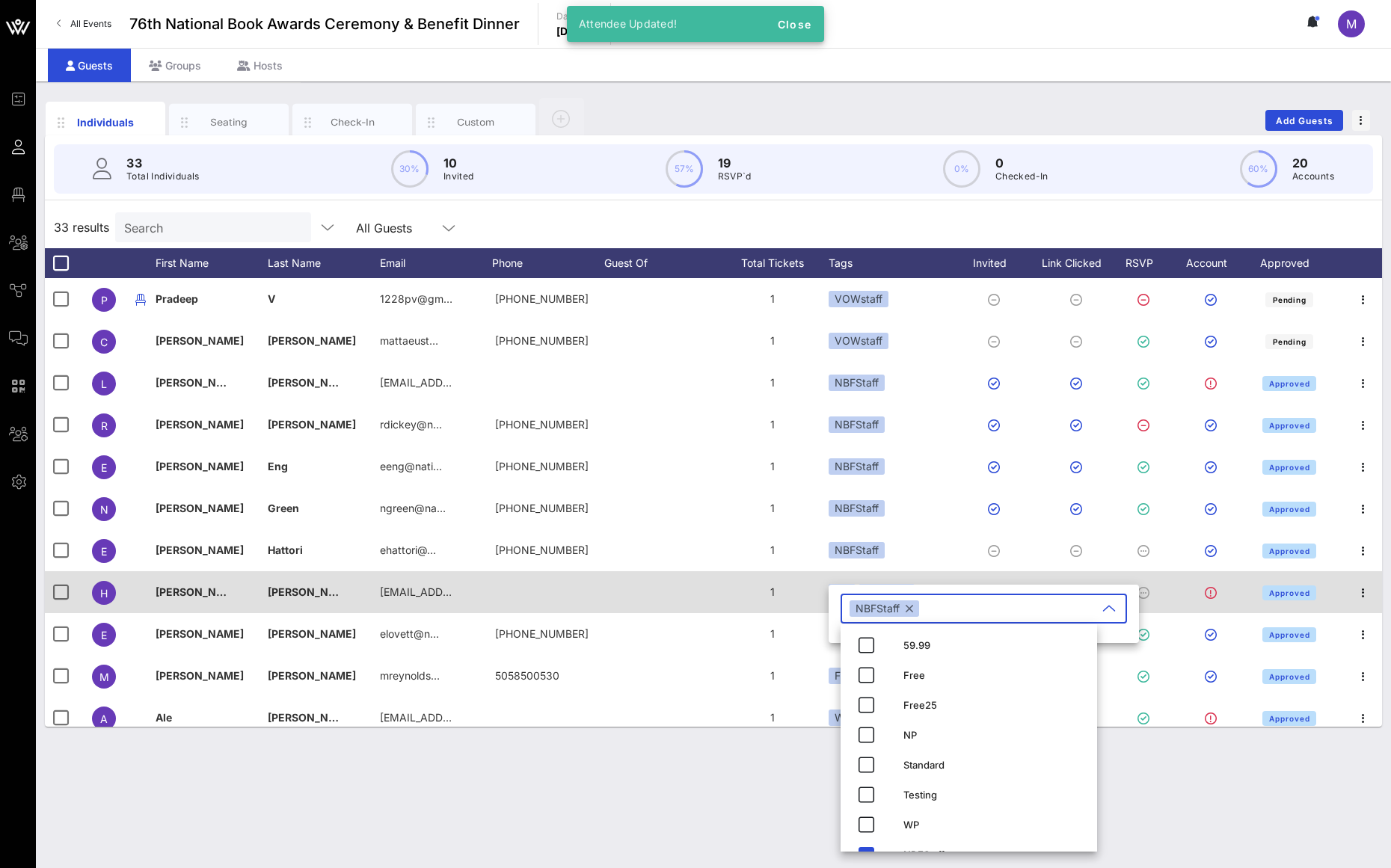
click at [777, 610] on div "1" at bounding box center [773, 592] width 112 height 42
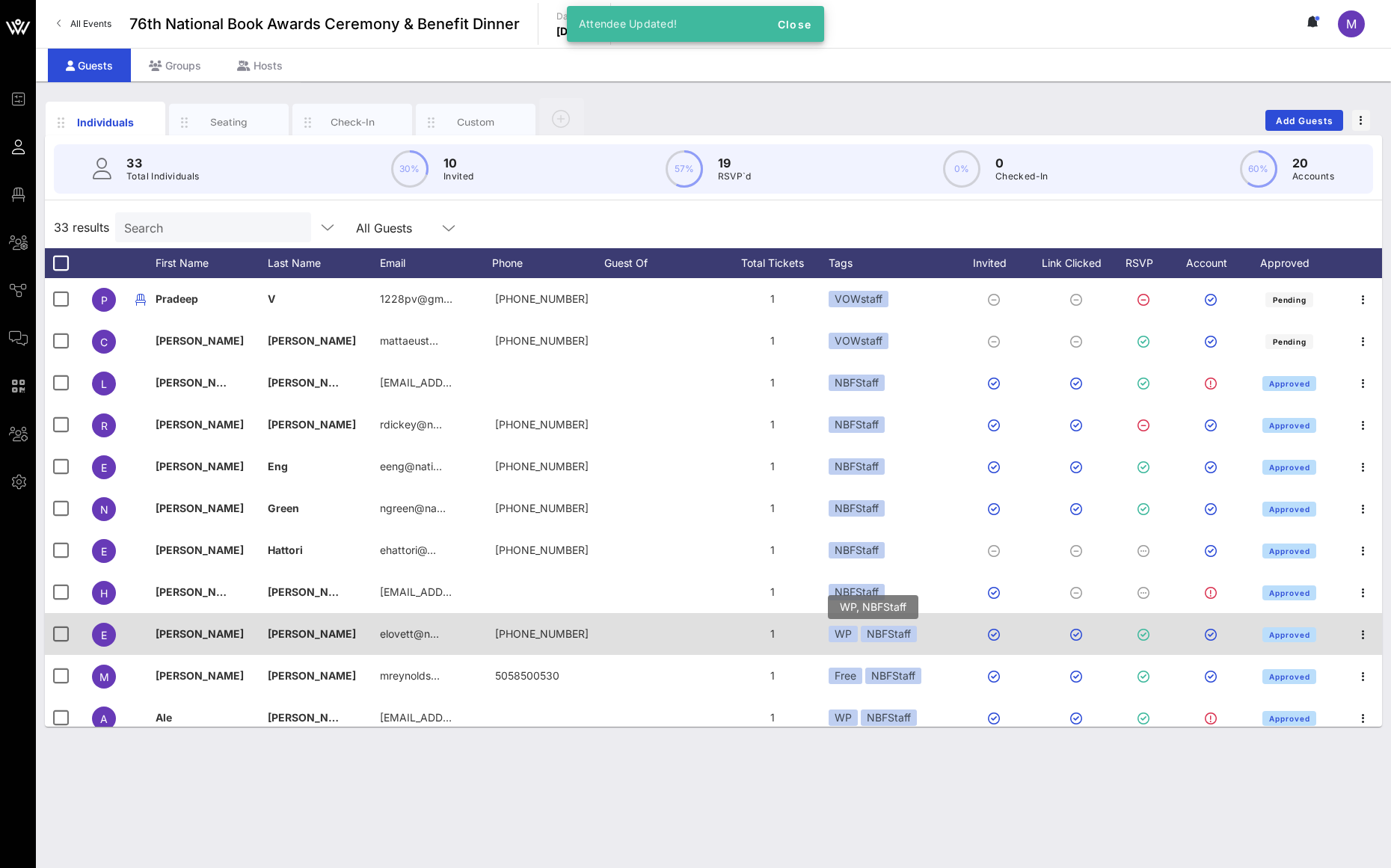
click at [844, 636] on div "WP" at bounding box center [844, 634] width 29 height 16
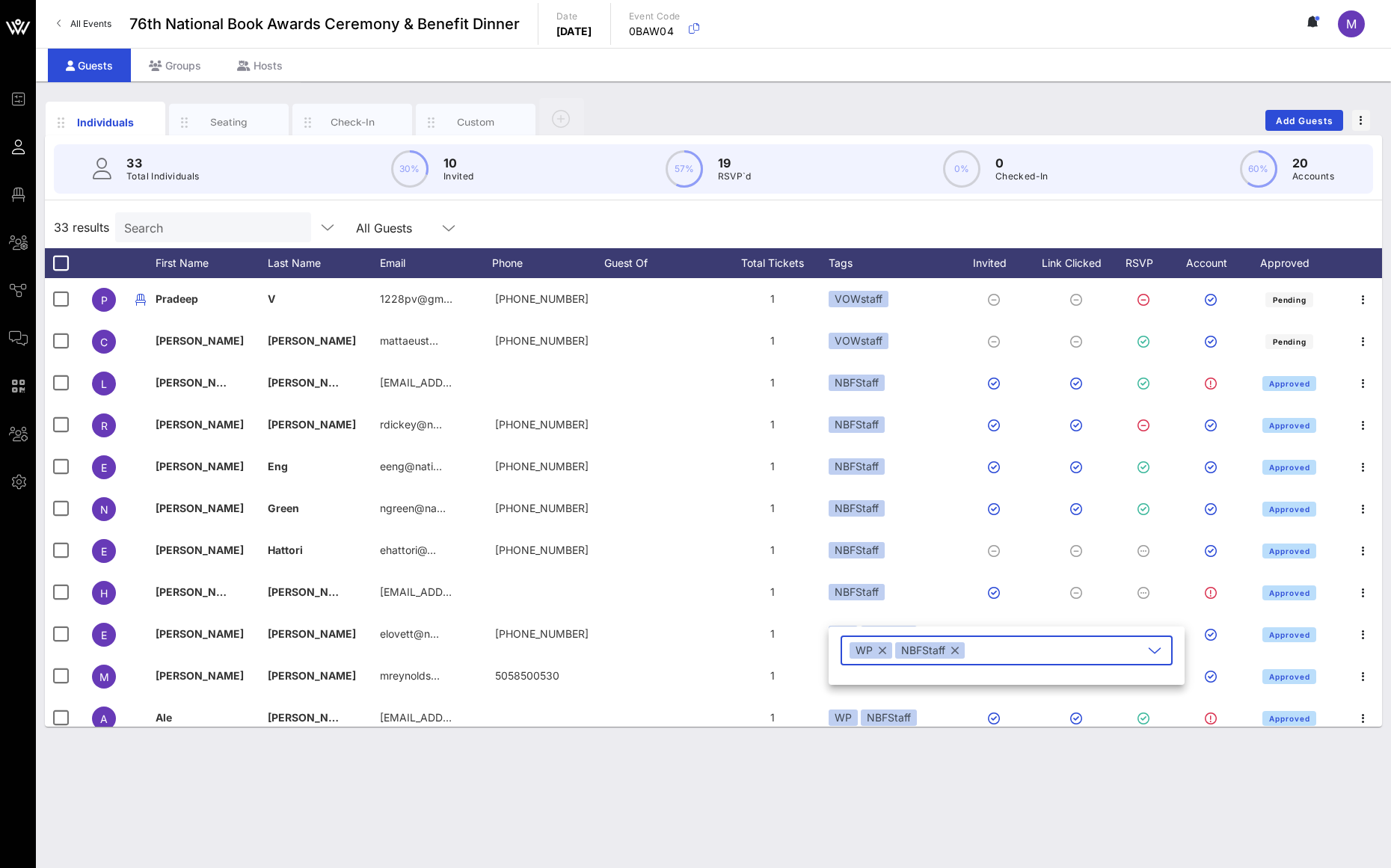
click at [884, 651] on button "button" at bounding box center [883, 650] width 8 height 16
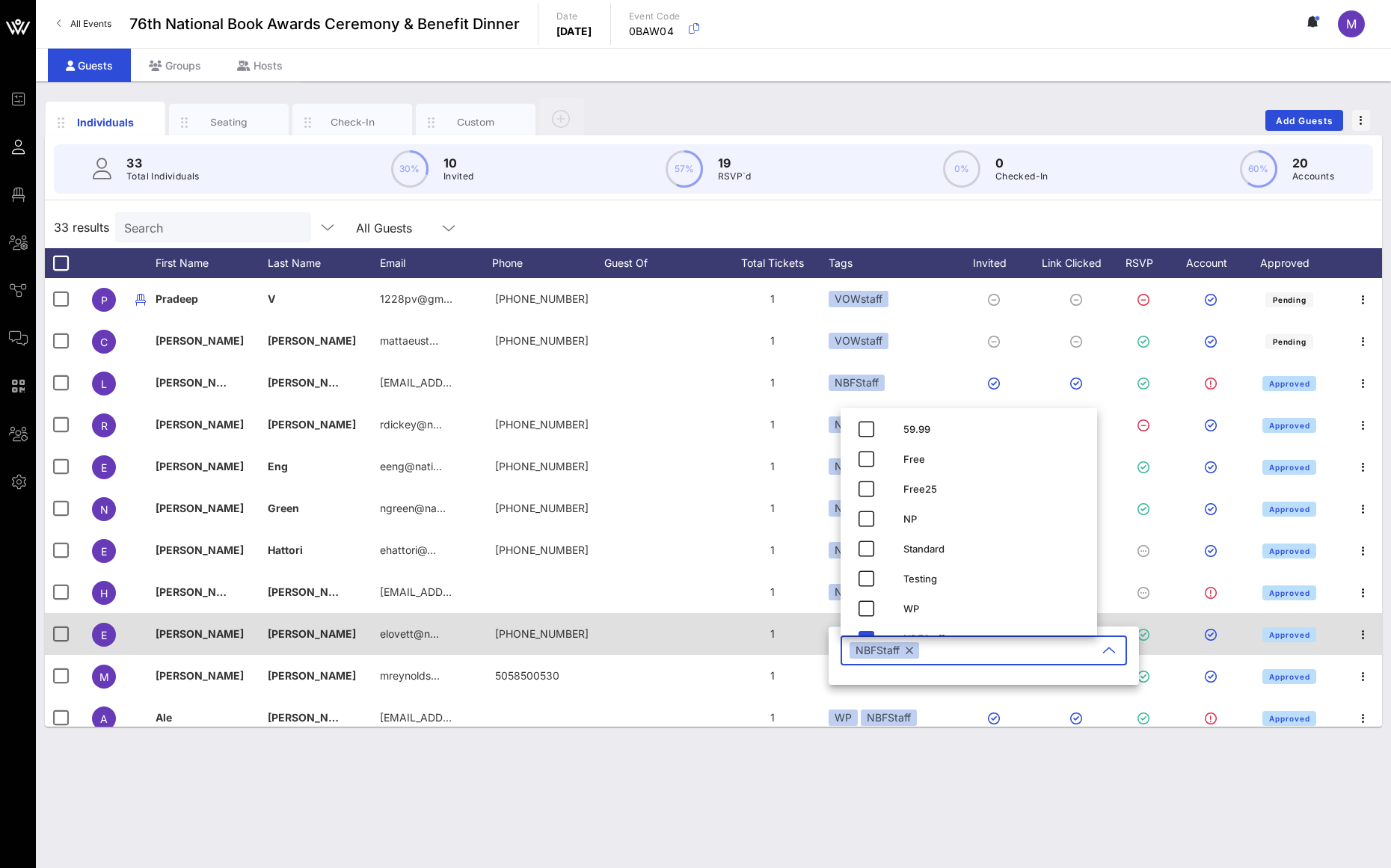
click at [782, 641] on div "1" at bounding box center [773, 634] width 112 height 42
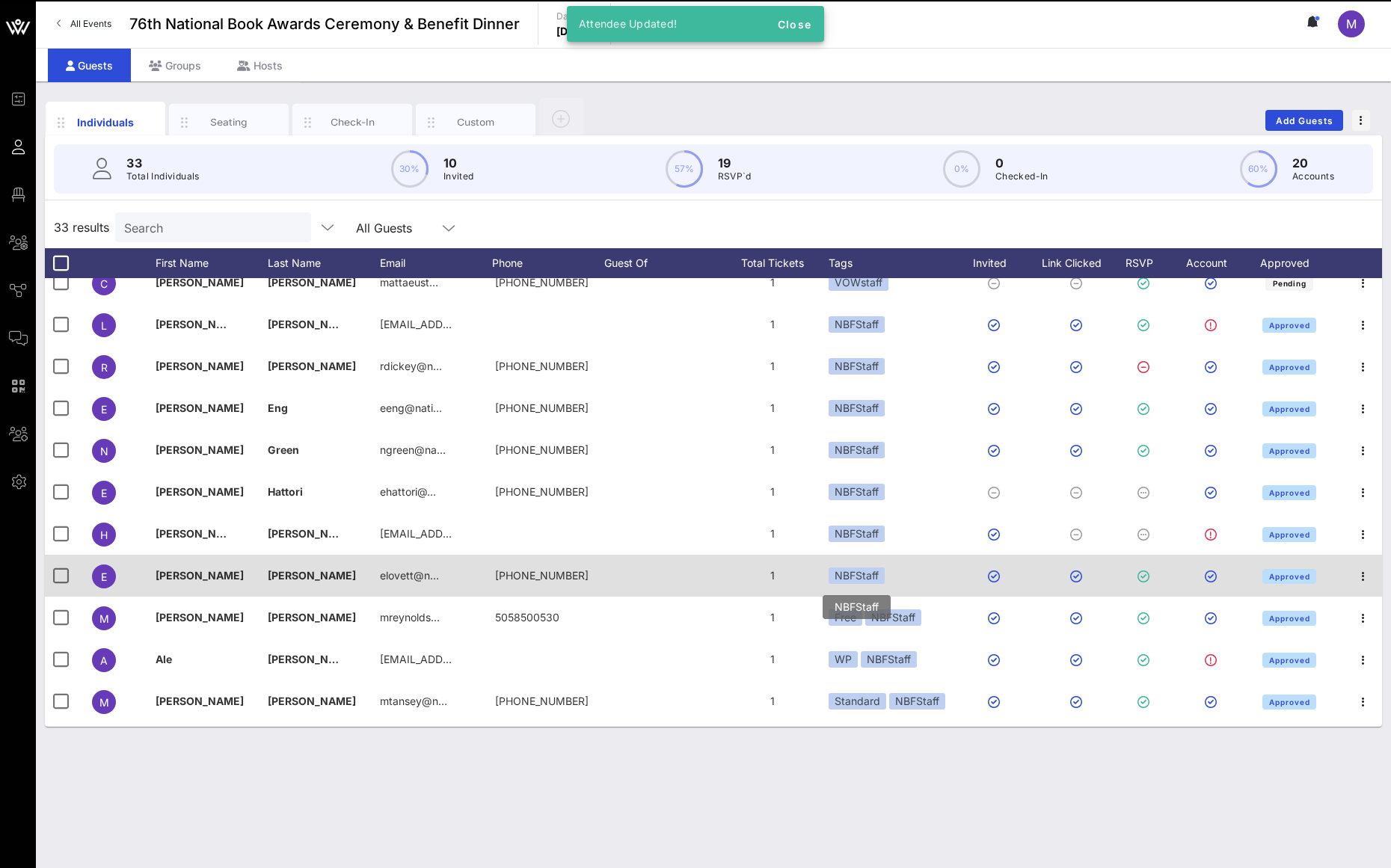
scroll to position [81, 0]
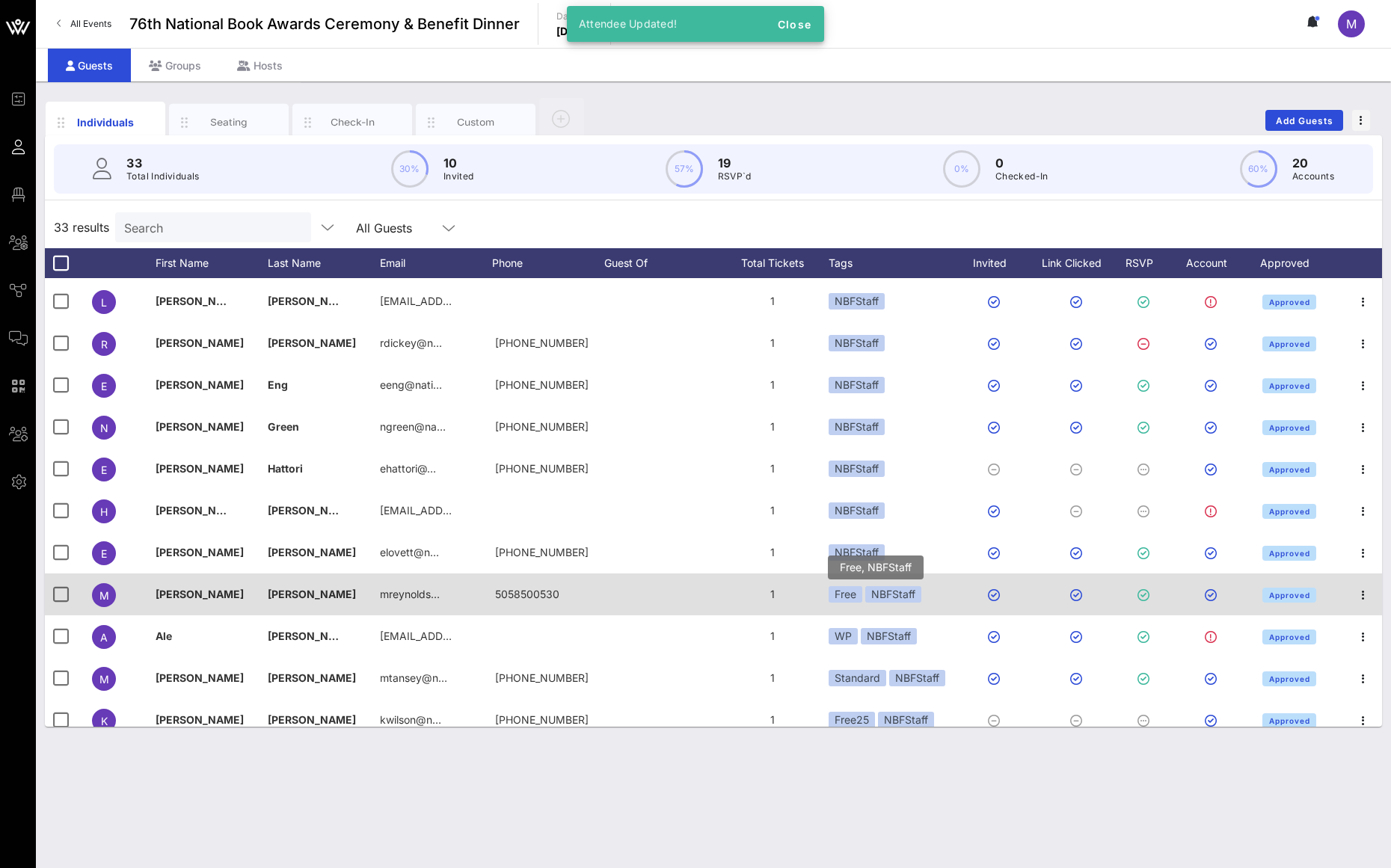
click at [847, 590] on div "Free" at bounding box center [846, 594] width 34 height 16
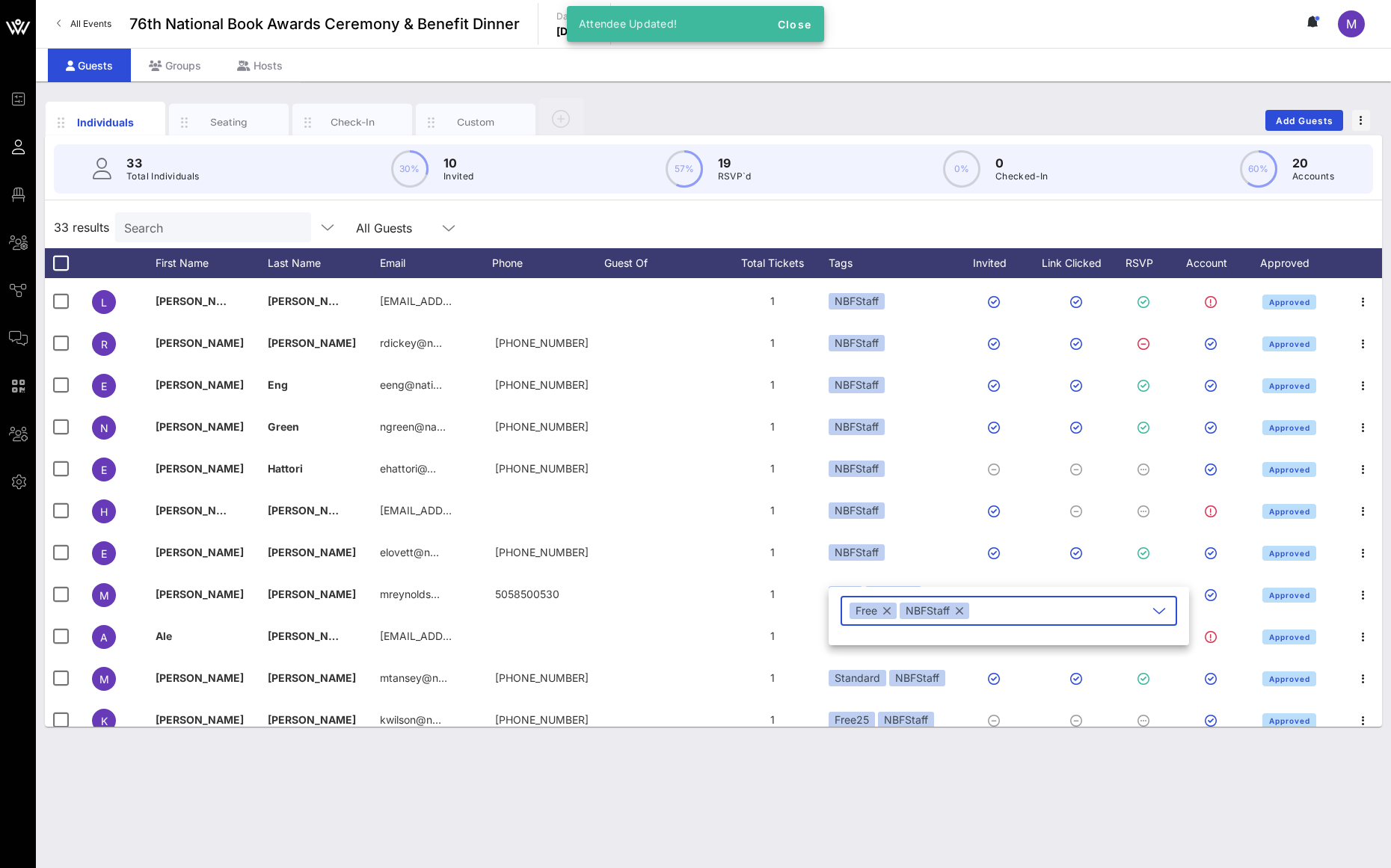
click at [888, 610] on button "button" at bounding box center [887, 610] width 8 height 16
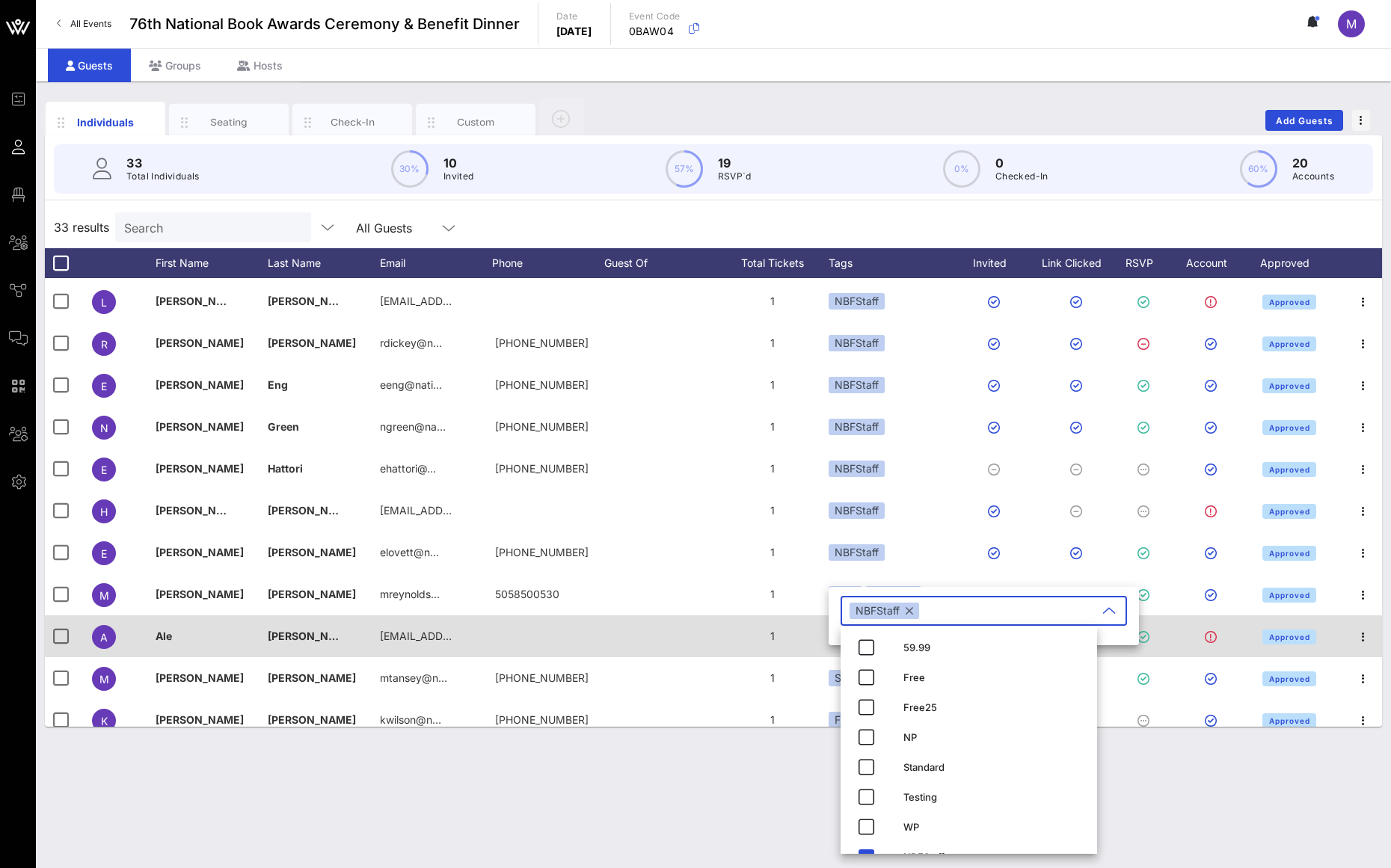
click at [807, 618] on div "1" at bounding box center [773, 637] width 112 height 42
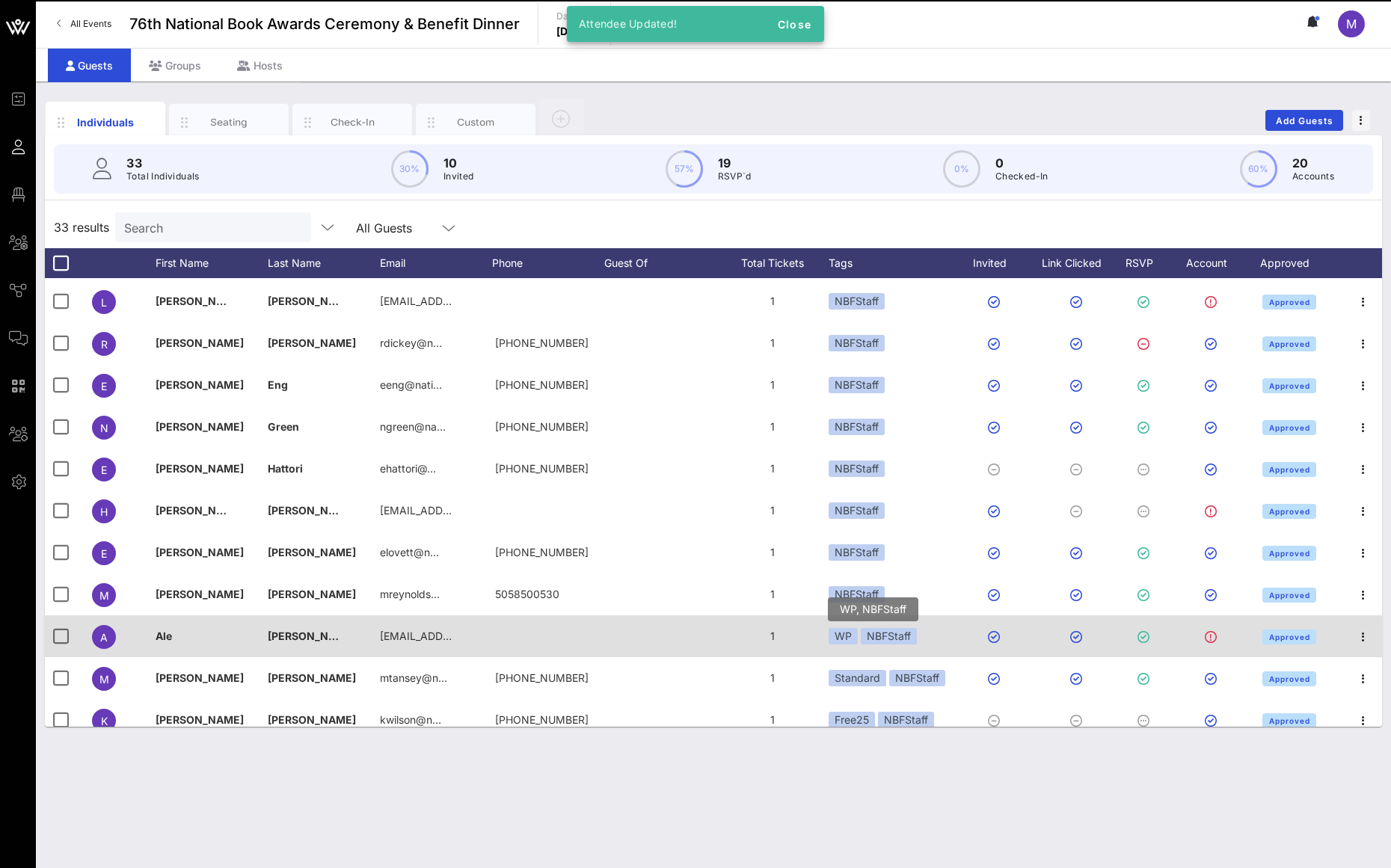
click at [837, 630] on div "WP" at bounding box center [844, 636] width 29 height 16
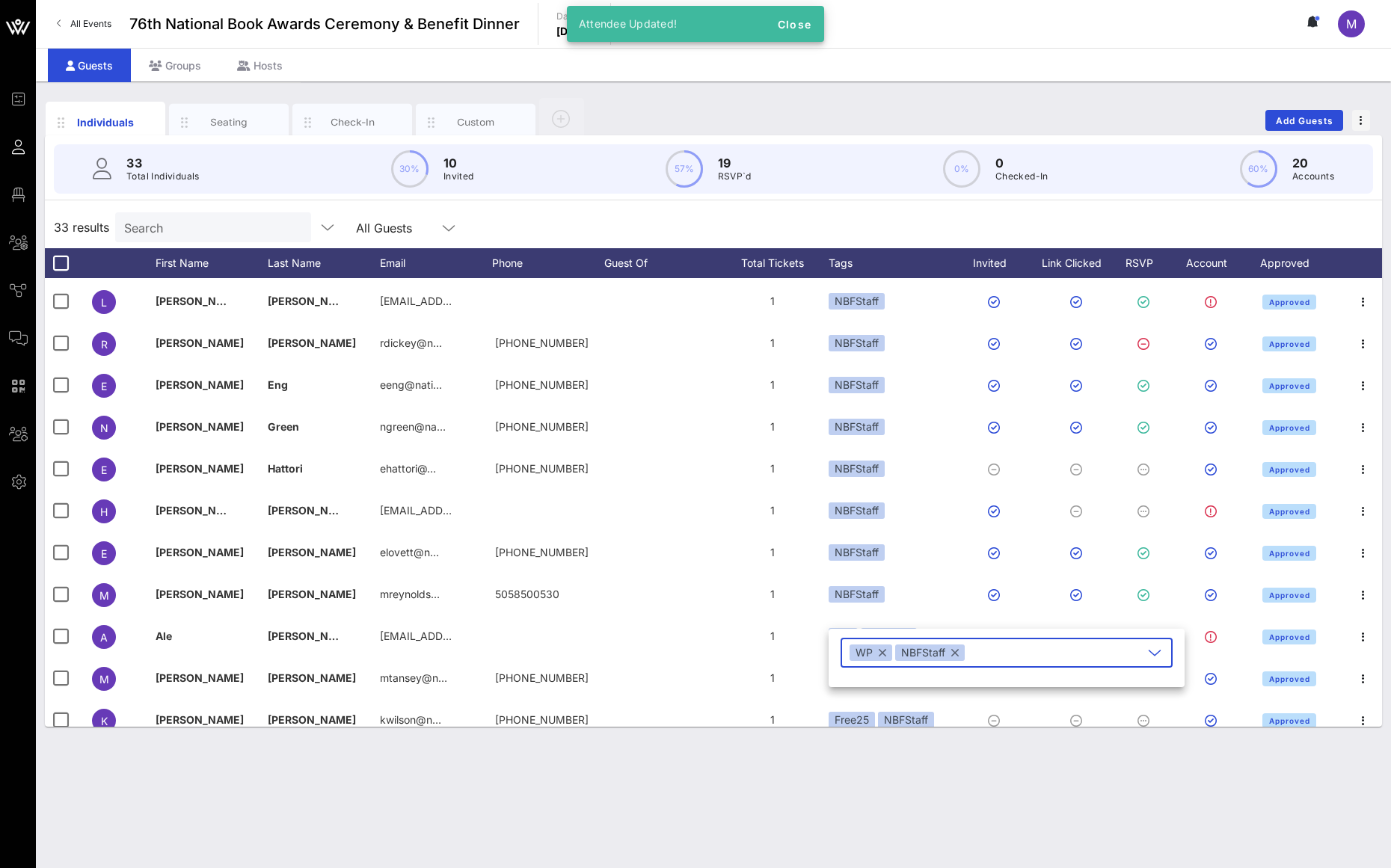
click at [882, 653] on button "button" at bounding box center [883, 652] width 8 height 16
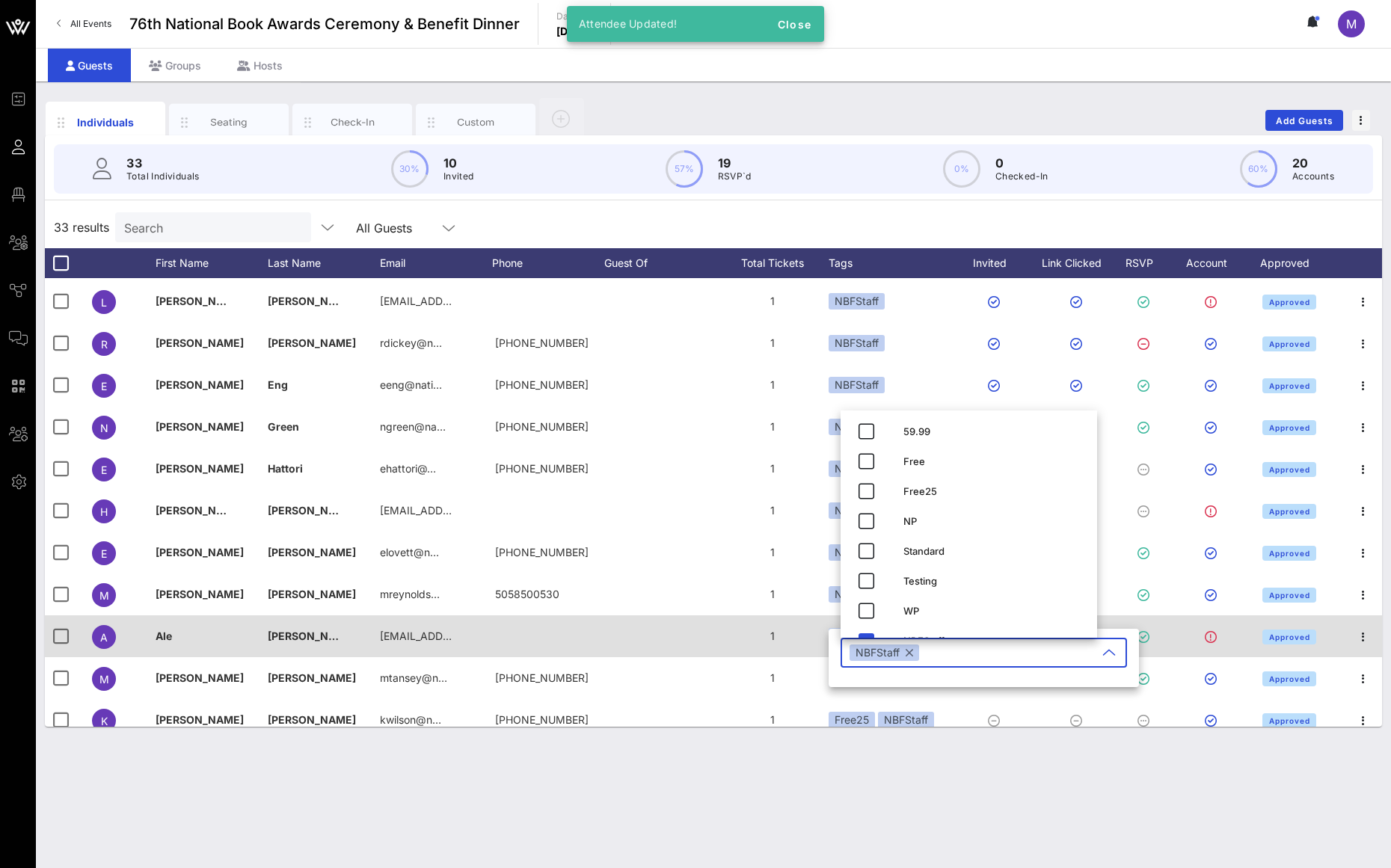
click at [781, 644] on div "1" at bounding box center [773, 637] width 112 height 42
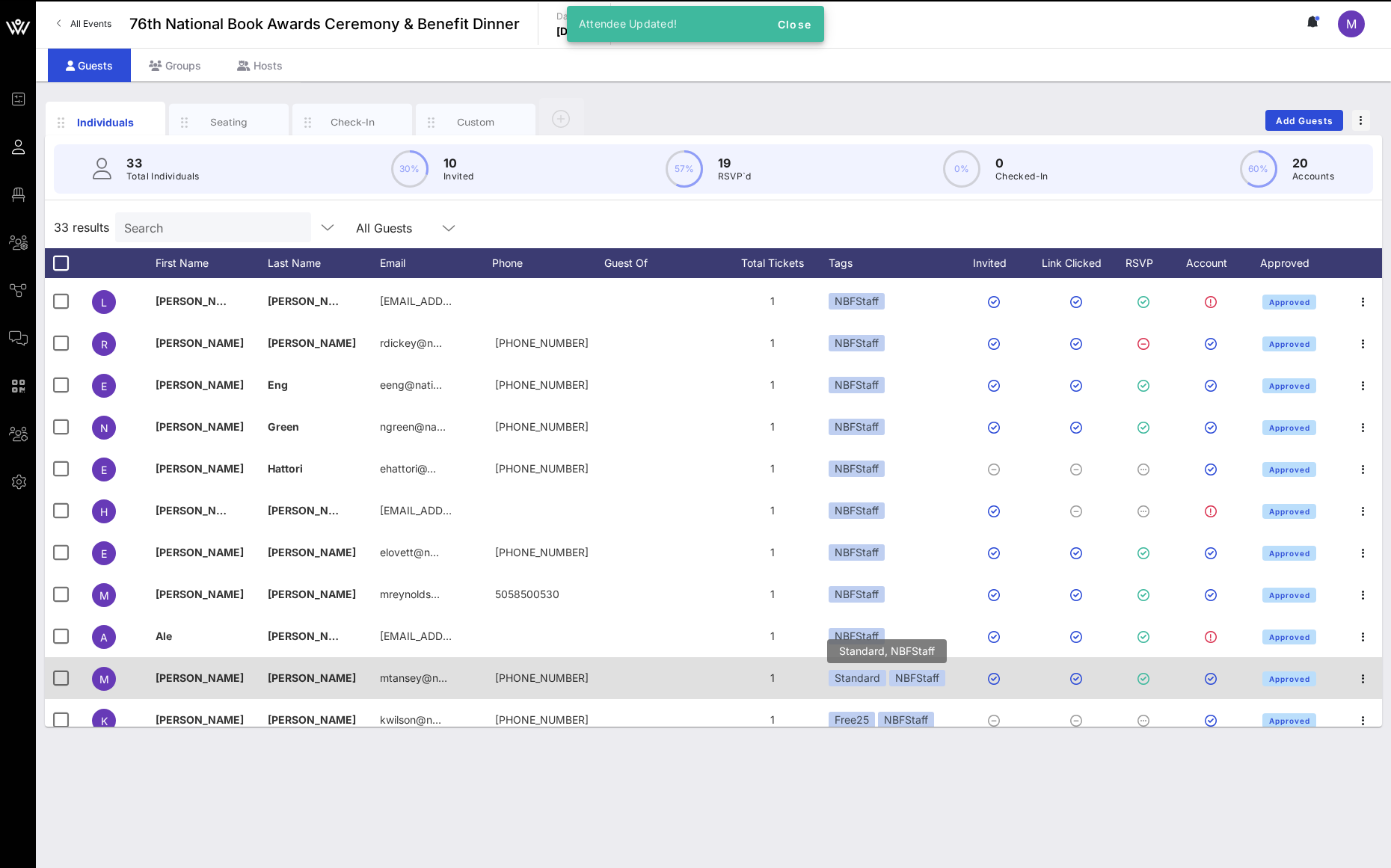
scroll to position [108, 0]
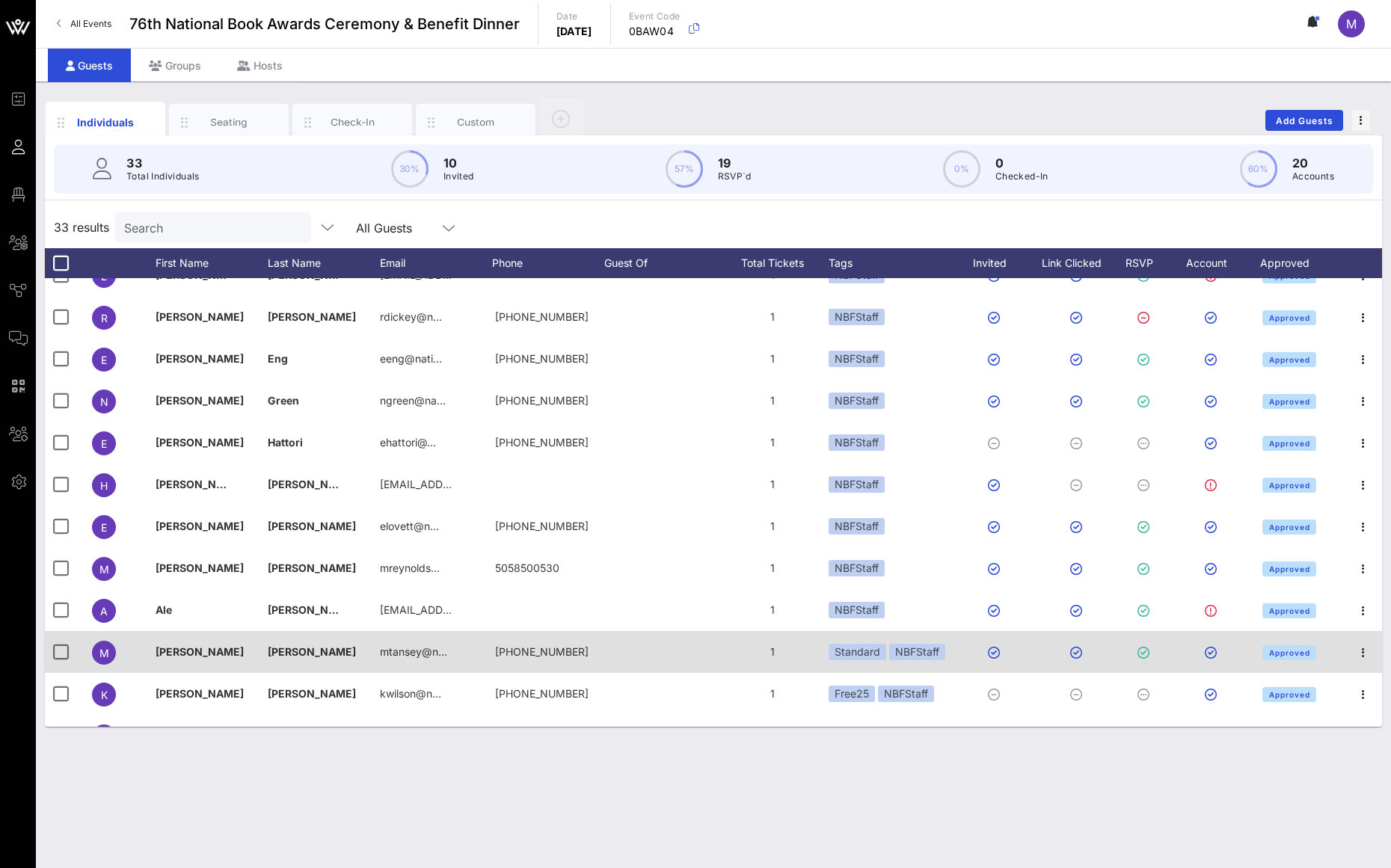
click at [804, 651] on div "1" at bounding box center [773, 652] width 112 height 42
click at [845, 655] on div "Standard" at bounding box center [857, 651] width 58 height 16
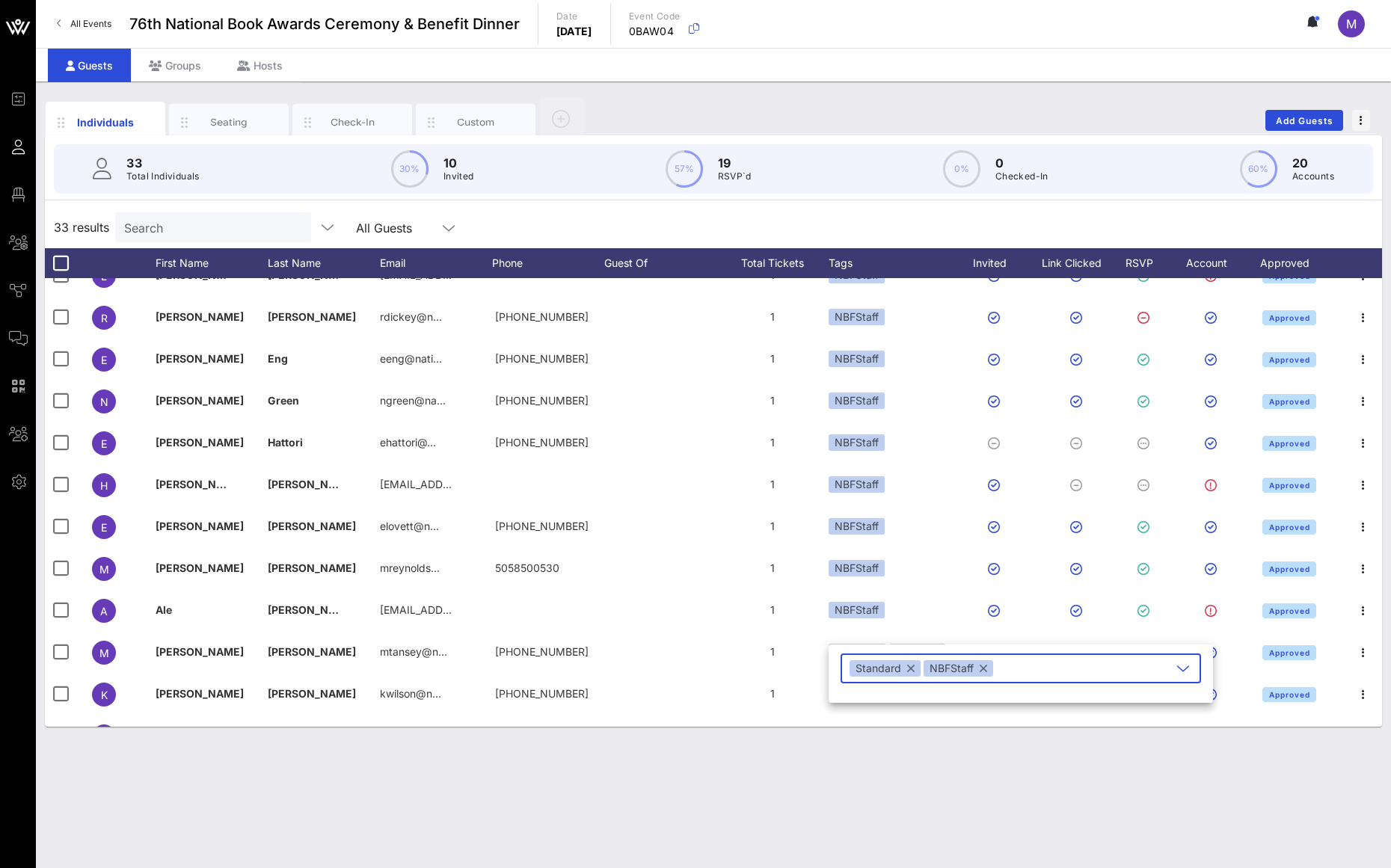
click at [913, 671] on button "button" at bounding box center [911, 668] width 8 height 16
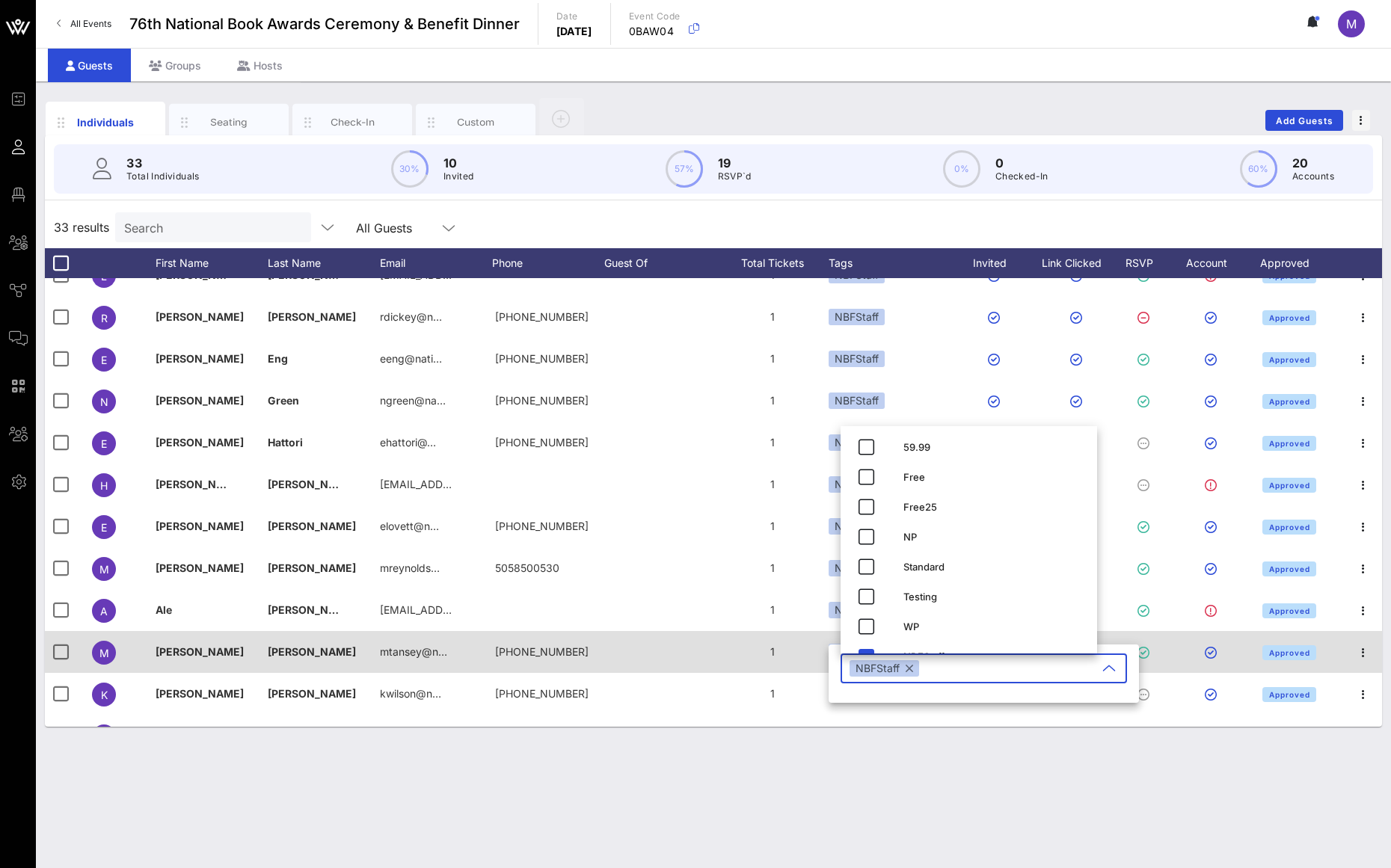
click at [785, 664] on div "1" at bounding box center [773, 652] width 112 height 42
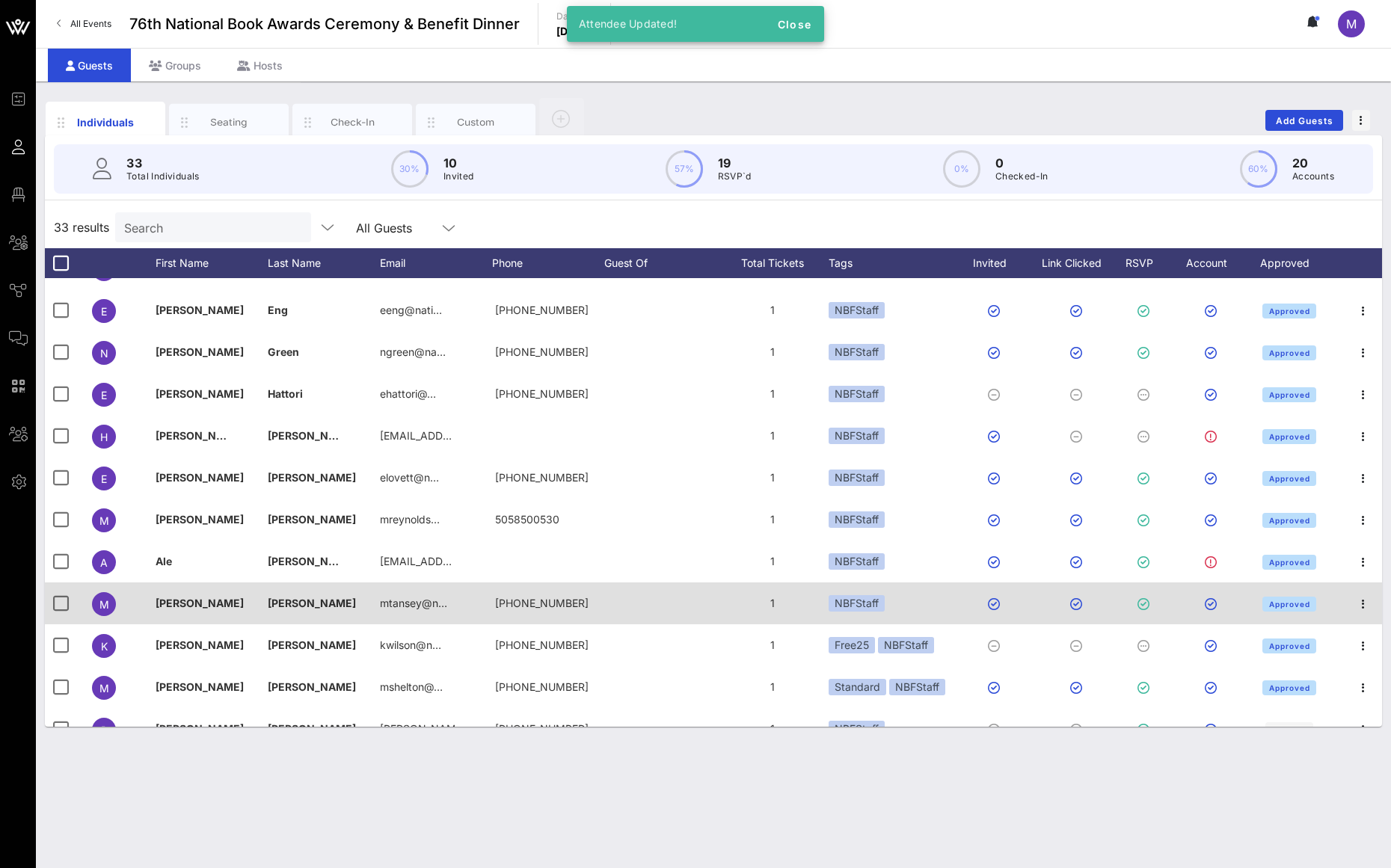
scroll to position [250, 0]
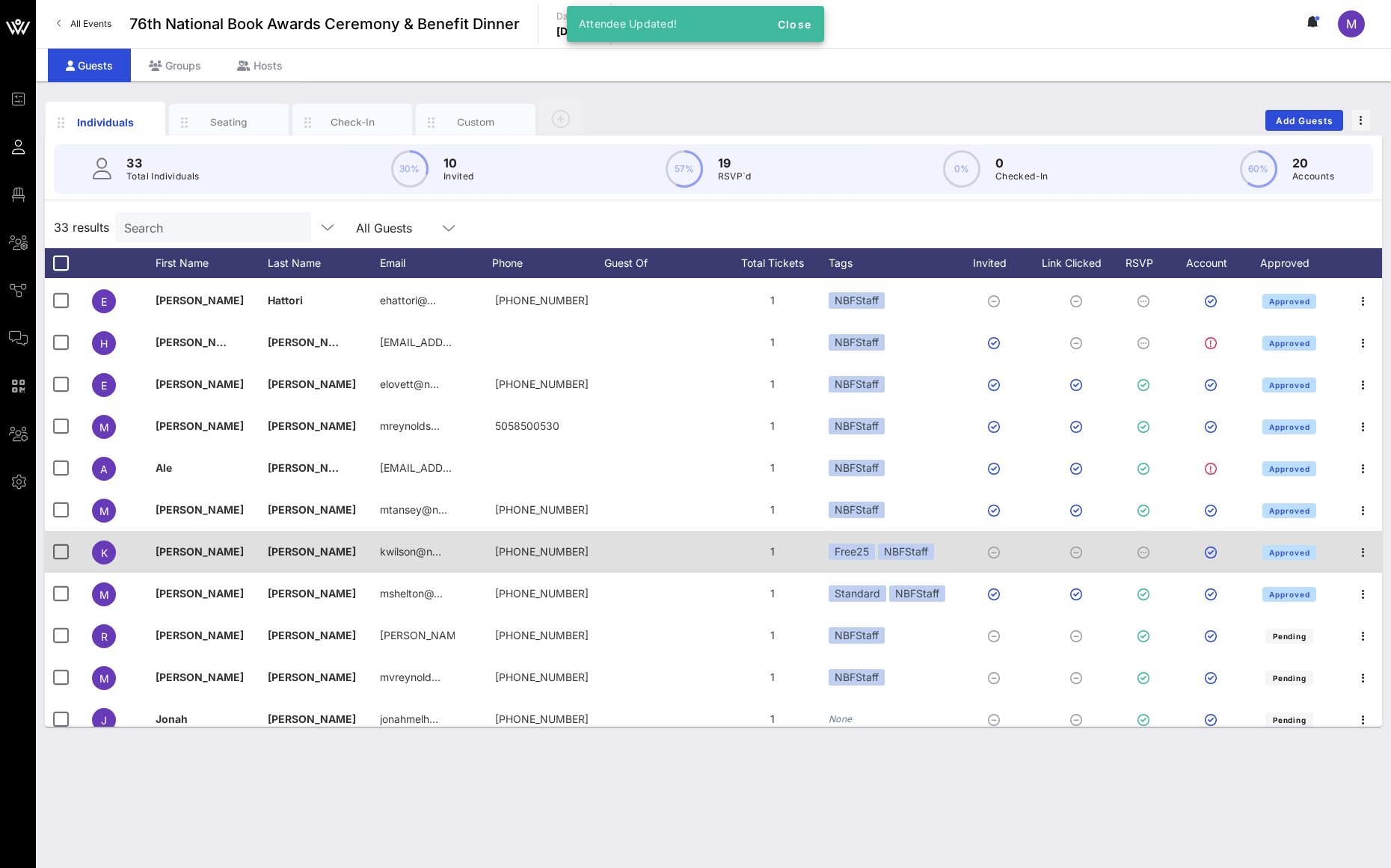
click at [826, 553] on div "1" at bounding box center [773, 552] width 112 height 42
click at [833, 553] on div "Free25" at bounding box center [852, 551] width 46 height 16
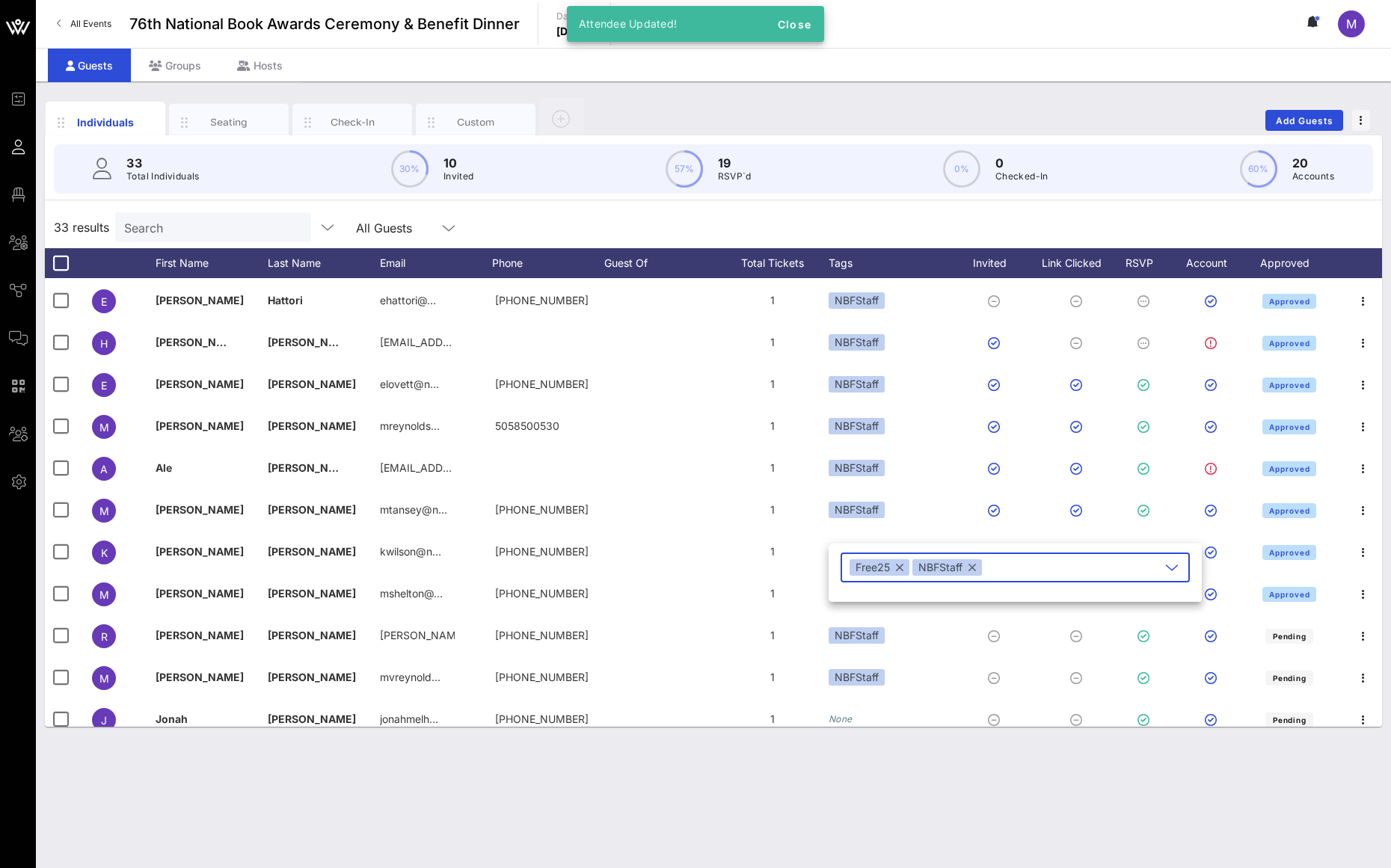
click at [899, 568] on button "button" at bounding box center [900, 567] width 8 height 16
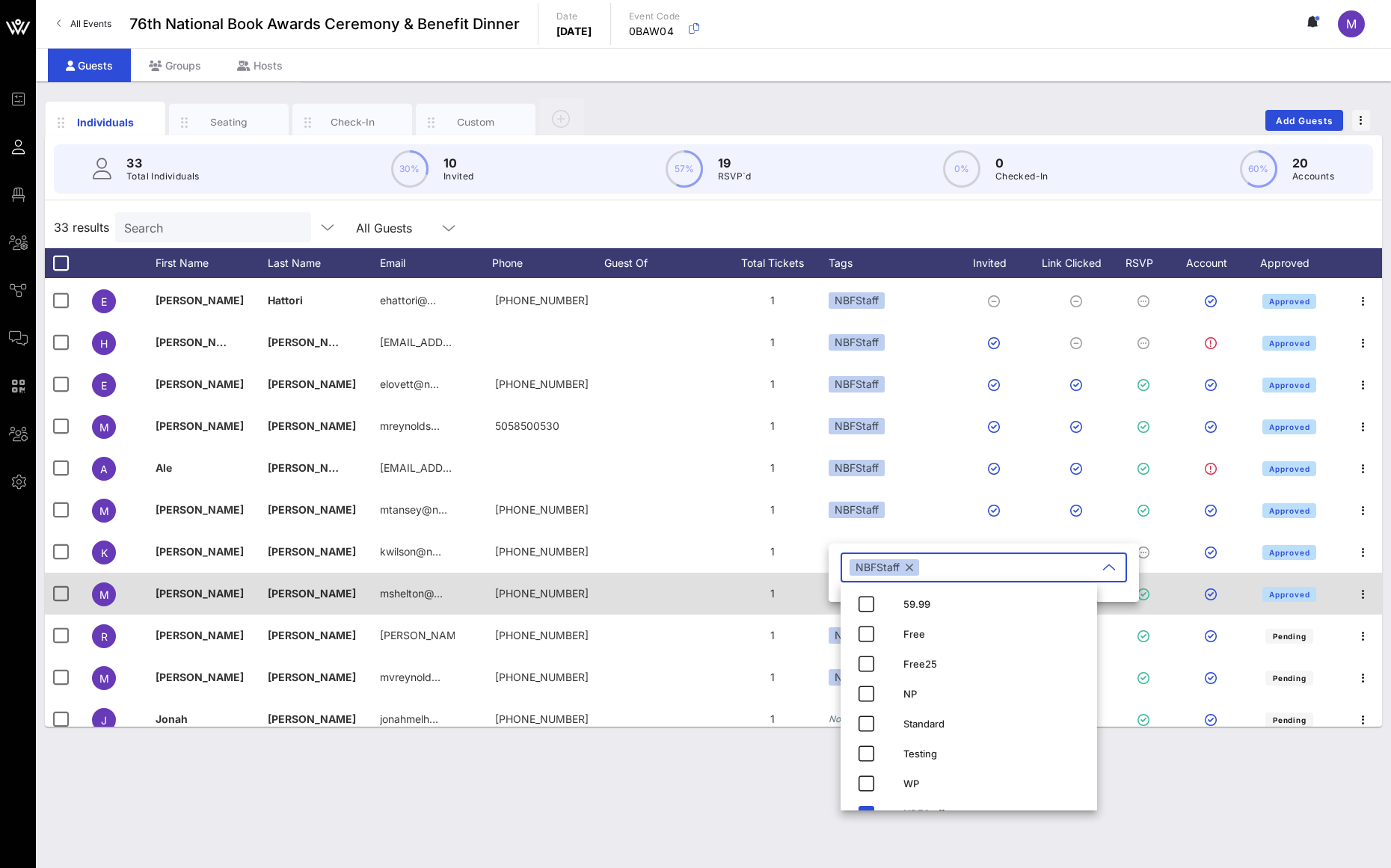
click at [794, 577] on div "1" at bounding box center [773, 594] width 112 height 42
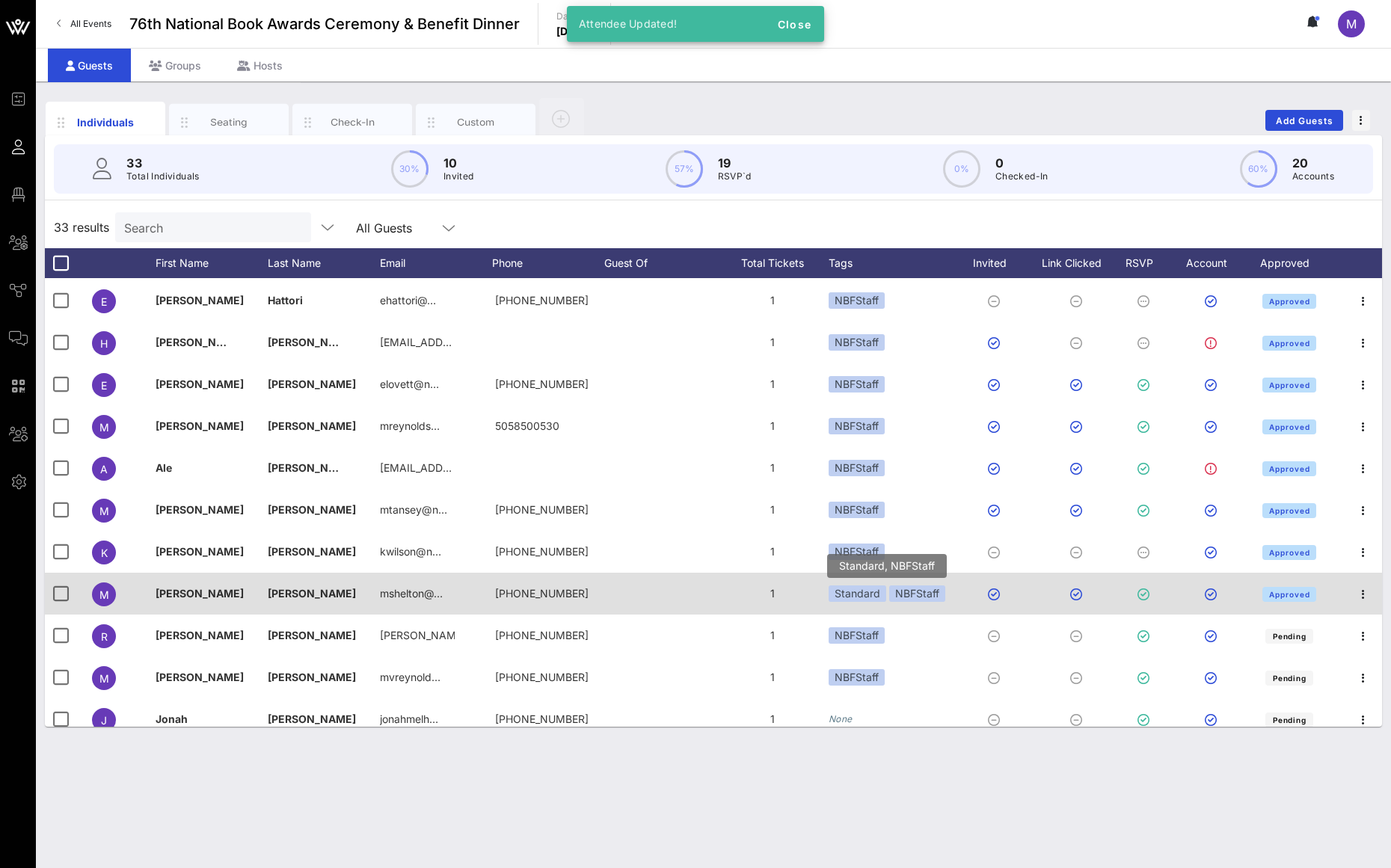
click at [870, 595] on div "Standard" at bounding box center [857, 594] width 58 height 16
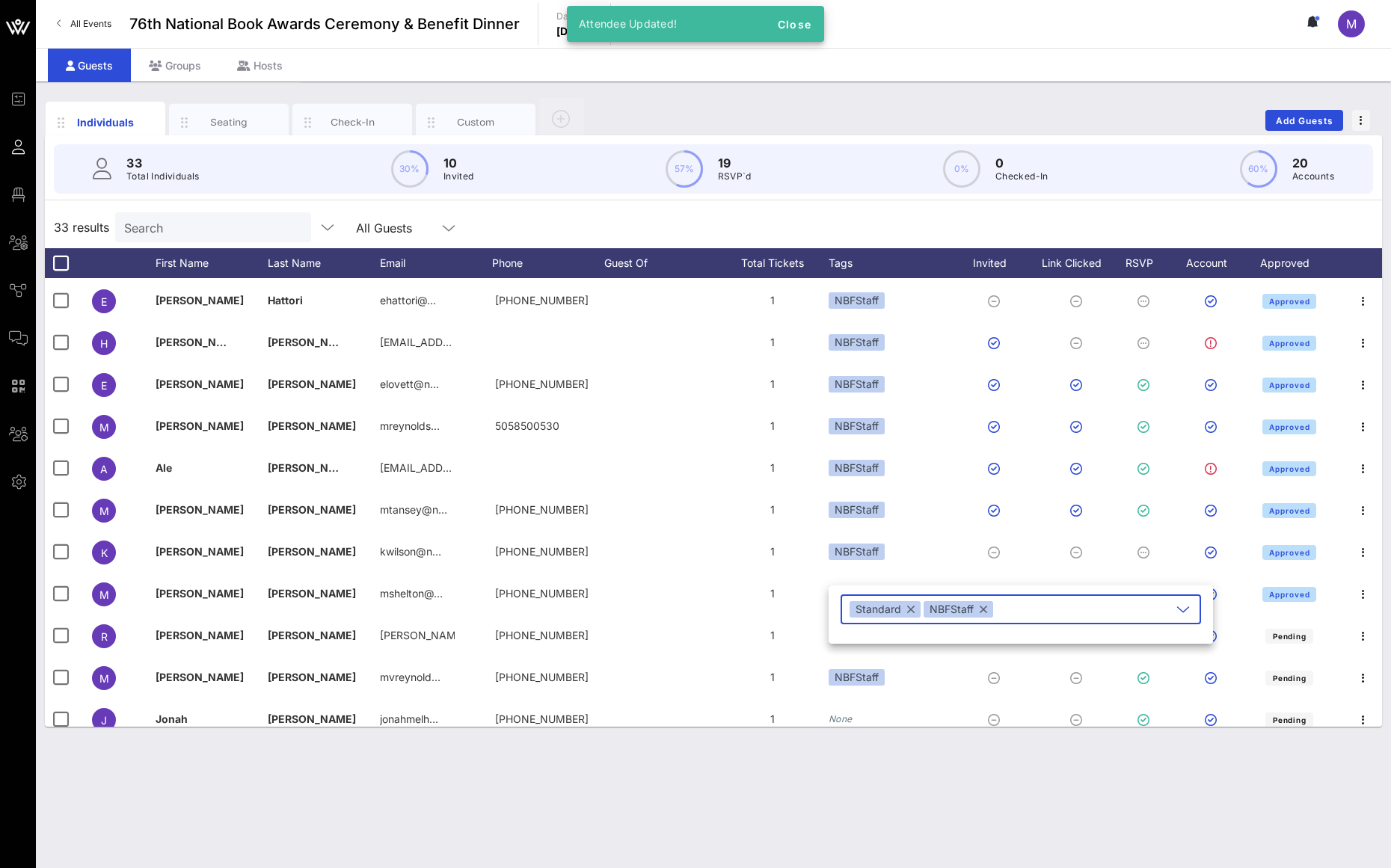
click at [913, 611] on button "button" at bounding box center [911, 609] width 8 height 16
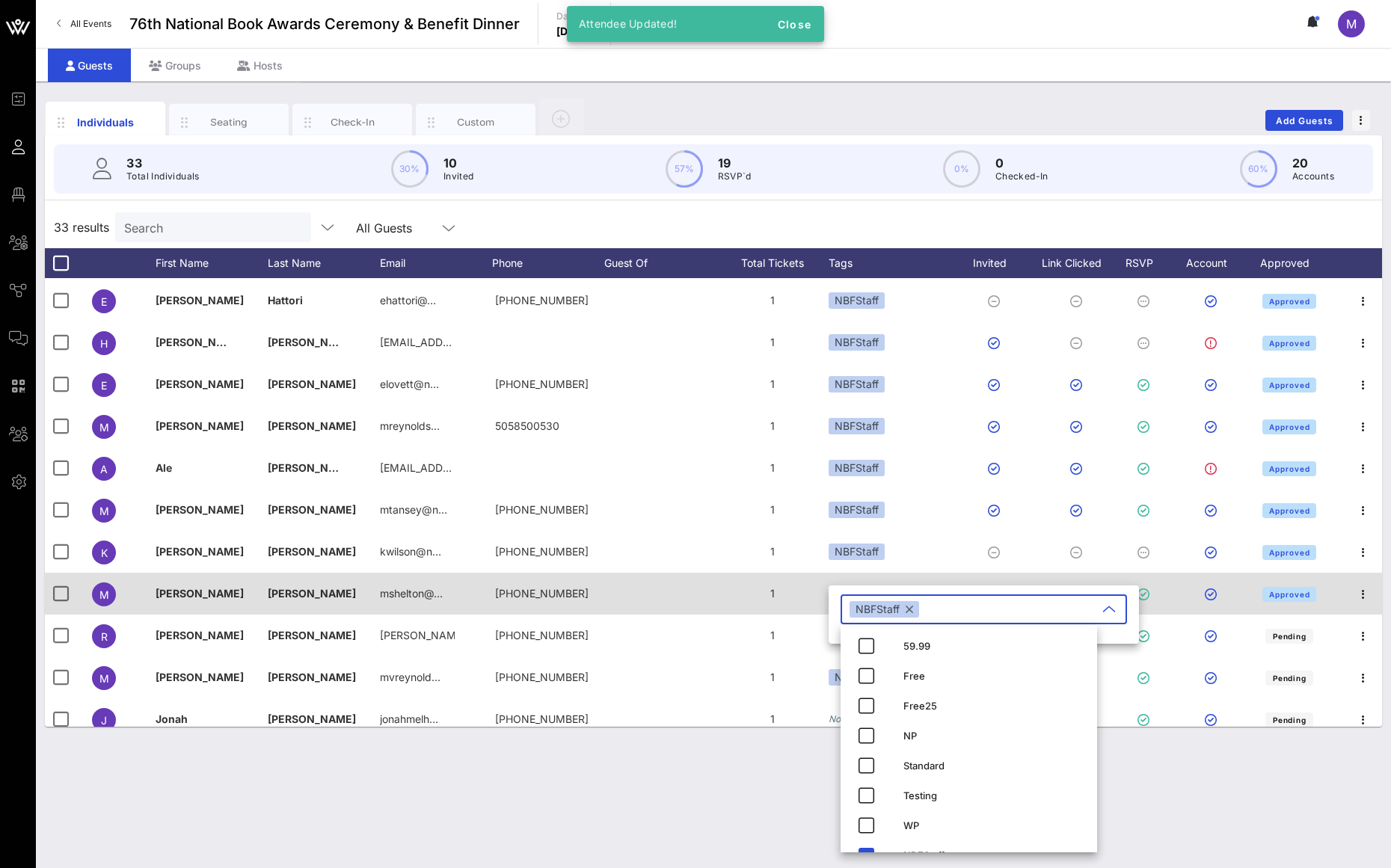
click at [788, 601] on div "1" at bounding box center [773, 594] width 112 height 42
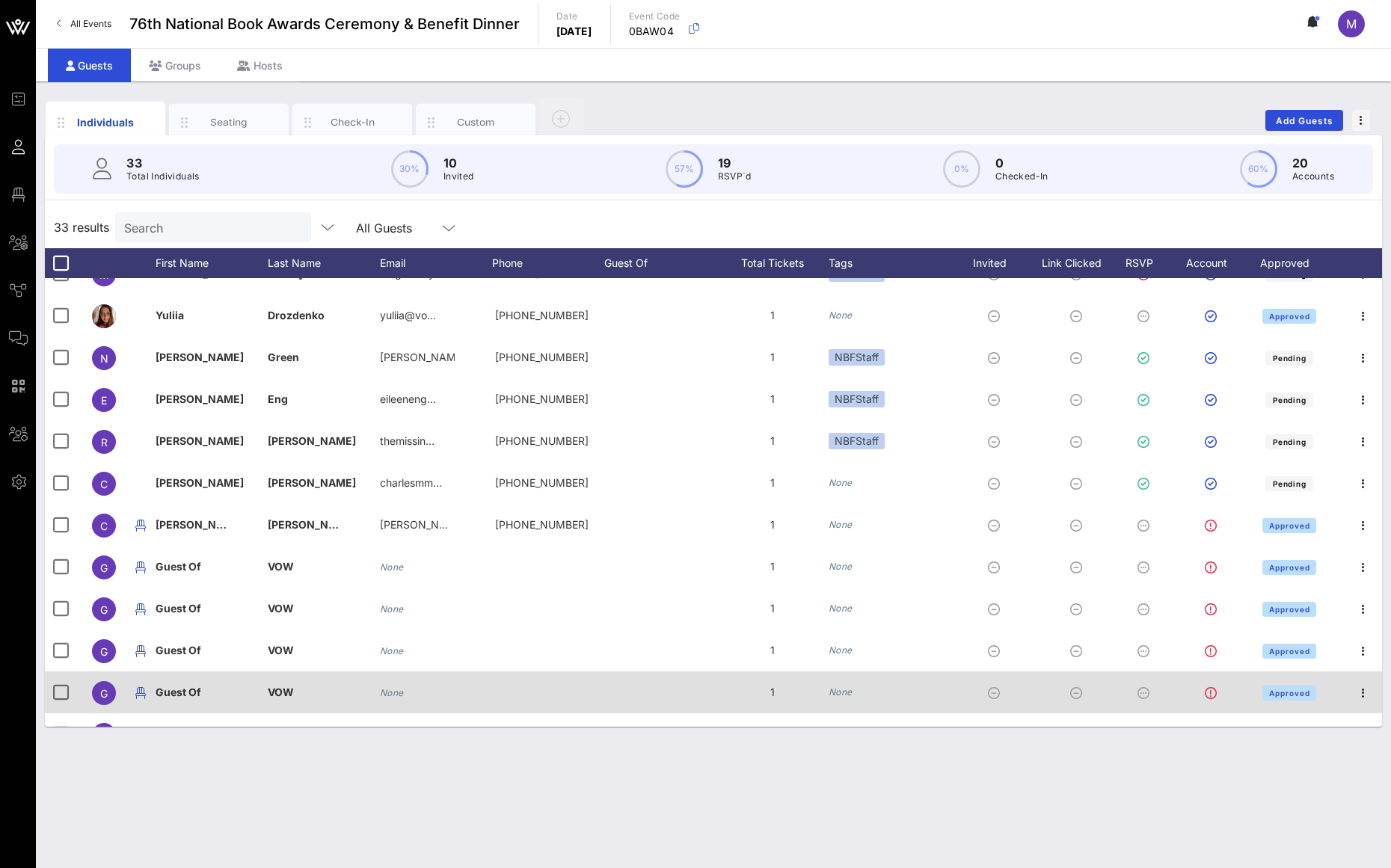
scroll to position [704, 0]
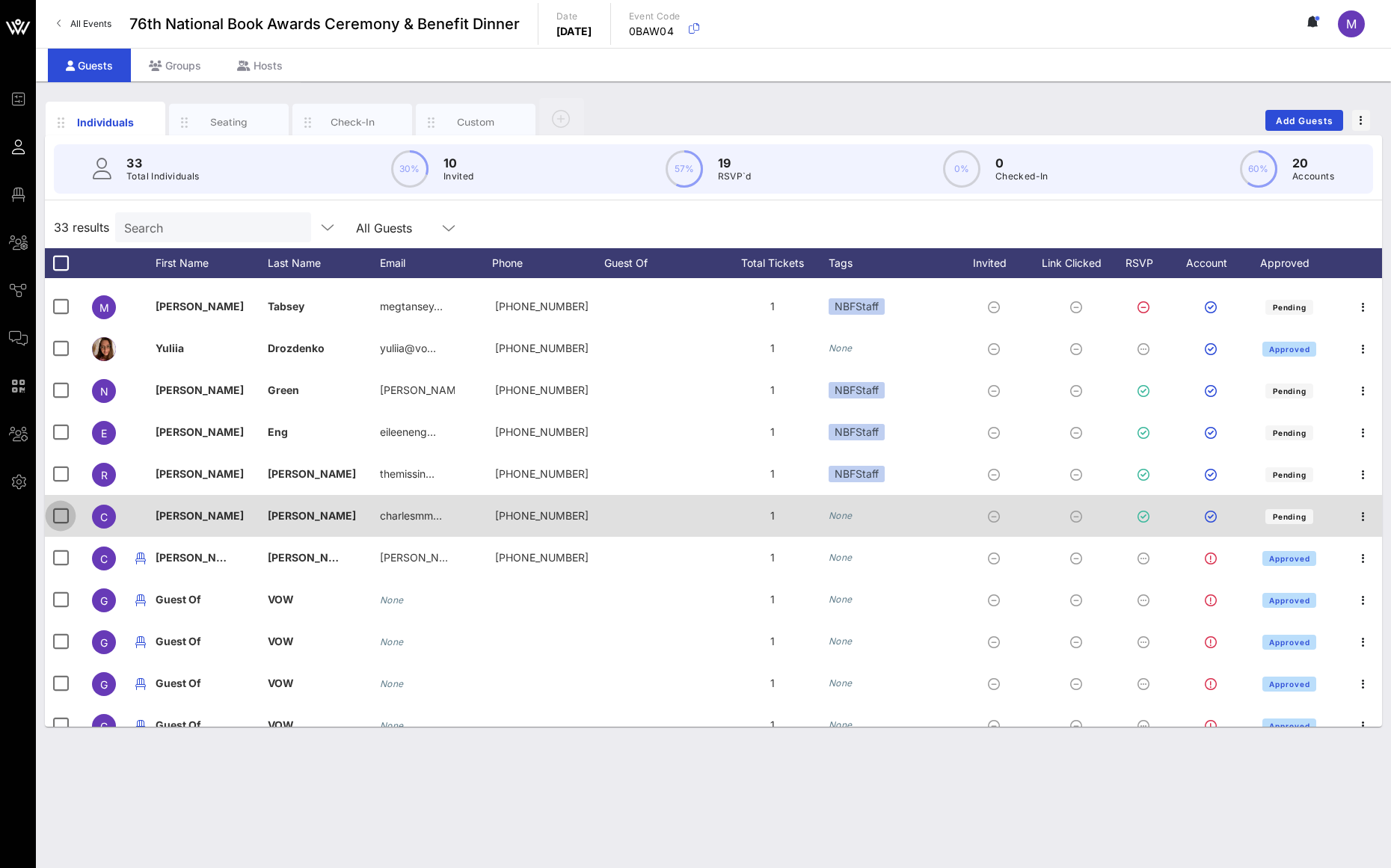
click at [56, 519] on div at bounding box center [60, 516] width 25 height 25
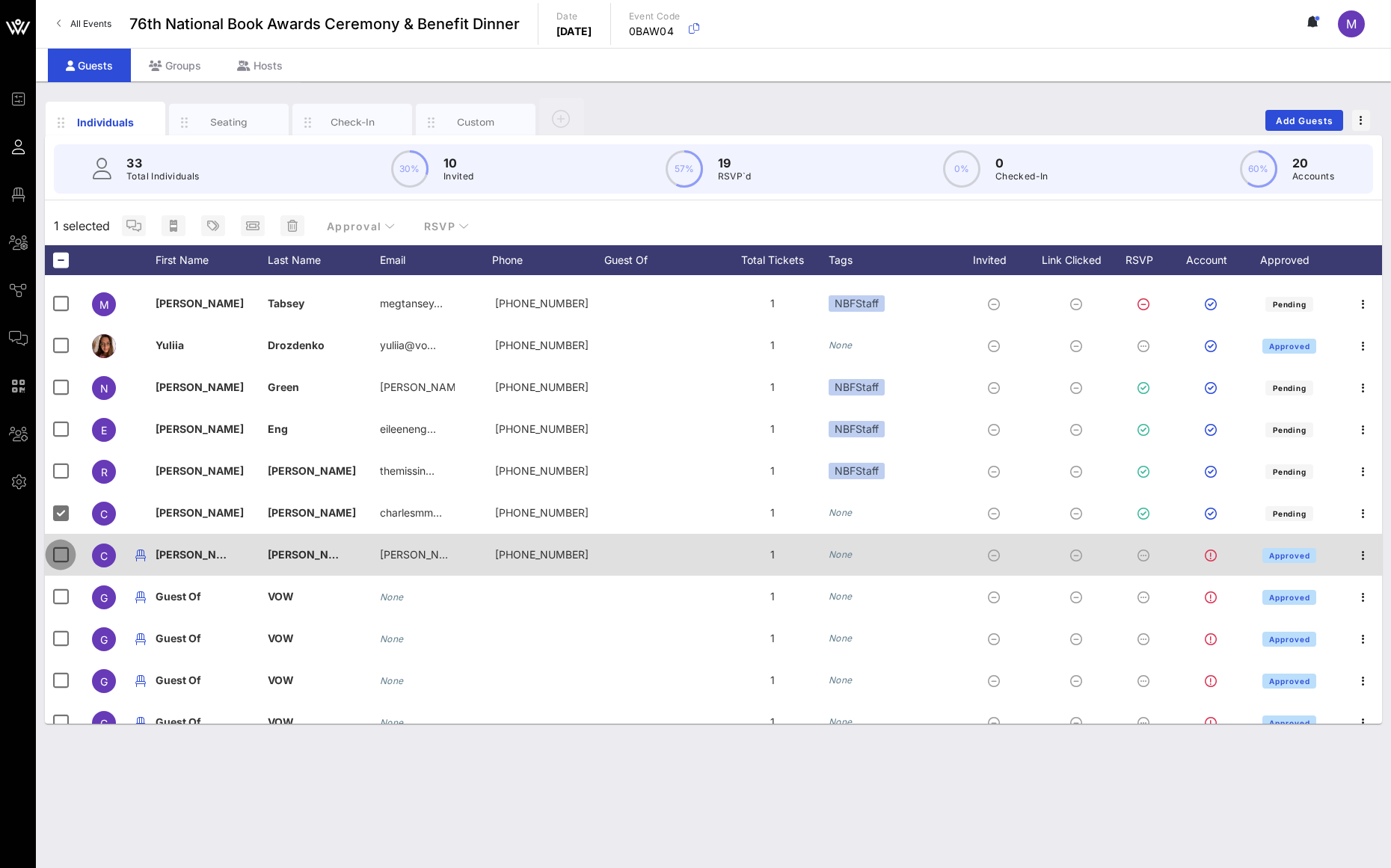
drag, startPoint x: 58, startPoint y: 548, endPoint x: 75, endPoint y: 533, distance: 22.7
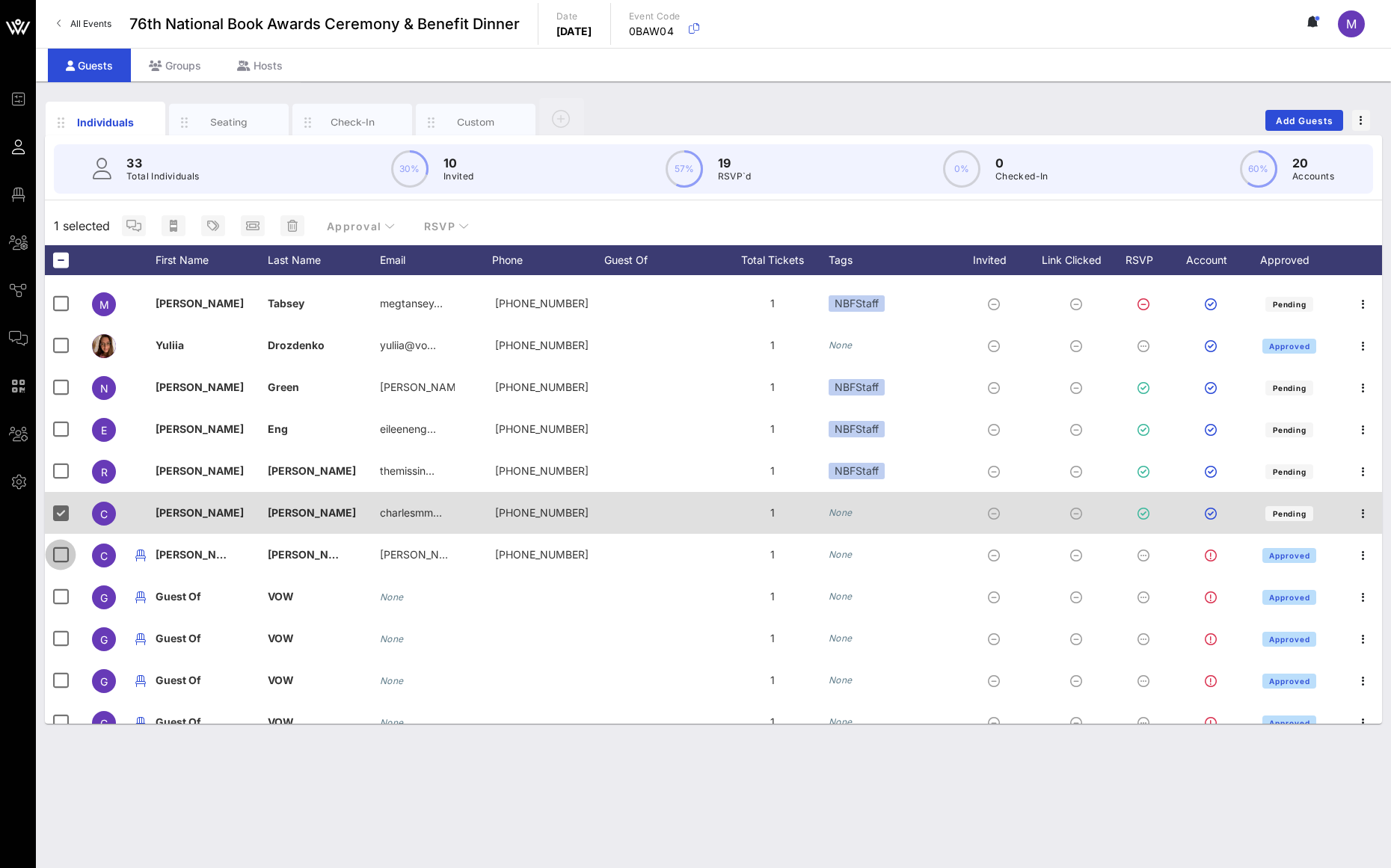
click at [58, 548] on div at bounding box center [60, 554] width 25 height 25
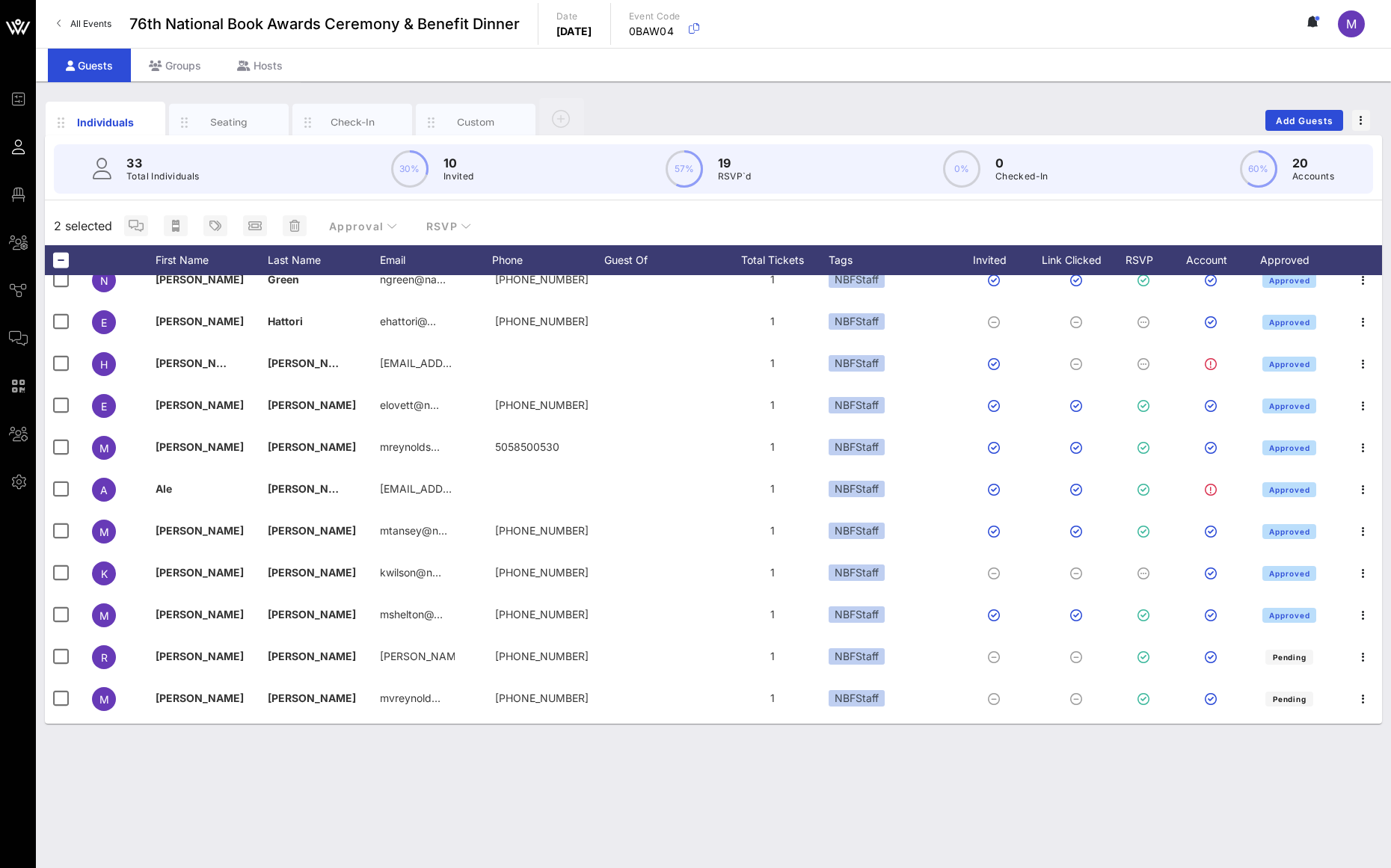
scroll to position [0, 0]
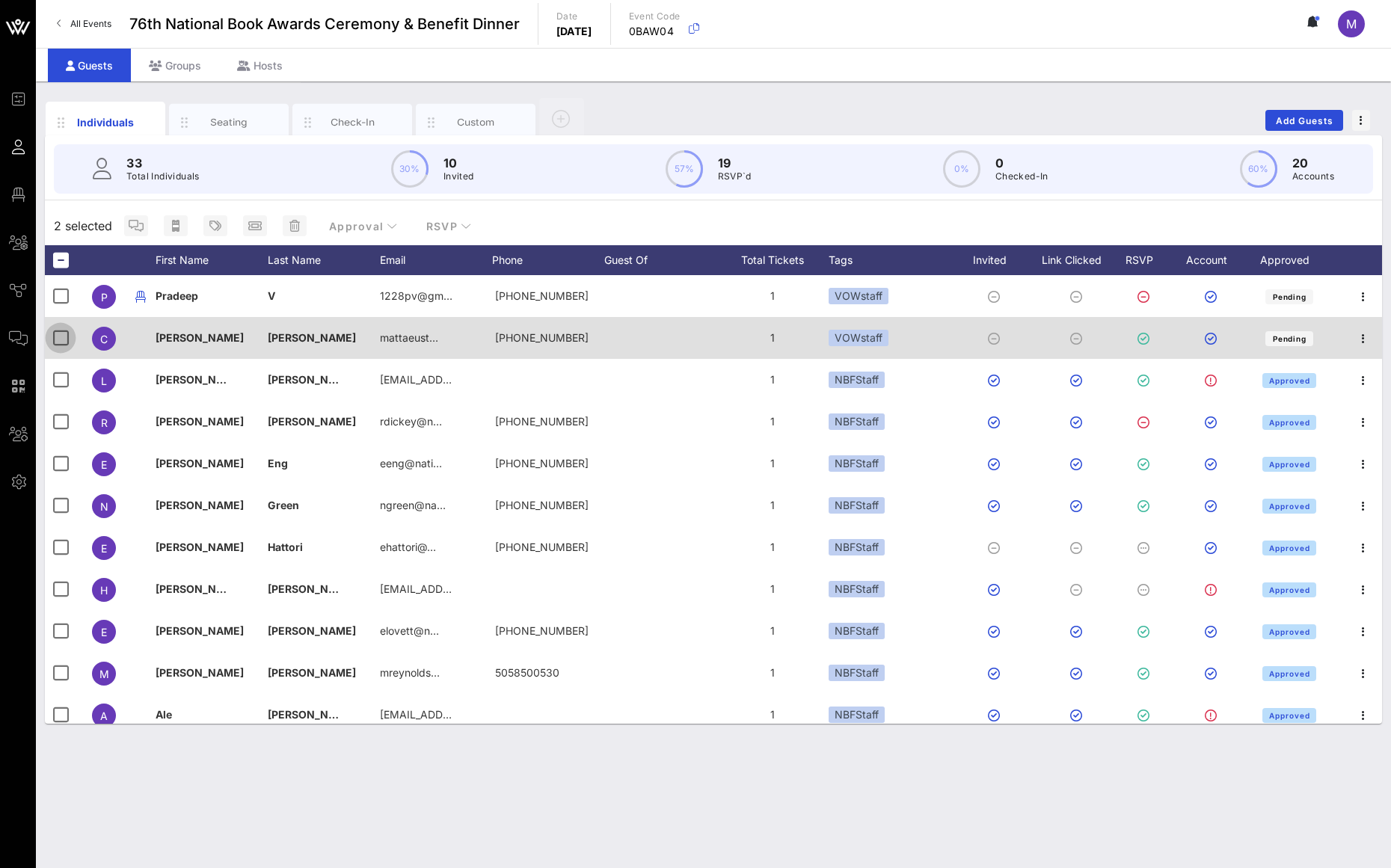
click at [62, 331] on div at bounding box center [60, 338] width 25 height 25
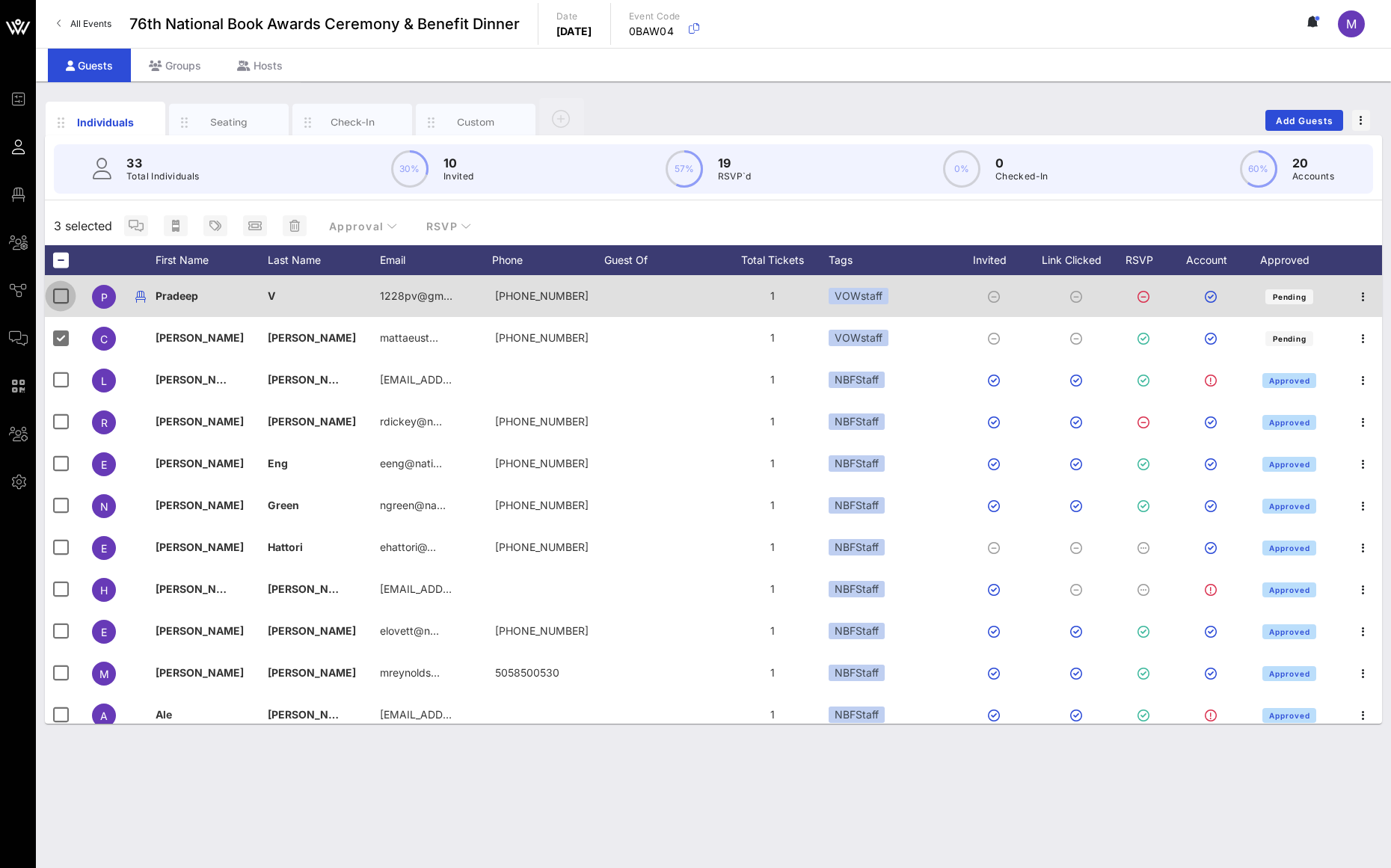
click at [52, 299] on div at bounding box center [60, 296] width 25 height 25
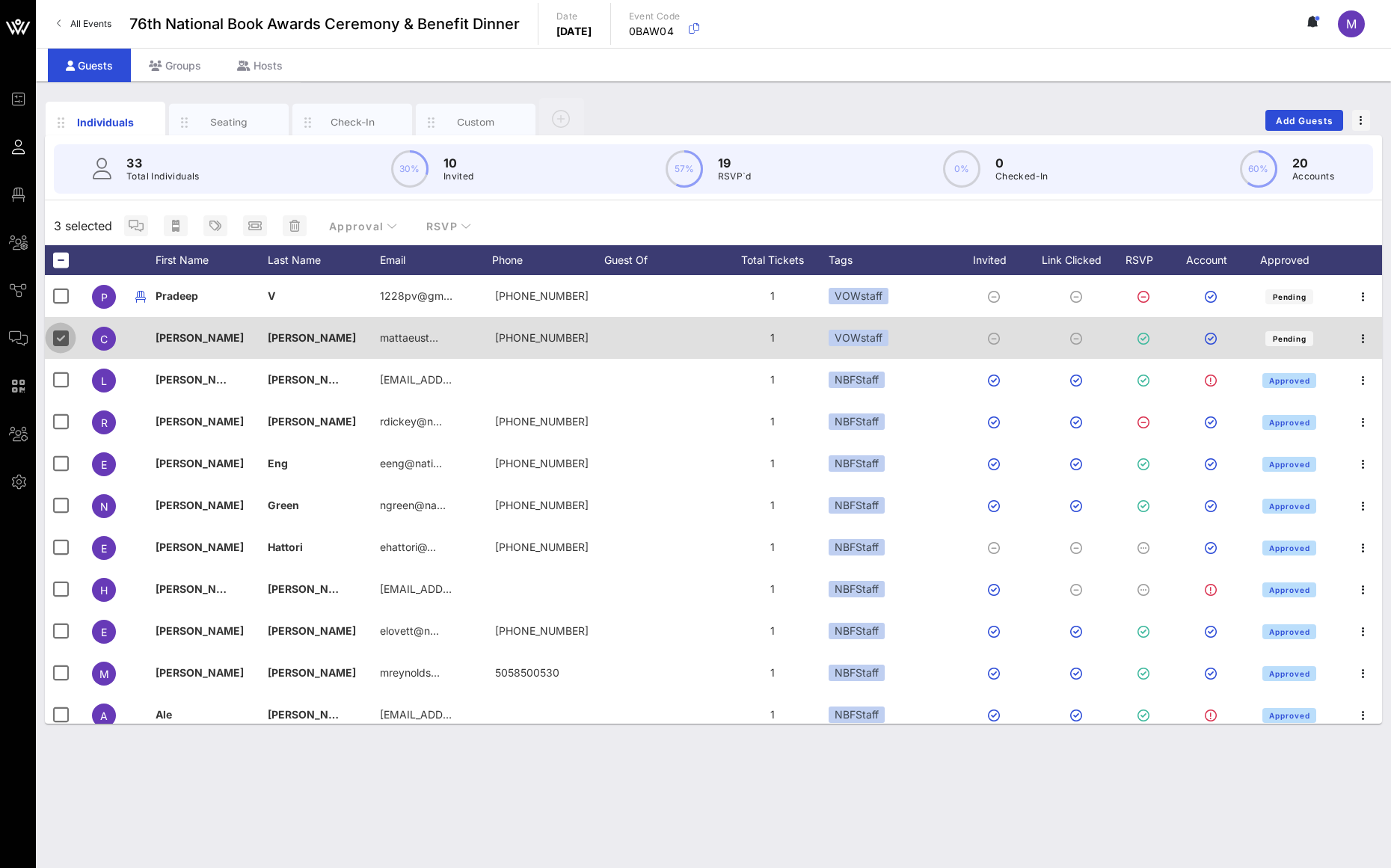
click at [55, 331] on div at bounding box center [60, 338] width 25 height 25
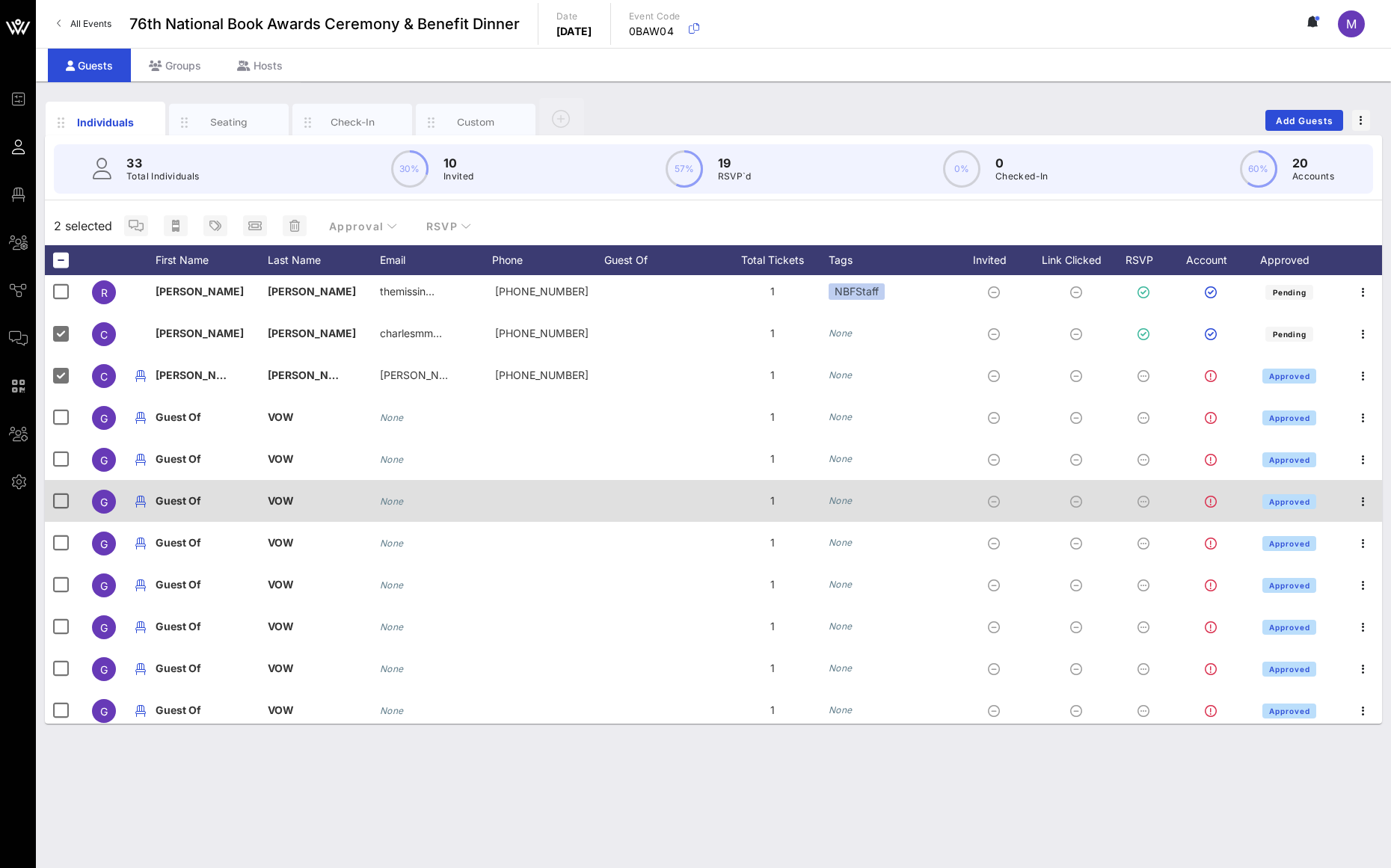
scroll to position [933, 0]
